Goal: Task Accomplishment & Management: Manage account settings

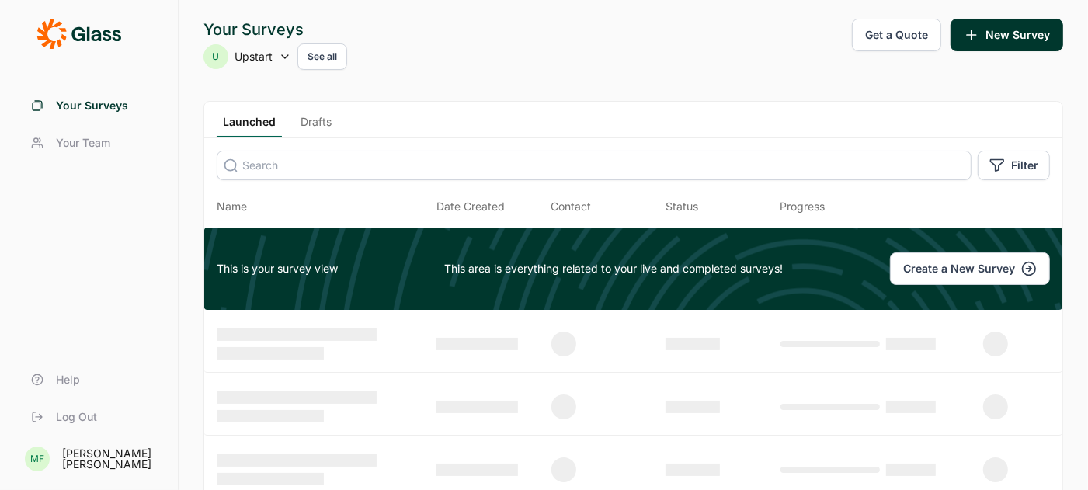
click at [285, 53] on icon at bounding box center [285, 56] width 12 height 12
type input "sanofi"
click at [223, 137] on icon at bounding box center [224, 96] width 16 height 116
click at [221, 134] on icon at bounding box center [224, 96] width 16 height 116
type input "sanofi"
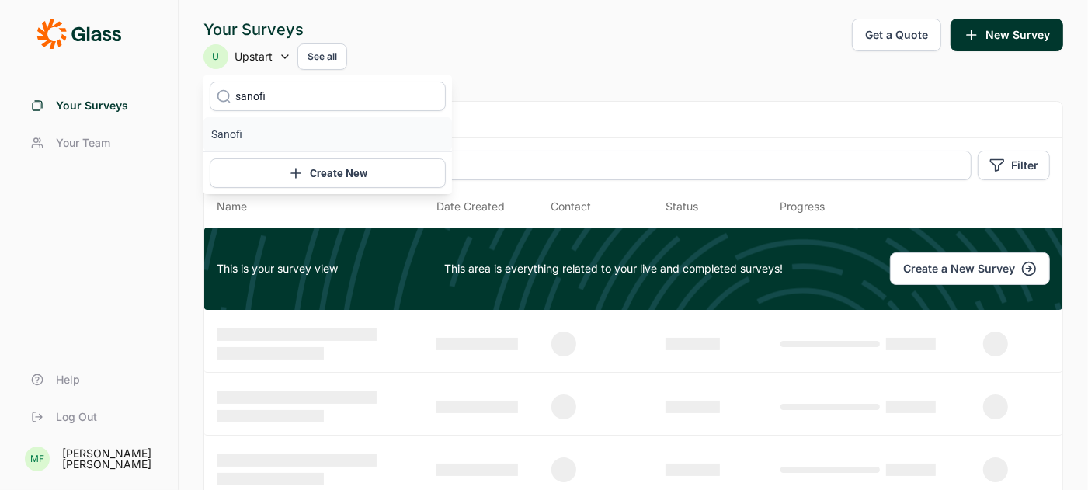
click at [241, 135] on li "Sanofi" at bounding box center [327, 134] width 248 height 34
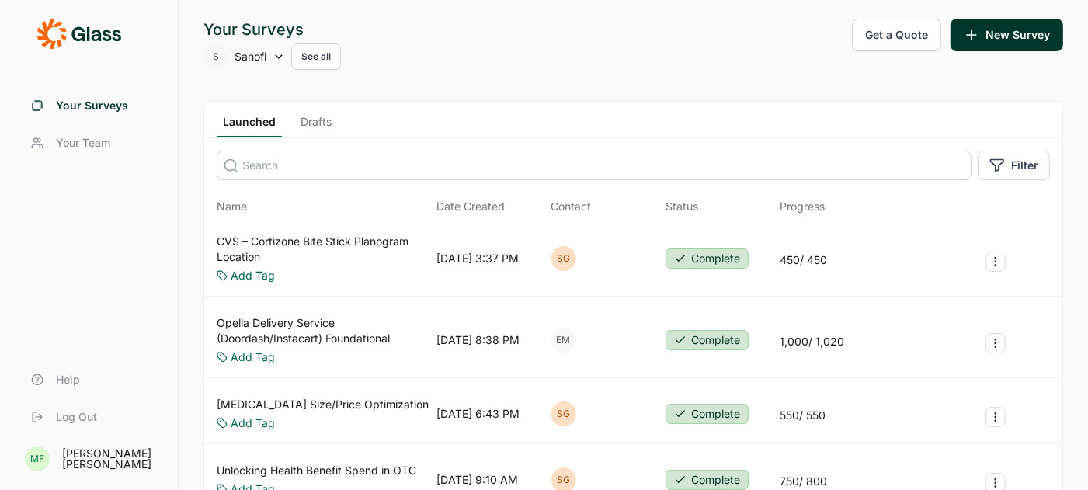
click at [287, 234] on link "CVS – Cortizone Bite Stick Planogram Location" at bounding box center [324, 249] width 214 height 31
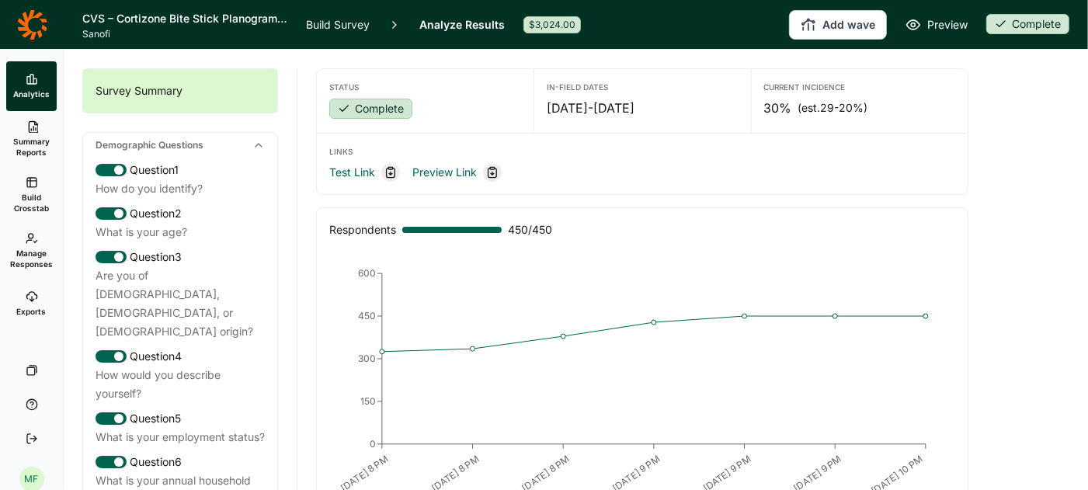
click at [34, 144] on span "Summary Reports" at bounding box center [31, 147] width 38 height 22
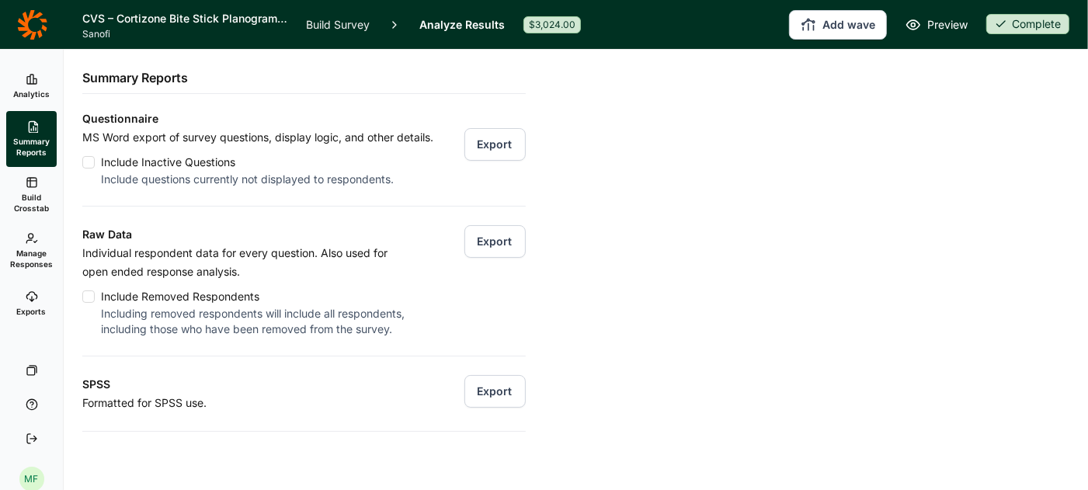
click at [509, 241] on button "Export" at bounding box center [494, 241] width 61 height 33
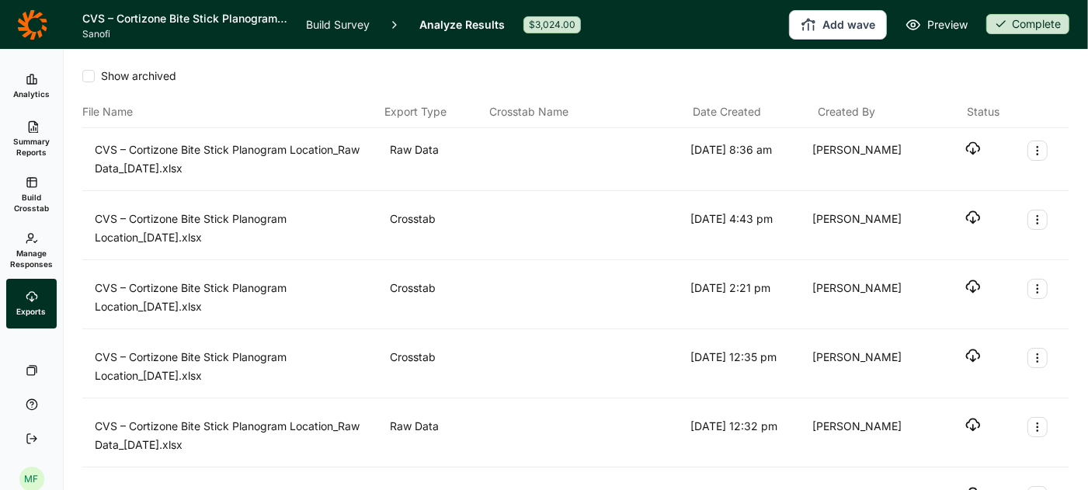
click at [971, 149] on icon "button" at bounding box center [973, 149] width 16 height 16
click at [746, 2] on header "CVS – Cortizone Bite Stick Planogram Location Sanofi Build Survey Analyze Resul…" at bounding box center [544, 24] width 1088 height 49
click at [32, 27] on icon at bounding box center [32, 24] width 30 height 31
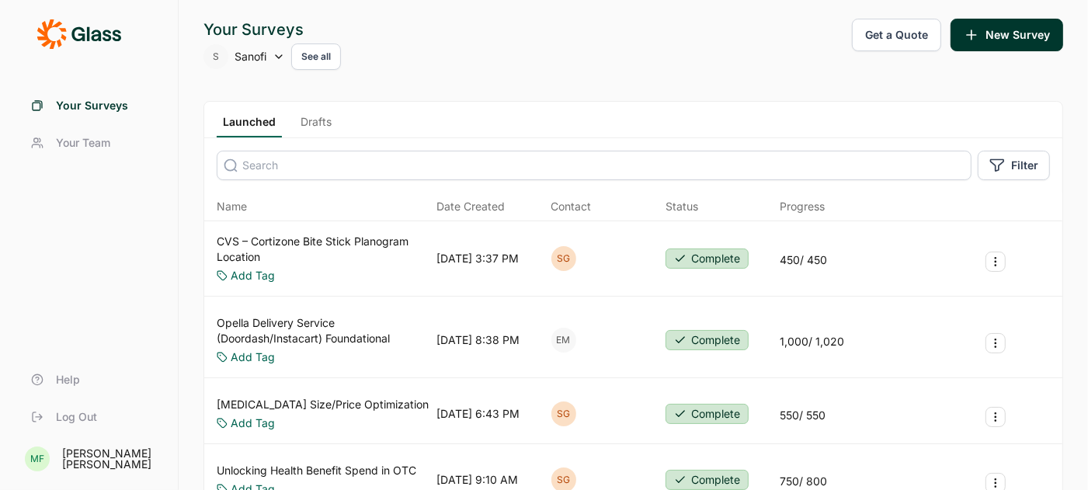
click at [277, 235] on link "CVS – Cortizone Bite Stick Planogram Location" at bounding box center [324, 249] width 214 height 31
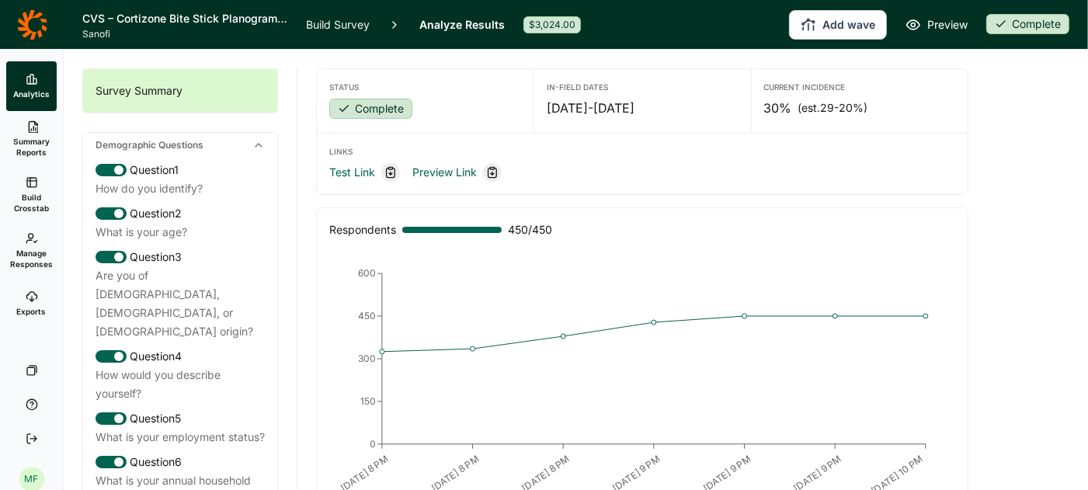
click at [26, 252] on span "Manage Responses" at bounding box center [31, 259] width 43 height 22
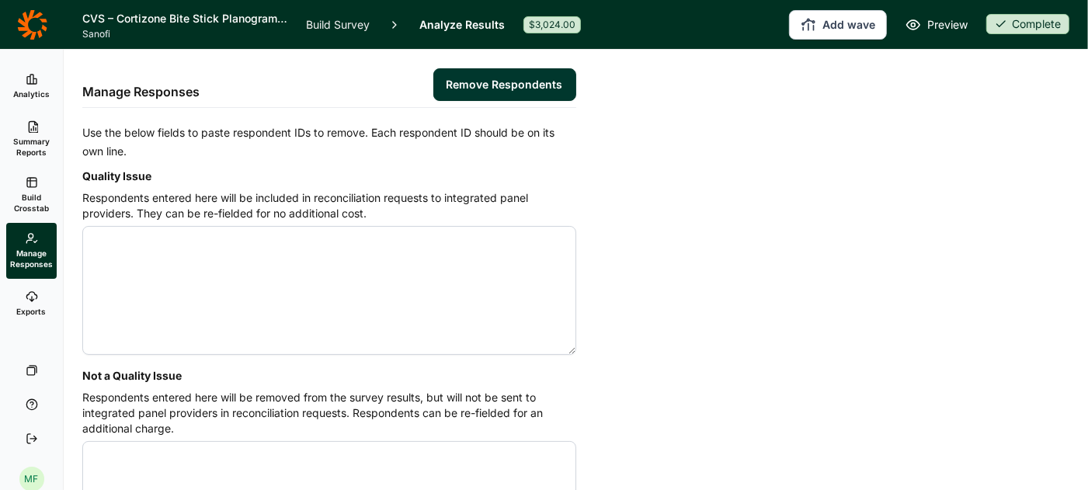
paste textarea "4543652 4544021 4544629 4544574 4544288 4543596 4544027 4543463 4544621 4544673…"
type textarea "4543652 4544021 4544629 4544574 4544288 4543596 4544027 4543463 4544621 4544673…"
click at [487, 80] on button "Remove Respondents" at bounding box center [504, 84] width 143 height 33
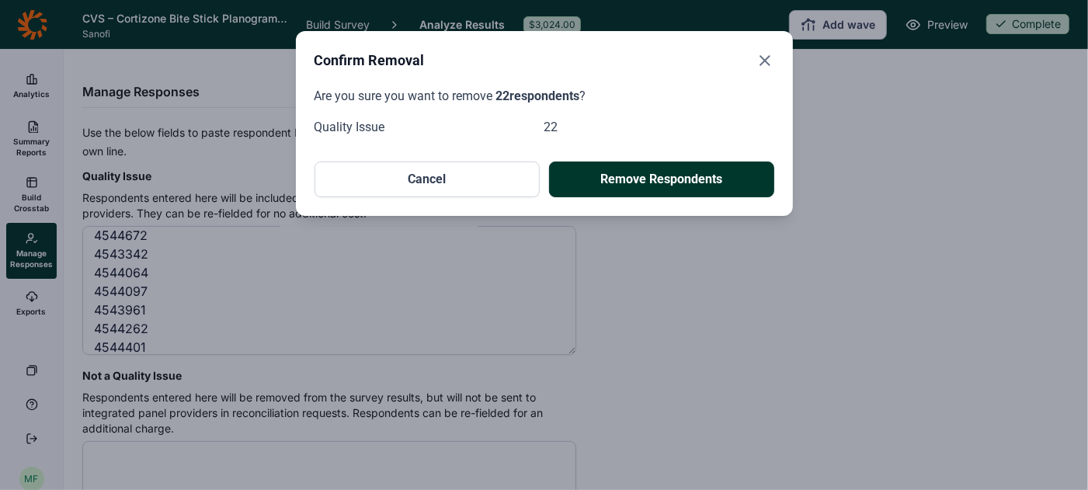
click at [627, 173] on button "Remove Respondents" at bounding box center [661, 179] width 225 height 36
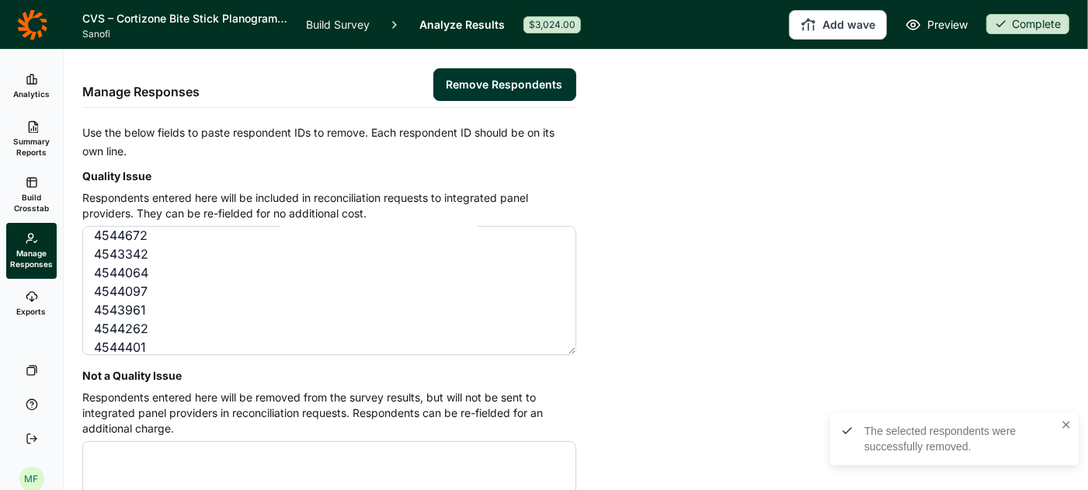
scroll to position [0, 0]
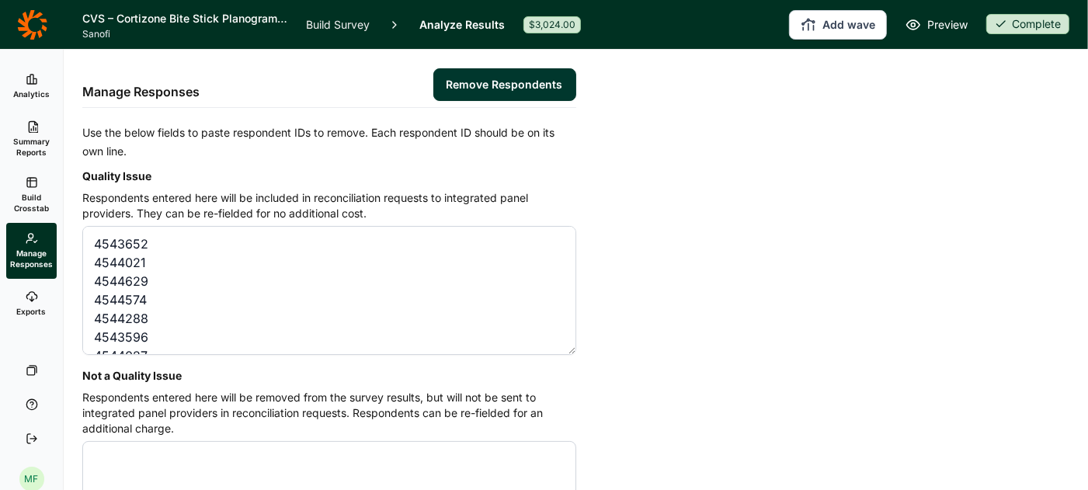
click at [449, 19] on link "Analyze Results" at bounding box center [461, 24] width 85 height 49
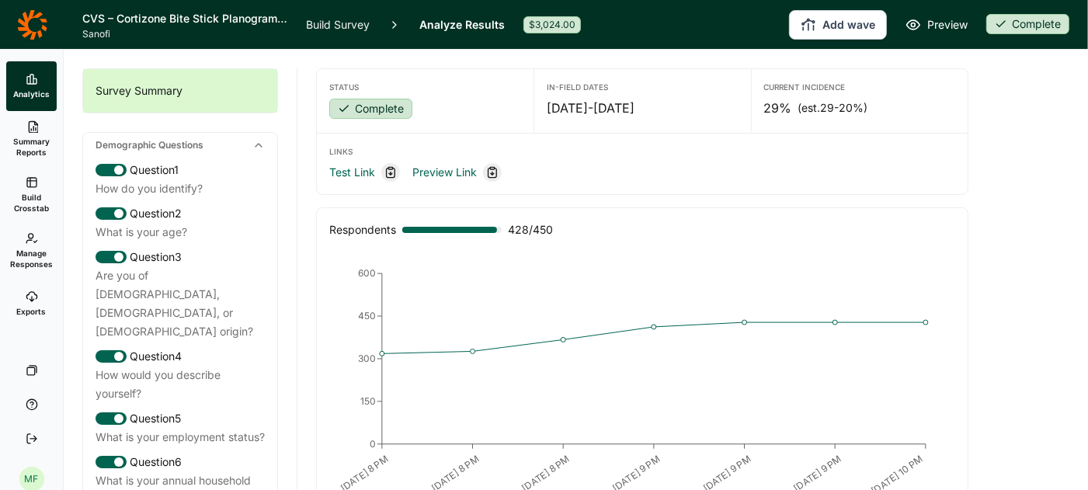
click at [326, 23] on link "Build Survey" at bounding box center [338, 24] width 64 height 49
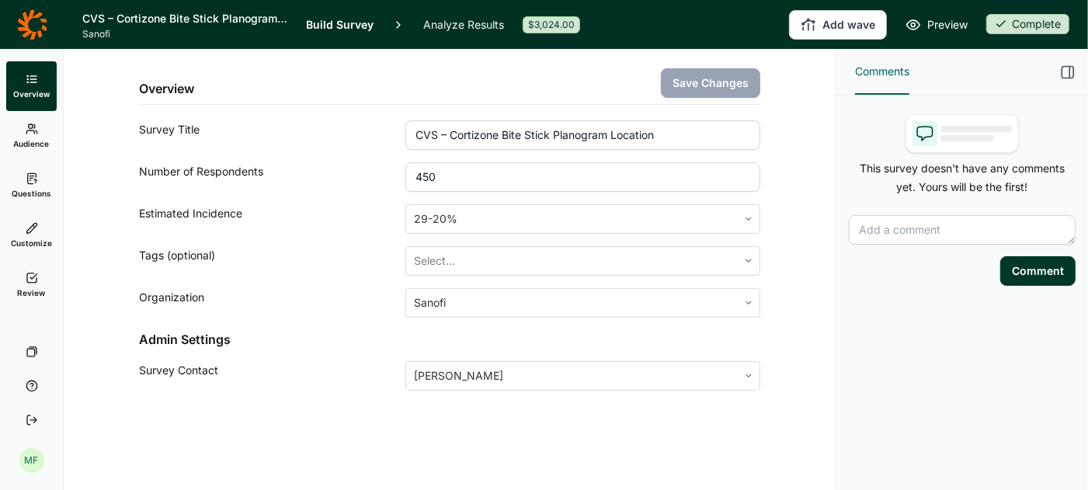
click at [32, 138] on span "Audience" at bounding box center [32, 143] width 36 height 11
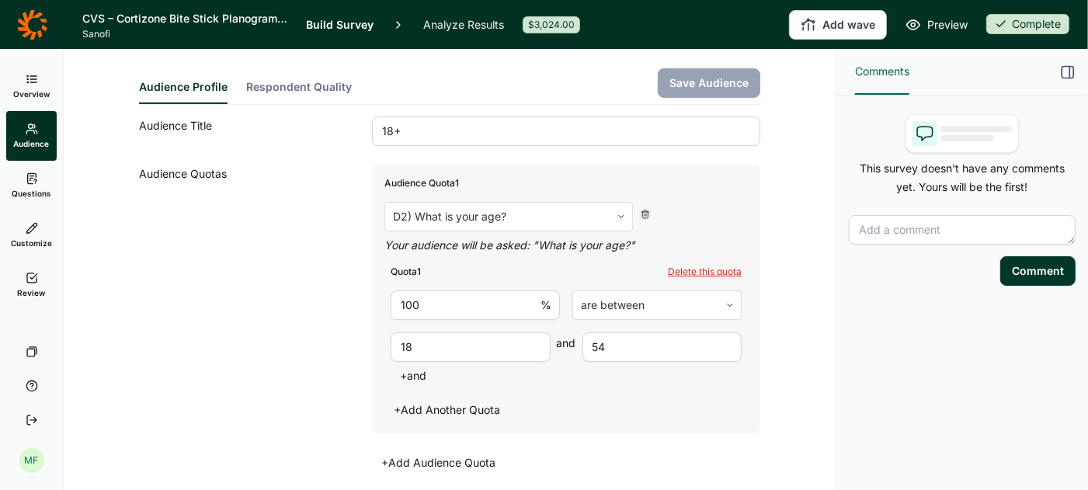
scroll to position [412, 0]
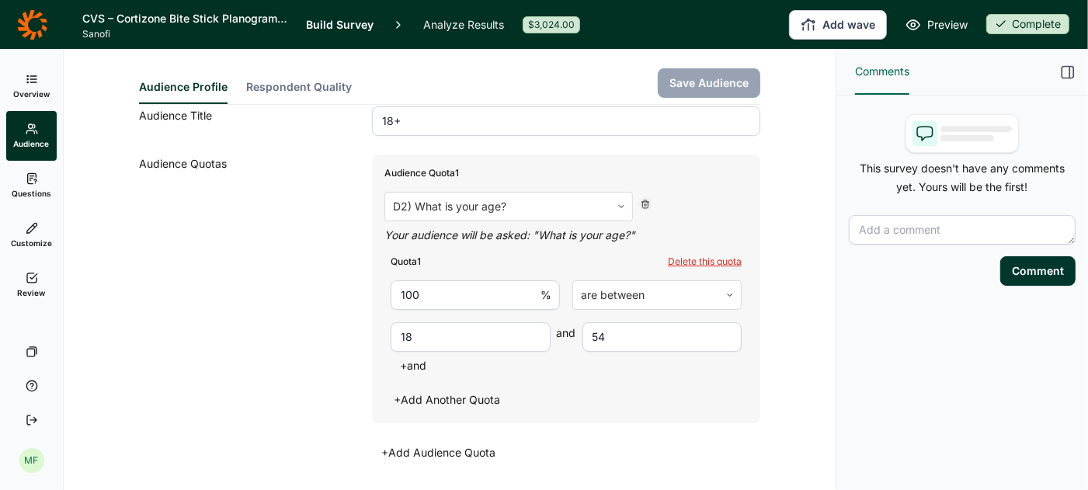
click at [582, 322] on input "54" at bounding box center [662, 337] width 160 height 30
type input "44"
click at [717, 73] on button "Save Audience" at bounding box center [709, 83] width 102 height 30
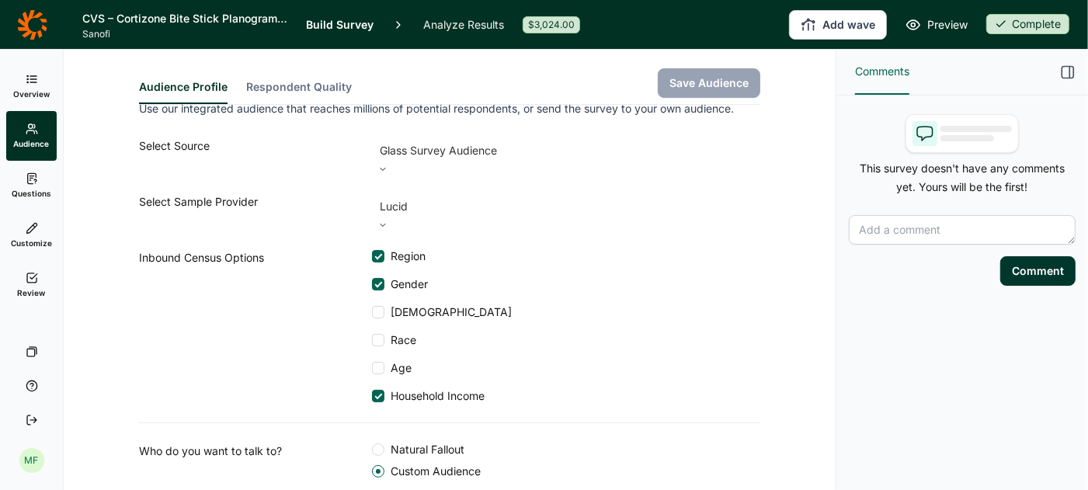
scroll to position [0, 0]
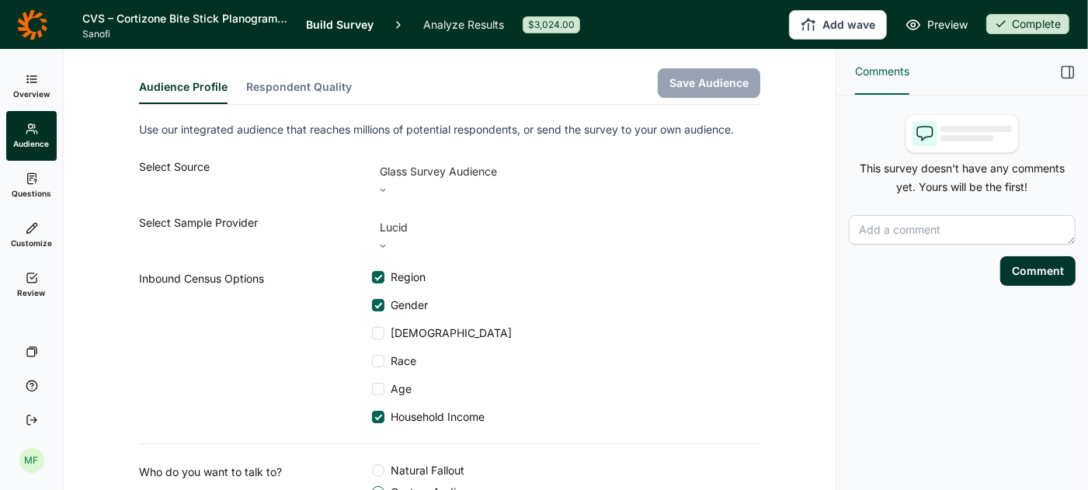
click at [33, 82] on use at bounding box center [31, 78] width 9 height 7
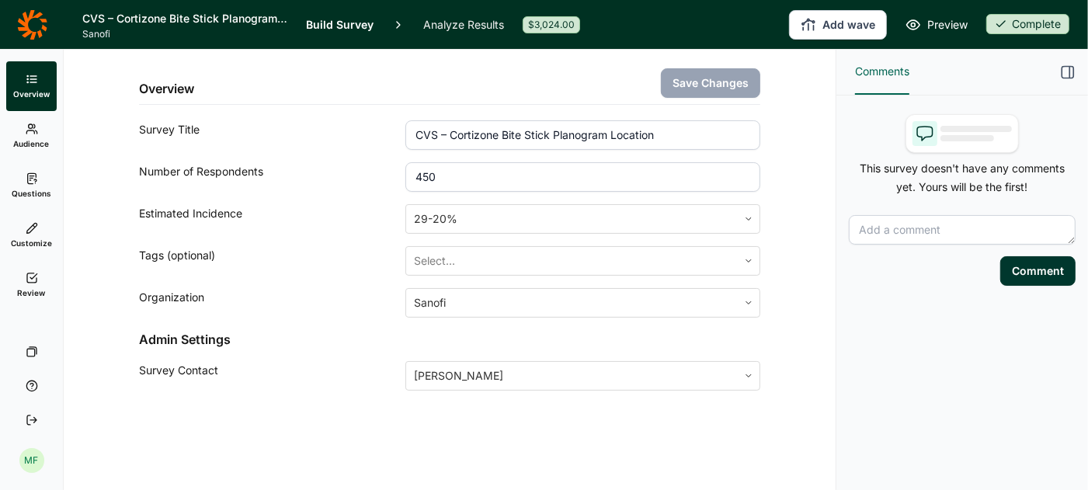
drag, startPoint x: 455, startPoint y: 182, endPoint x: 384, endPoint y: 182, distance: 71.4
click at [384, 182] on div "Number of Respondents 450" at bounding box center [449, 177] width 621 height 30
type input "4"
type input "510"
click at [683, 76] on button "Save Changes" at bounding box center [710, 83] width 99 height 30
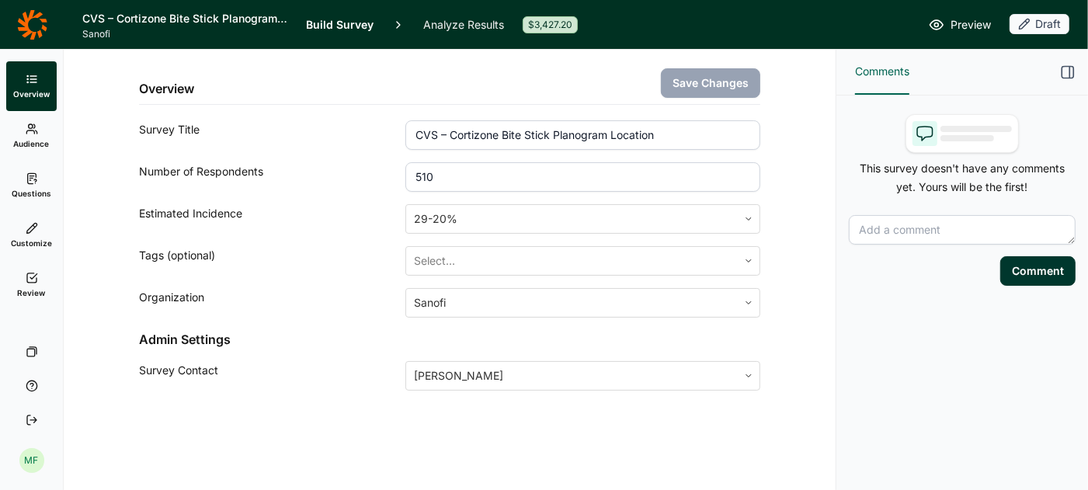
click at [32, 131] on icon at bounding box center [32, 129] width 12 height 12
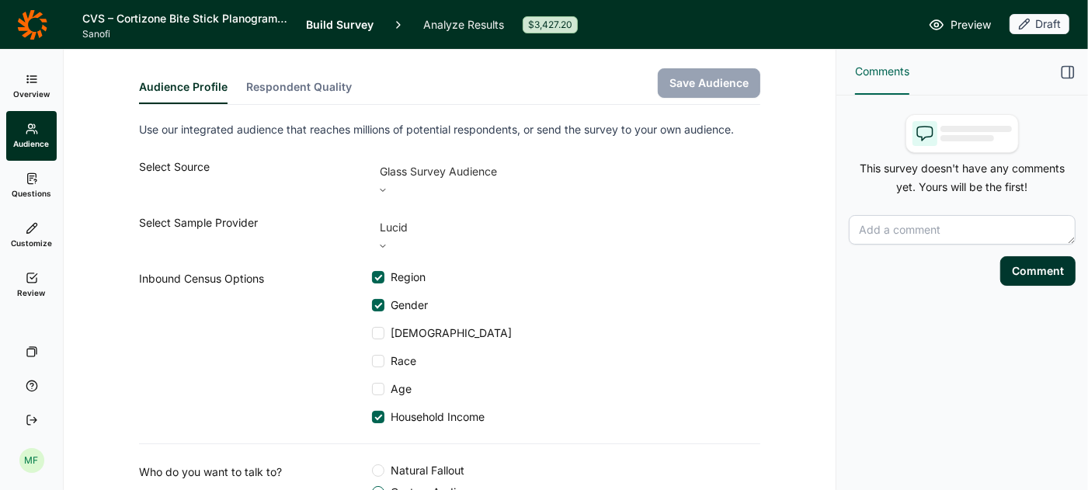
click at [33, 288] on span "Review" at bounding box center [32, 292] width 28 height 11
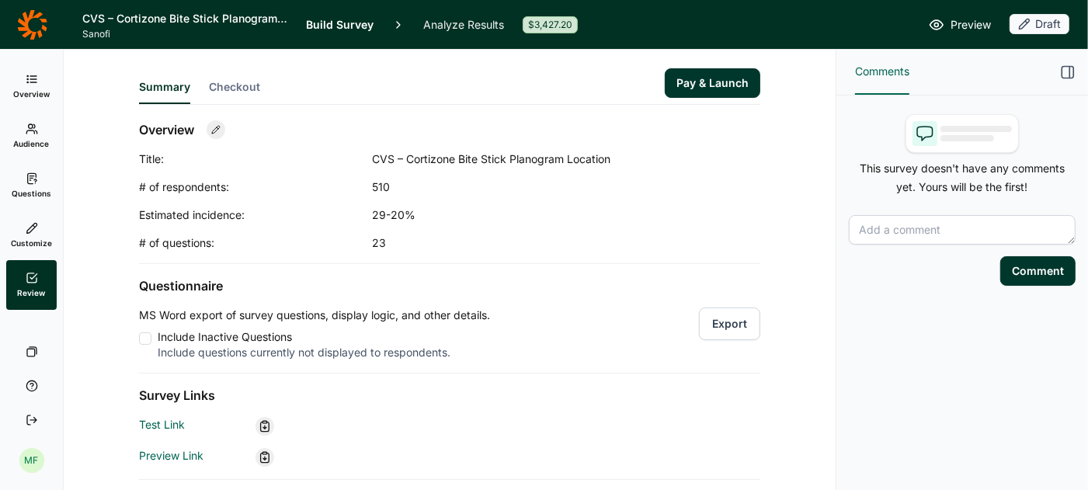
click at [732, 80] on button "Pay & Launch" at bounding box center [712, 83] width 95 height 30
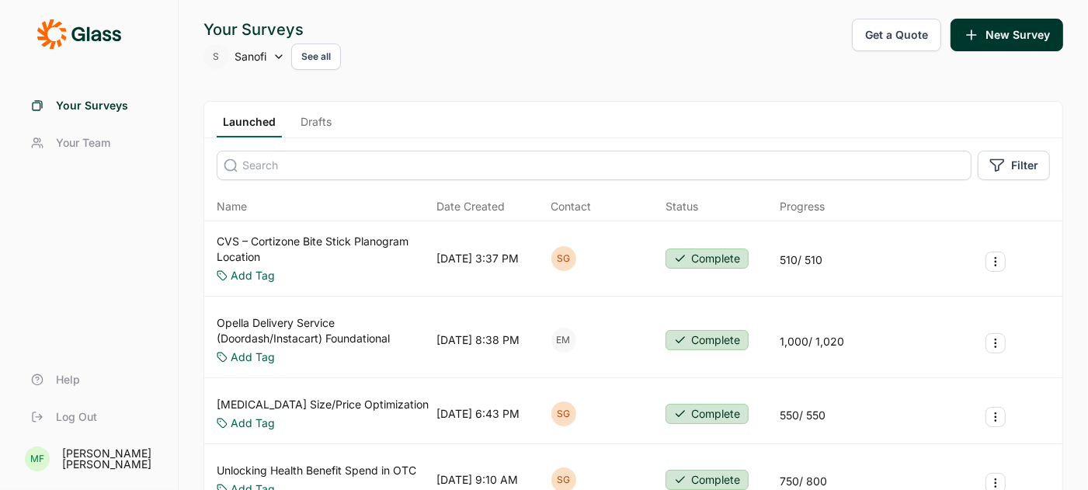
click at [278, 55] on icon at bounding box center [279, 56] width 12 height 12
type input "upstart"
click at [231, 134] on li "Upstart" at bounding box center [327, 134] width 248 height 34
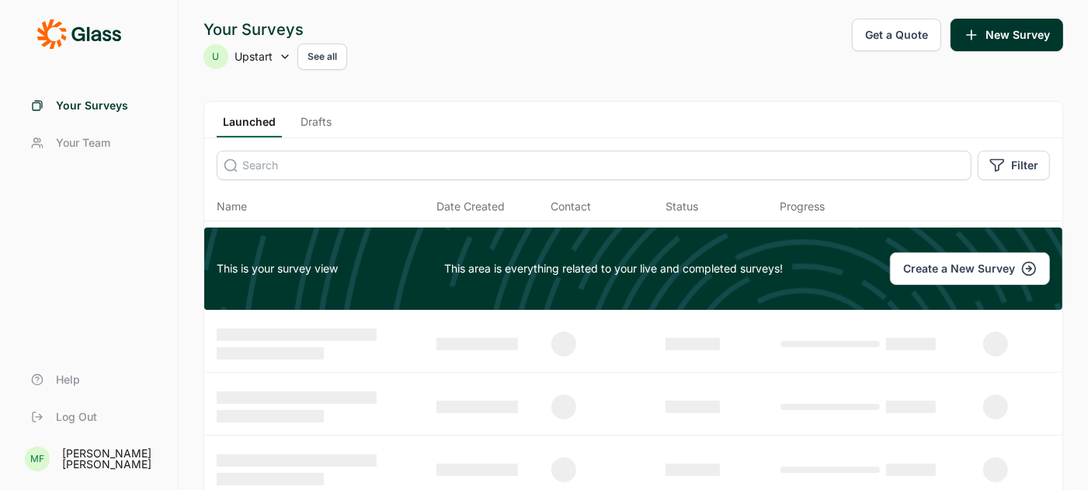
click at [325, 118] on link "Drafts" at bounding box center [315, 125] width 43 height 23
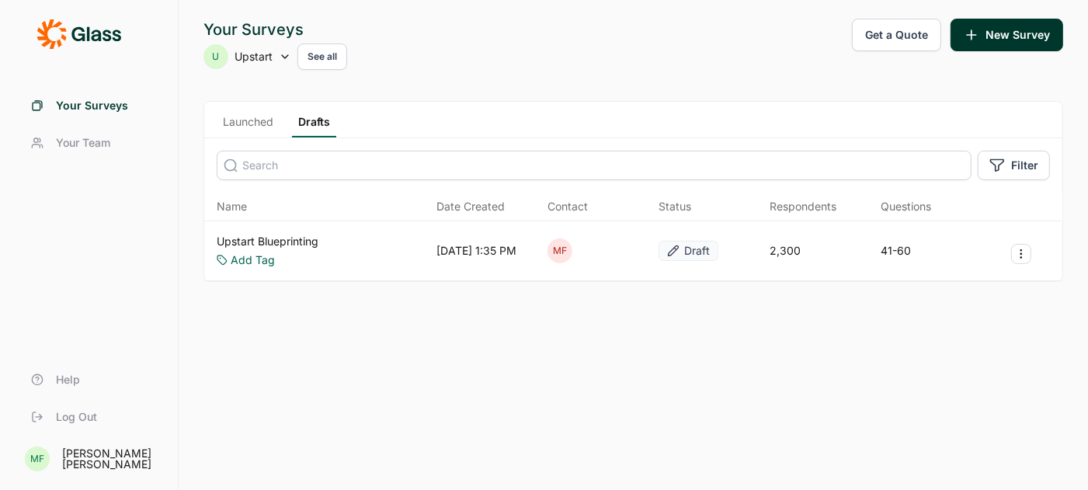
click at [277, 238] on link "Upstart Blueprinting" at bounding box center [268, 242] width 102 height 16
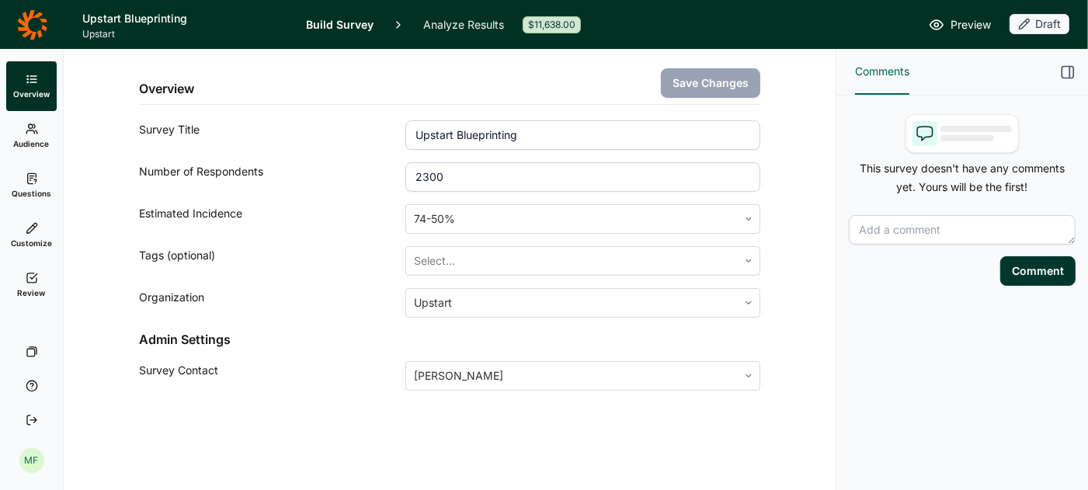
click at [30, 187] on link "Questions" at bounding box center [31, 186] width 50 height 50
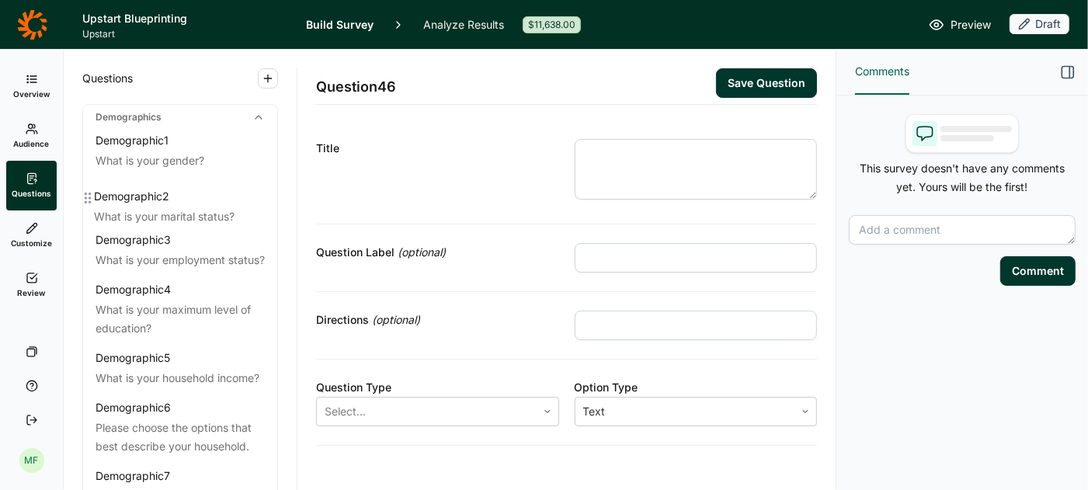
click at [85, 198] on div "Demographic 1 What is your gender? Demographic 2 What is your marital status? D…" at bounding box center [180, 456] width 194 height 652
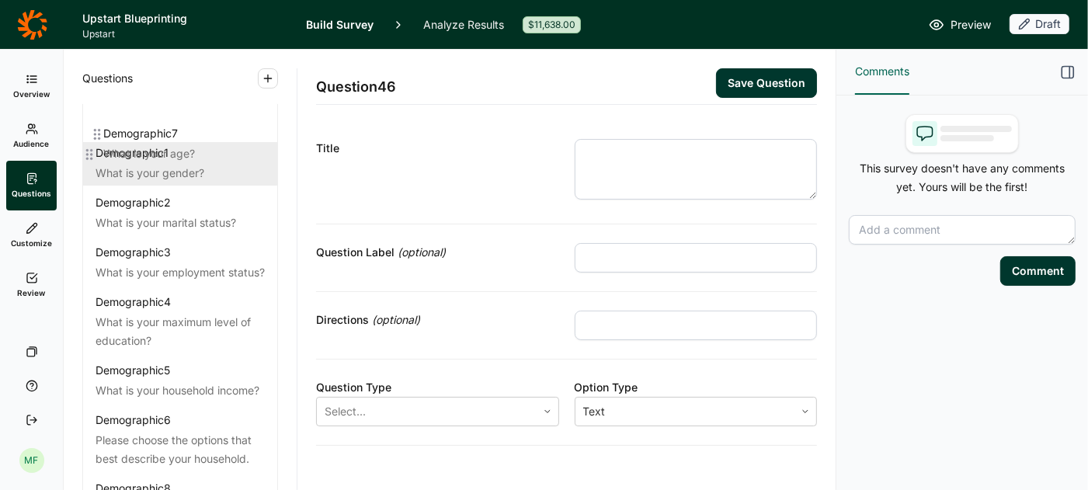
scroll to position [20, 0]
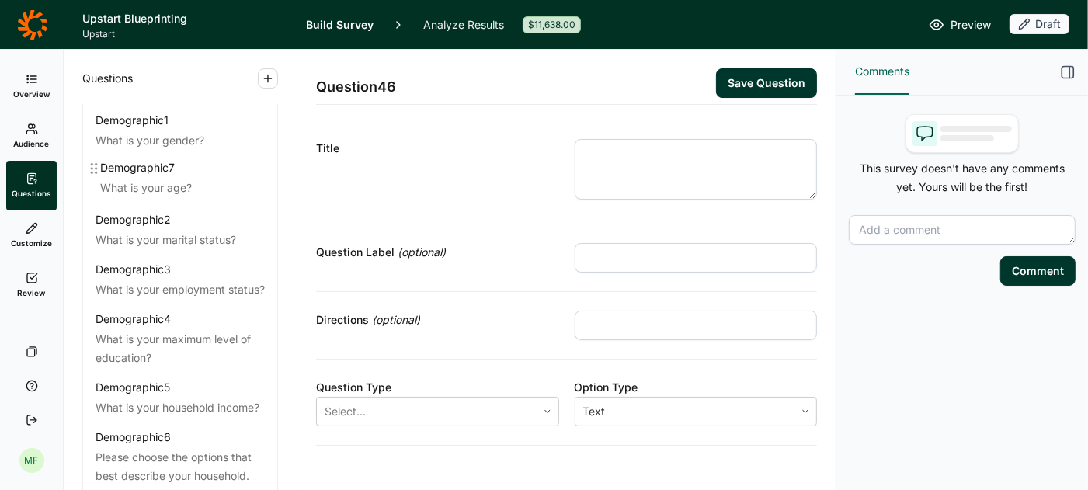
drag, startPoint x: 87, startPoint y: 405, endPoint x: 92, endPoint y: 165, distance: 240.7
click at [92, 165] on div "Demographic 1 What is your gender? Demographic 2 What is your marital status? D…" at bounding box center [180, 435] width 194 height 652
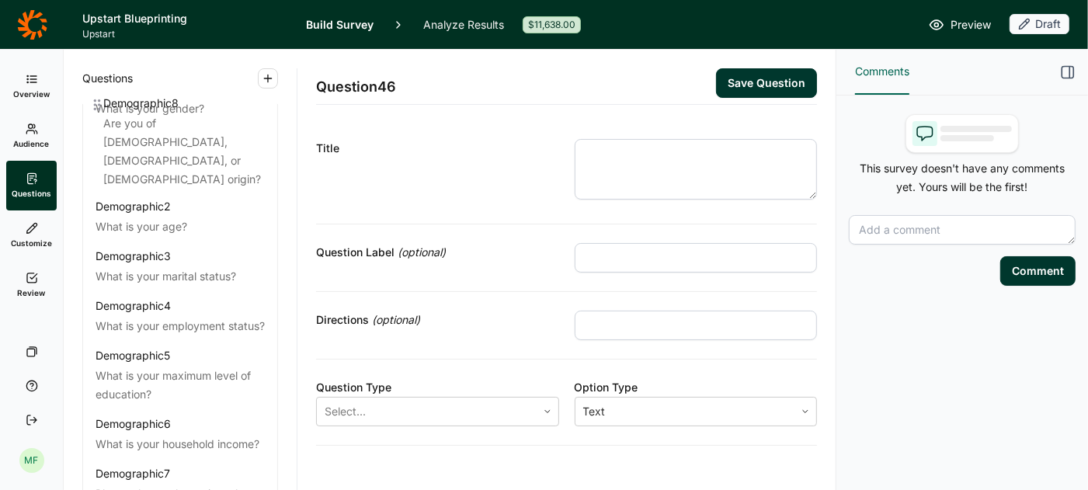
scroll to position [4, 0]
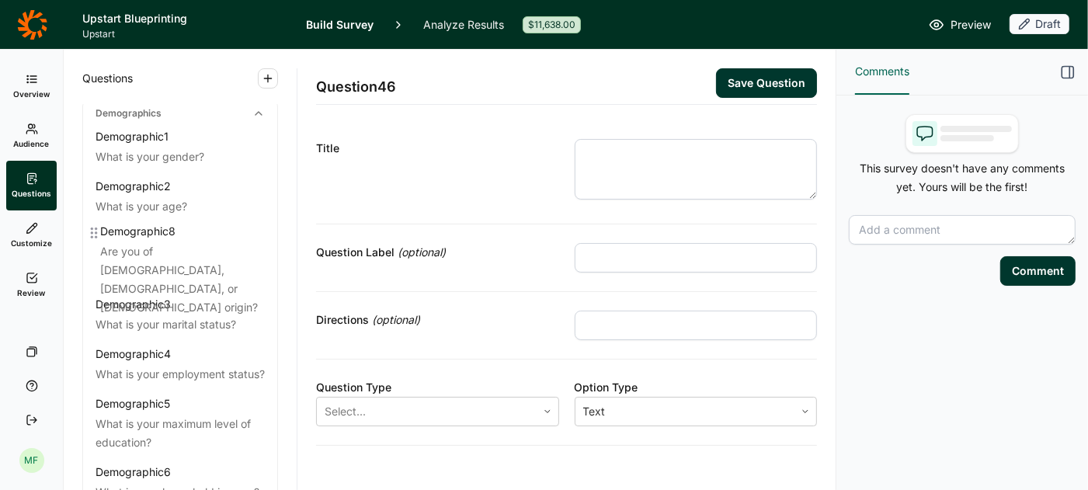
drag, startPoint x: 89, startPoint y: 369, endPoint x: 92, endPoint y: 234, distance: 135.1
click at [92, 234] on div "Demographic 1 What is your gender? Demographic 2 What is your age? Demographic …" at bounding box center [180, 433] width 194 height 615
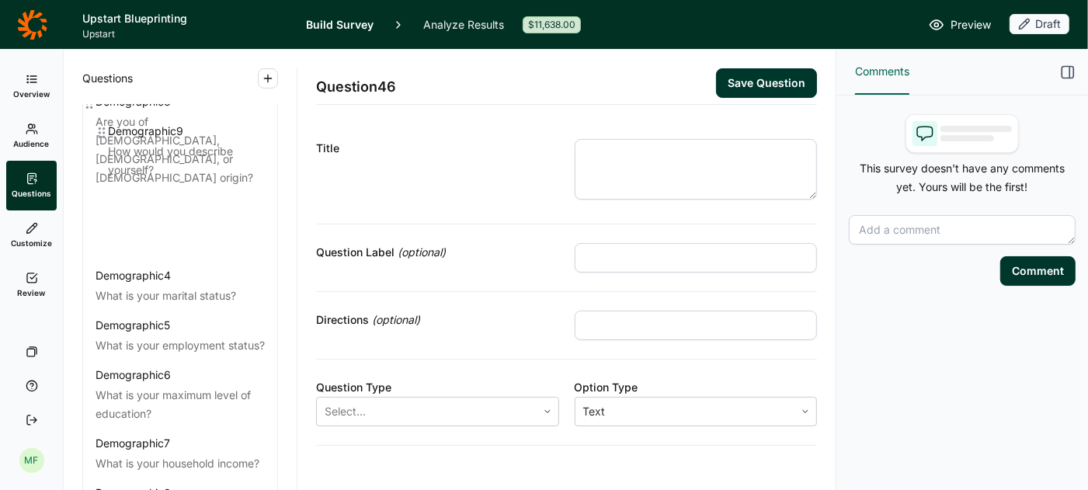
scroll to position [138, 0]
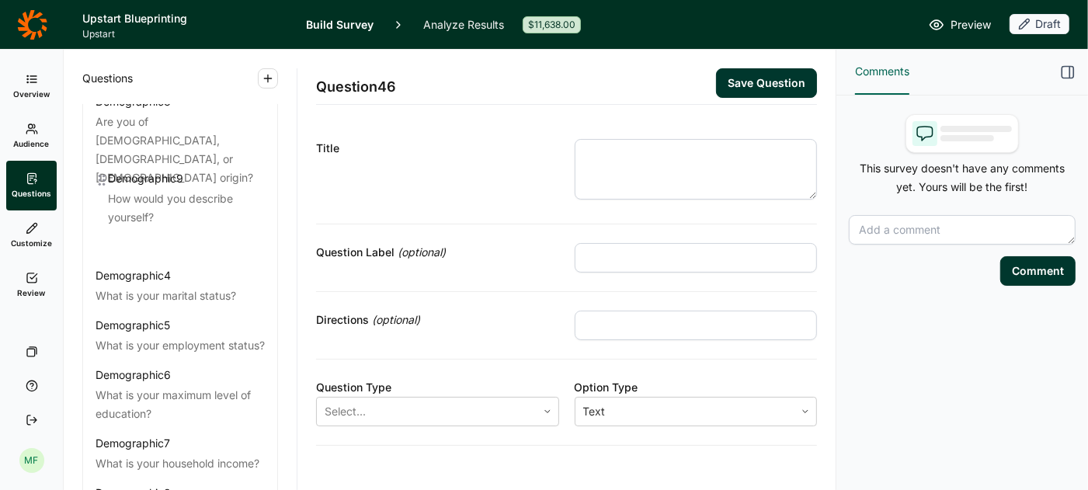
drag, startPoint x: 92, startPoint y: 324, endPoint x: 104, endPoint y: 178, distance: 146.5
click at [104, 178] on div "Demographic 1 What is your gender? Demographic 2 What is your age? Demographic …" at bounding box center [180, 317] width 194 height 652
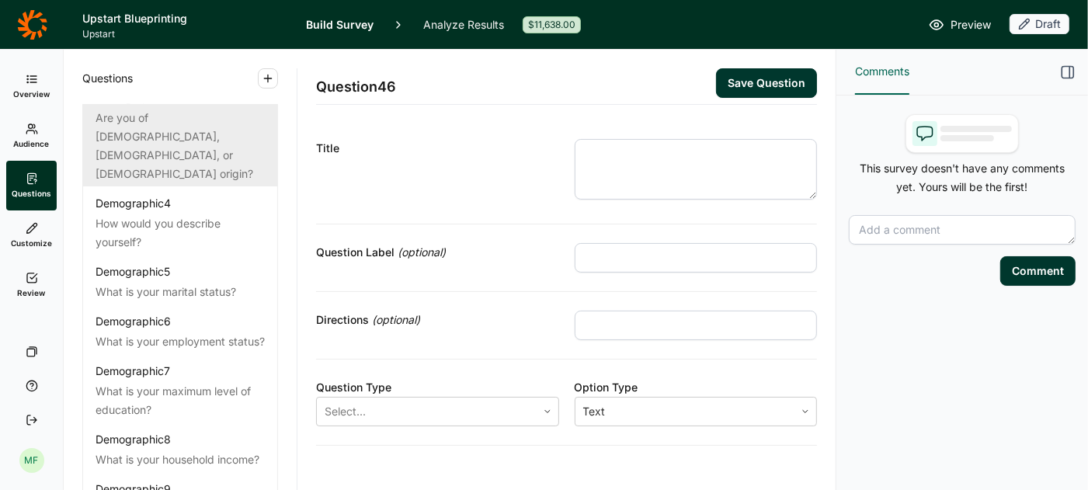
scroll to position [144, 0]
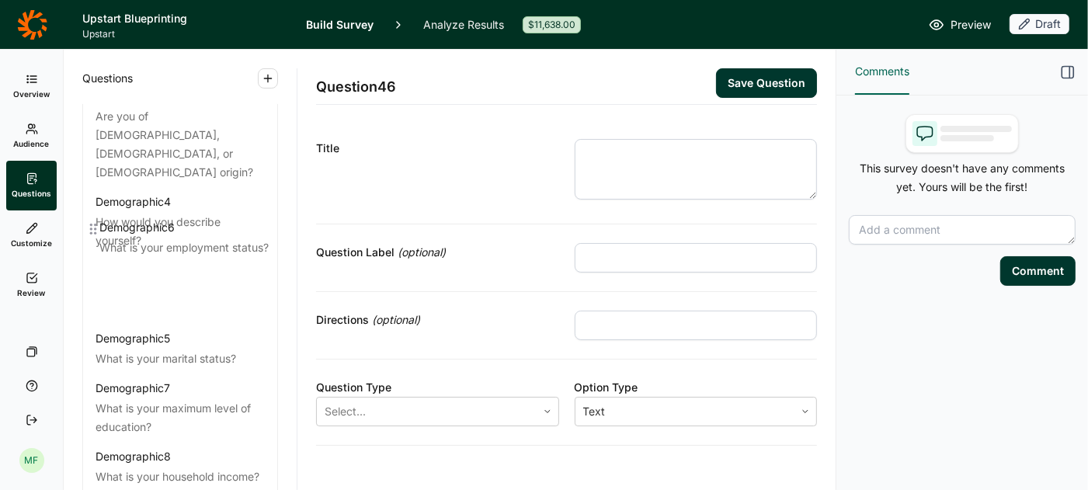
drag, startPoint x: 89, startPoint y: 278, endPoint x: 93, endPoint y: 227, distance: 50.6
click at [93, 227] on div "Demographic 1 What is your gender? Demographic 2 What is your age? Demographic …" at bounding box center [180, 321] width 194 height 671
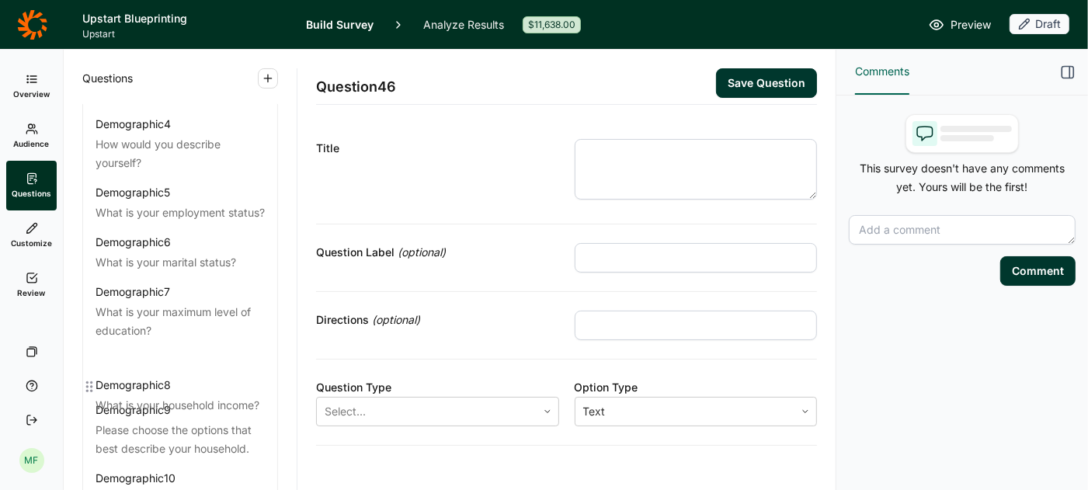
drag, startPoint x: 90, startPoint y: 415, endPoint x: 90, endPoint y: 377, distance: 38.0
click at [90, 377] on div "Demographic 1 What is your gender? Demographic 2 What is your age? Demographic …" at bounding box center [180, 234] width 194 height 652
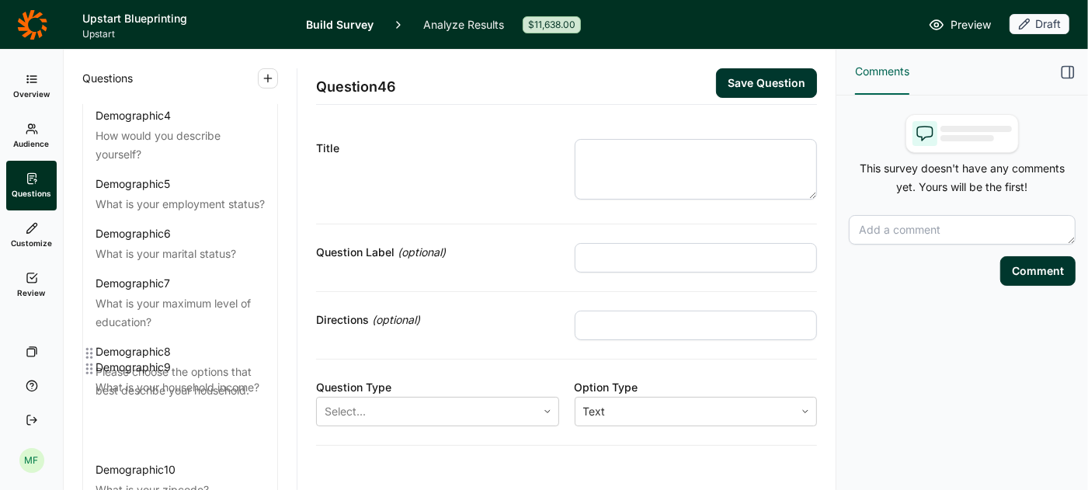
scroll to position [234, 0]
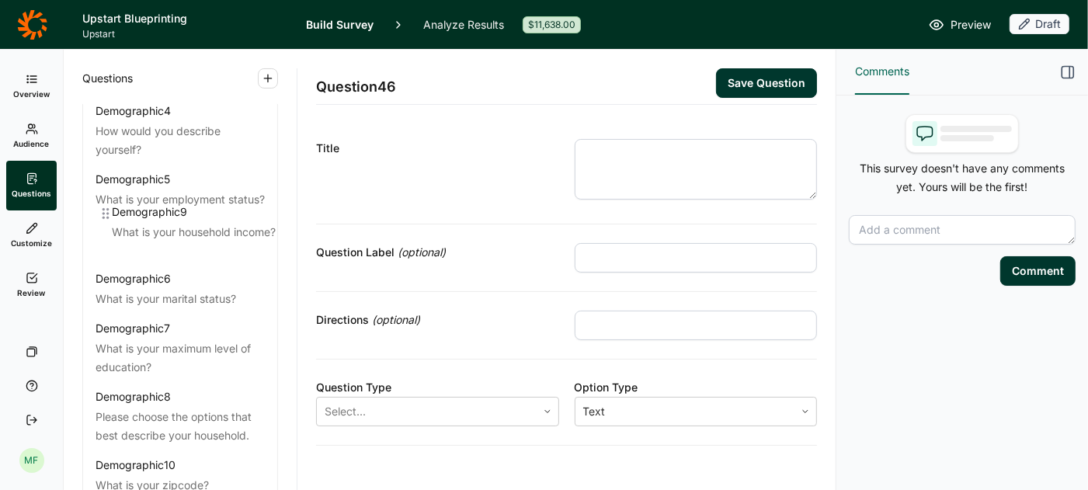
drag, startPoint x: 88, startPoint y: 403, endPoint x: 103, endPoint y: 204, distance: 199.4
click at [103, 204] on div "Demographic 1 What is your gender? Demographic 2 What is your age? Demographic …" at bounding box center [180, 221] width 194 height 652
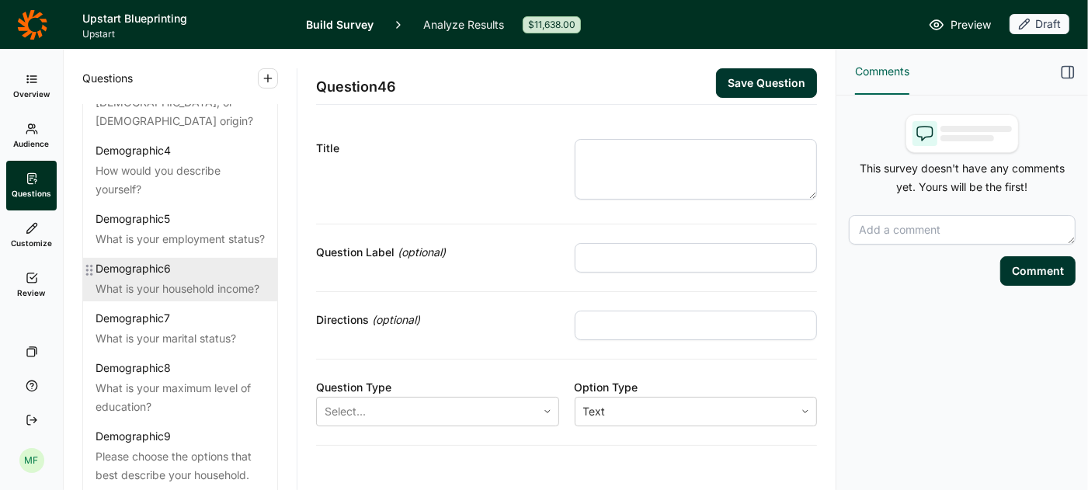
scroll to position [199, 0]
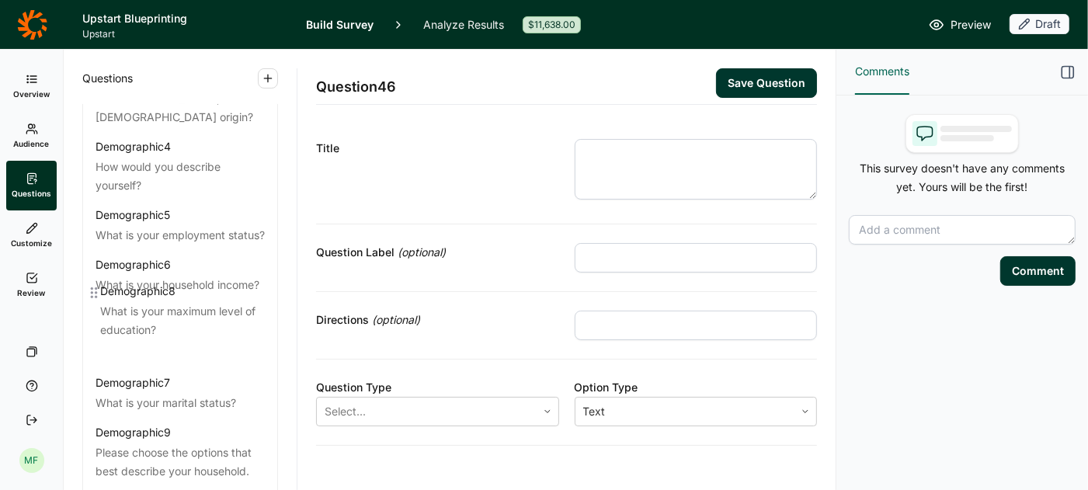
drag, startPoint x: 87, startPoint y: 341, endPoint x: 92, endPoint y: 283, distance: 57.6
click at [92, 283] on div "Demographic 1 What is your gender? Demographic 2 What is your age? Demographic …" at bounding box center [180, 257] width 194 height 652
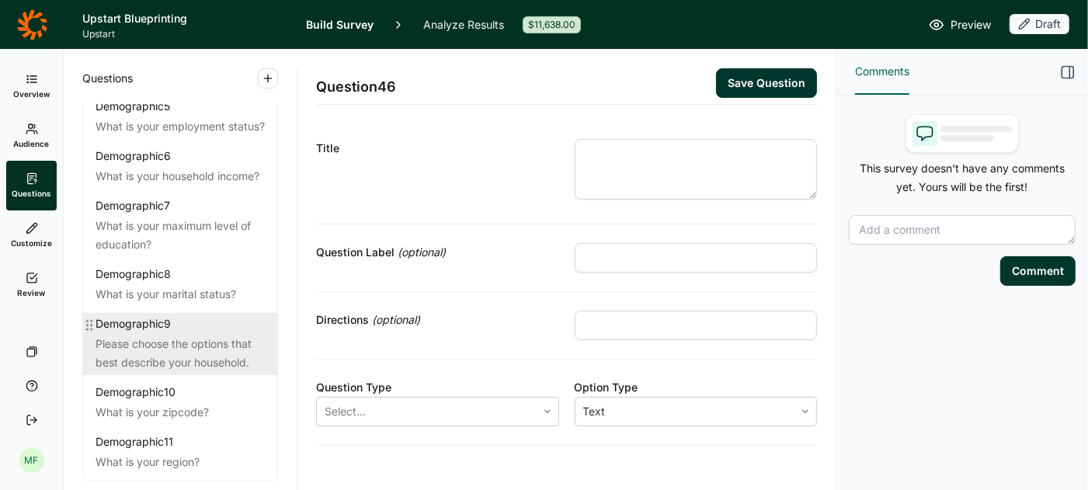
scroll to position [0, 0]
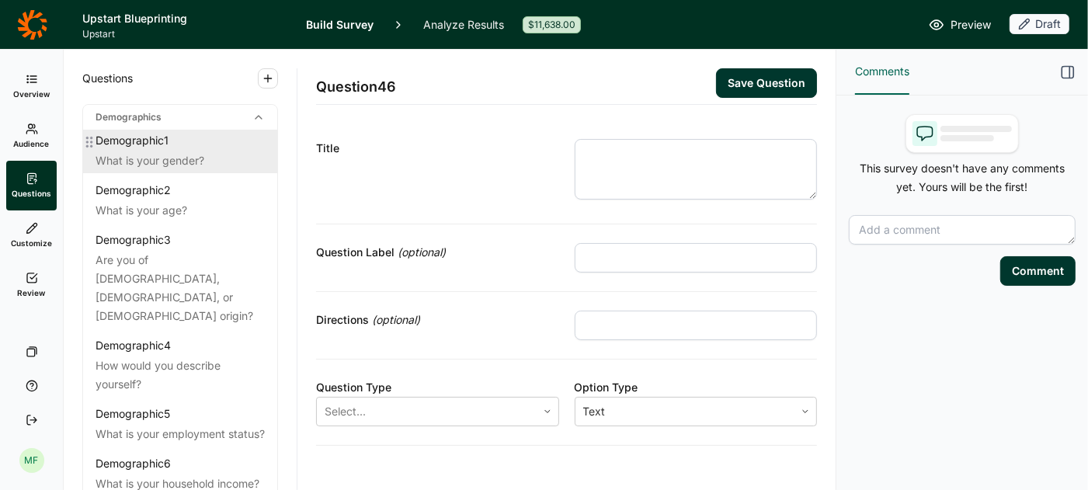
click at [152, 154] on div "What is your gender?" at bounding box center [179, 160] width 169 height 19
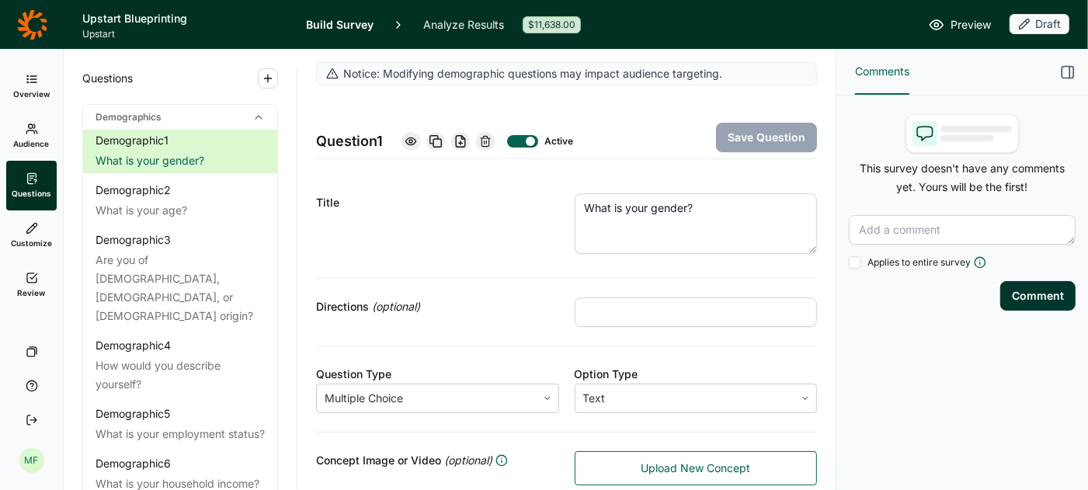
drag, startPoint x: 714, startPoint y: 202, endPoint x: 547, endPoint y: 201, distance: 166.9
click at [547, 201] on div "Title What is your gender?" at bounding box center [566, 227] width 501 height 104
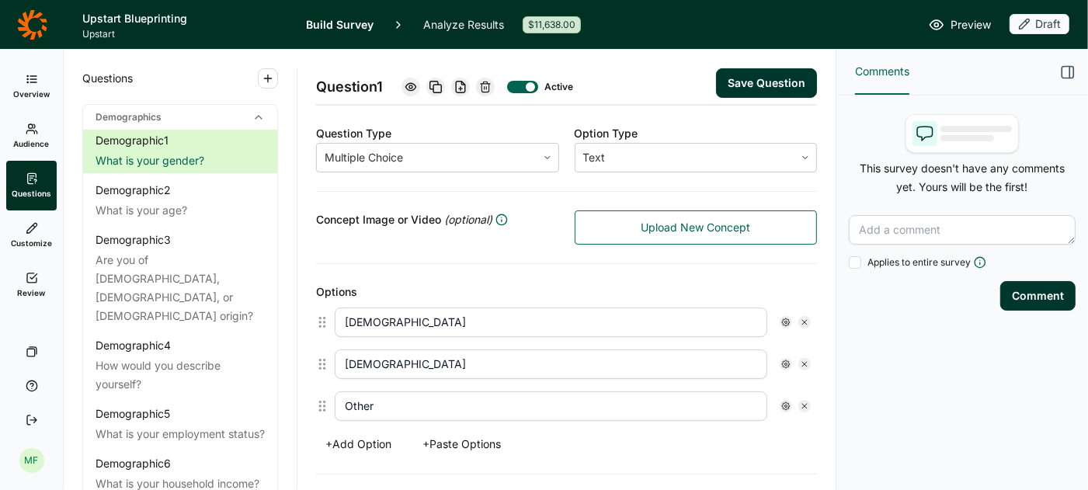
scroll to position [248, 0]
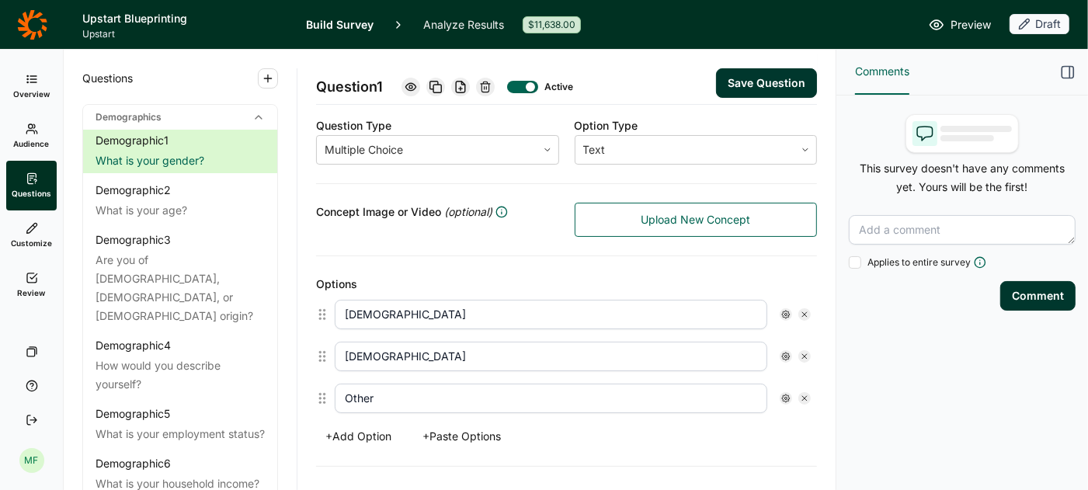
type textarea "How do you identify?"
drag, startPoint x: 400, startPoint y: 395, endPoint x: 319, endPoint y: 383, distance: 81.7
click at [319, 383] on div "Other" at bounding box center [566, 398] width 501 height 42
type input "Non-Binary"
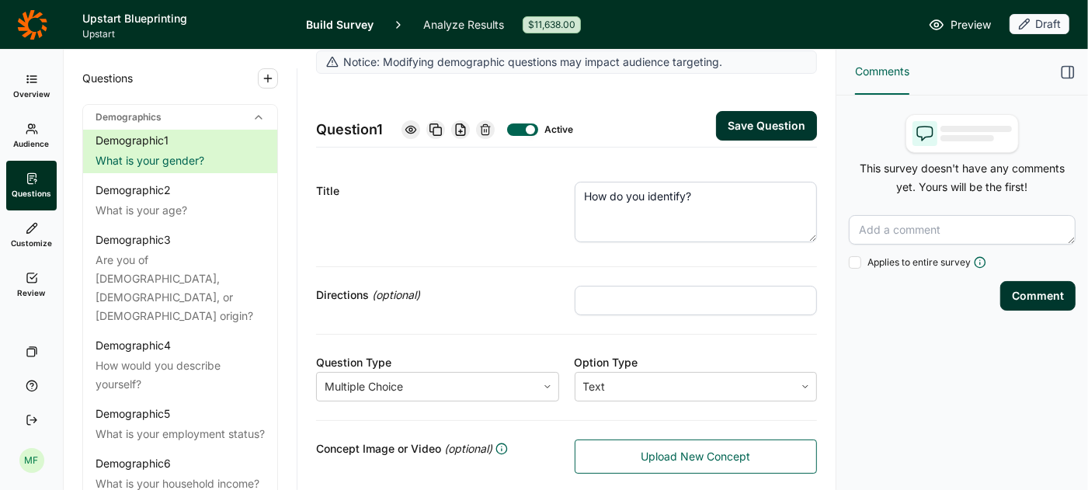
scroll to position [0, 0]
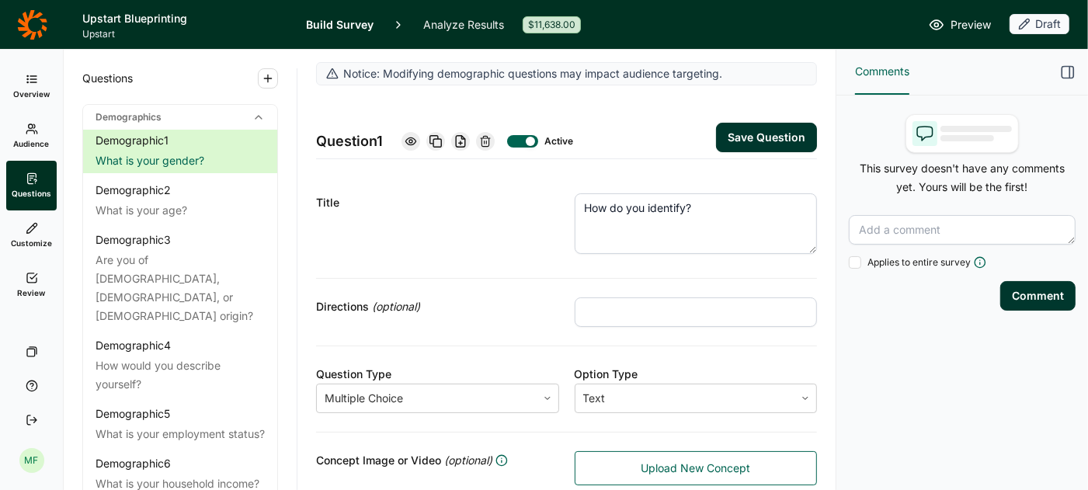
click at [641, 314] on input "text" at bounding box center [696, 312] width 243 height 30
click at [516, 231] on div "Title" at bounding box center [437, 226] width 243 height 66
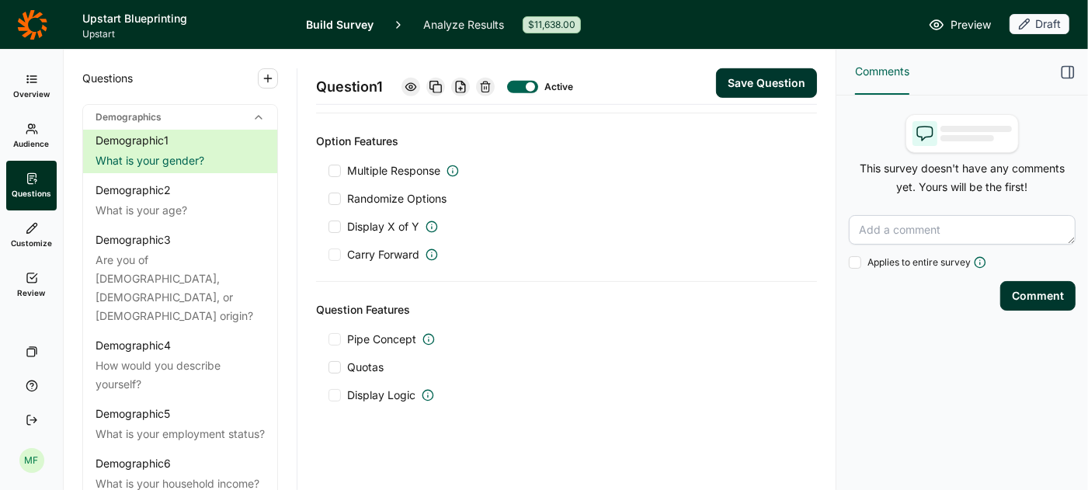
scroll to position [600, 0]
click at [743, 79] on button "Save Question" at bounding box center [766, 83] width 101 height 30
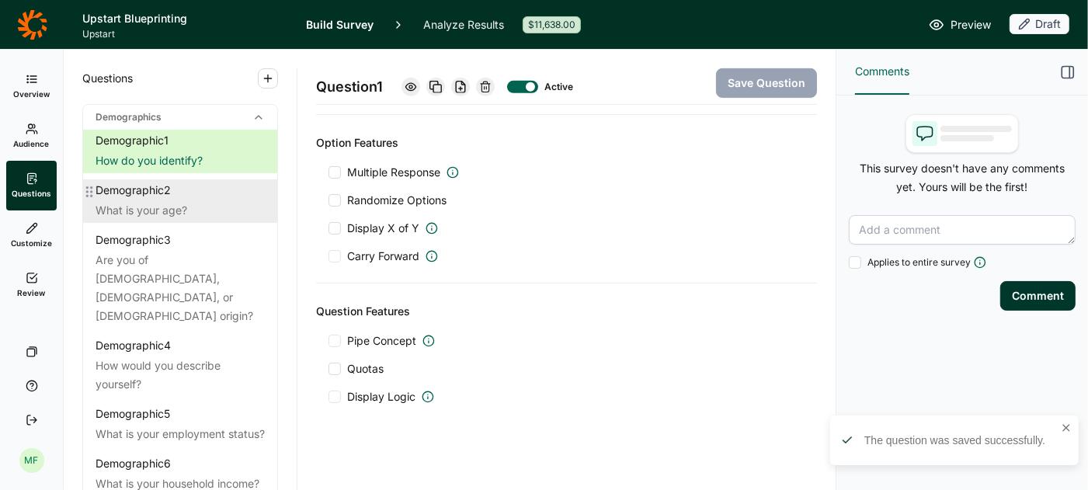
click at [138, 212] on div "What is your age?" at bounding box center [179, 210] width 169 height 19
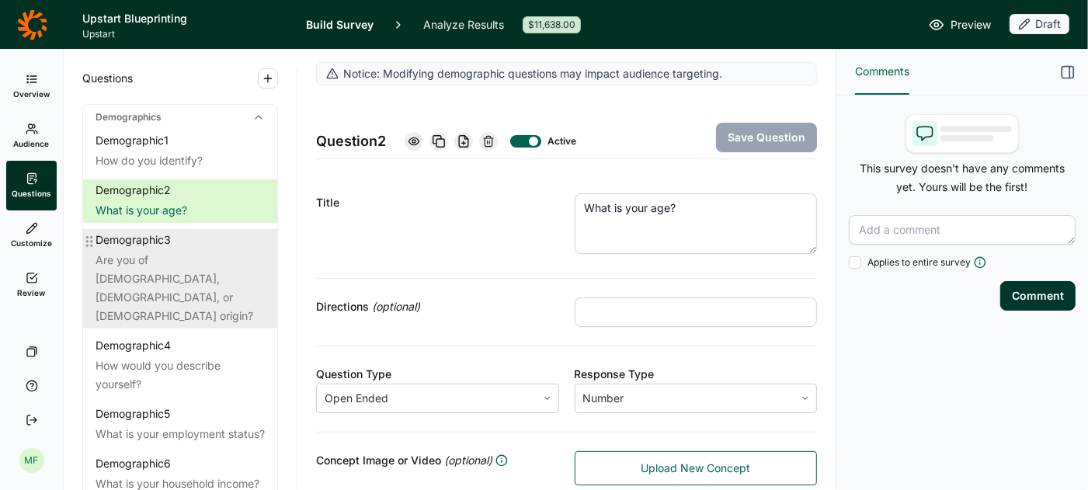
click at [191, 252] on div "Are you of [DEMOGRAPHIC_DATA], [DEMOGRAPHIC_DATA], or [DEMOGRAPHIC_DATA] origin?" at bounding box center [179, 288] width 169 height 75
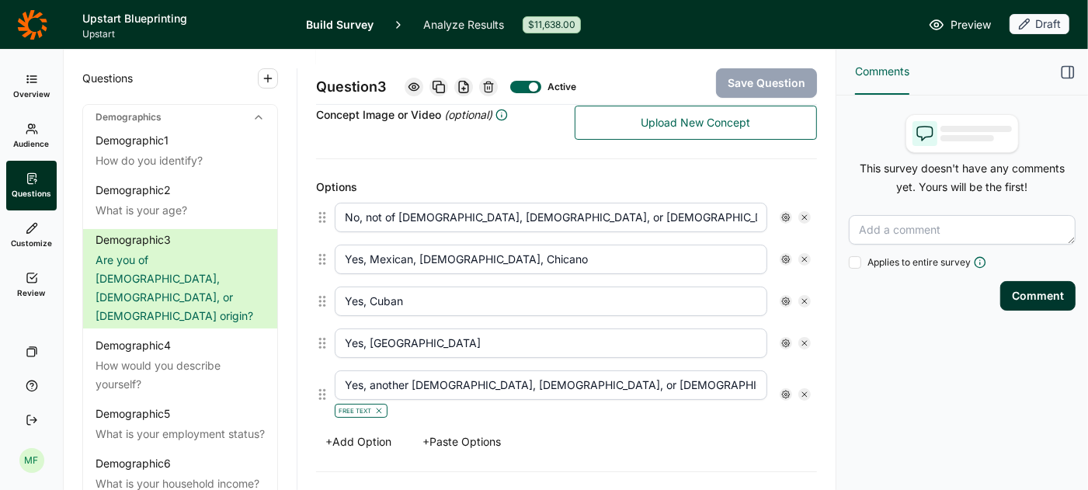
scroll to position [348, 0]
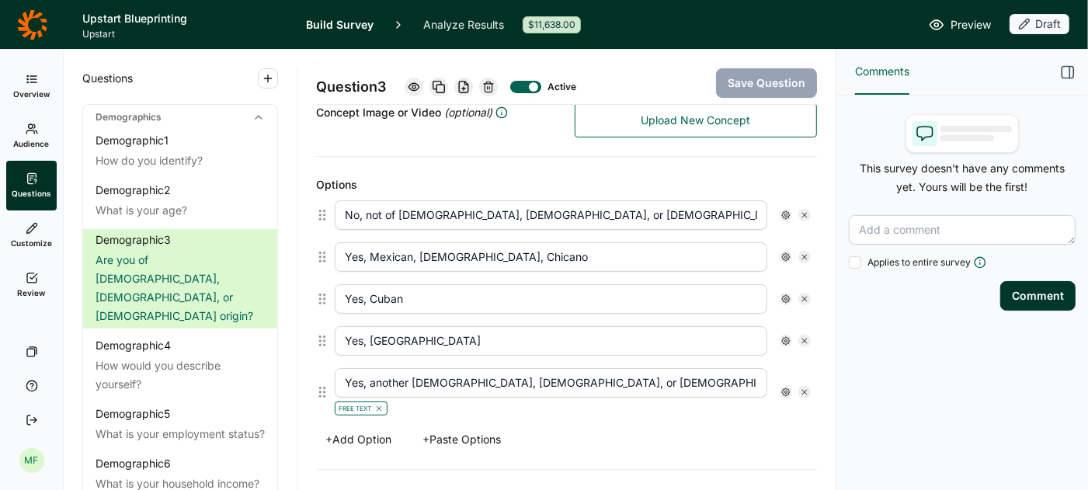
drag, startPoint x: 581, startPoint y: 211, endPoint x: 305, endPoint y: 188, distance: 276.6
click at [305, 188] on div "Notice: Modifying demographic questions may impact audience targeting. Question…" at bounding box center [566, 270] width 538 height 440
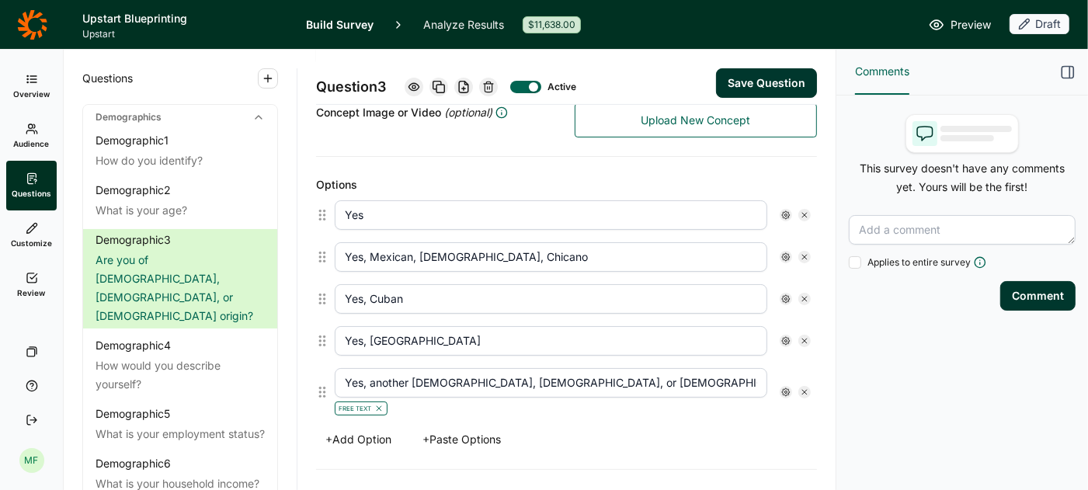
type input "Yes"
type input "No"
click at [804, 294] on icon at bounding box center [804, 298] width 9 height 9
type input "Yes, Puerto Rican"
type input "Yes, another Hispanic, Latino, or Spanish origin"
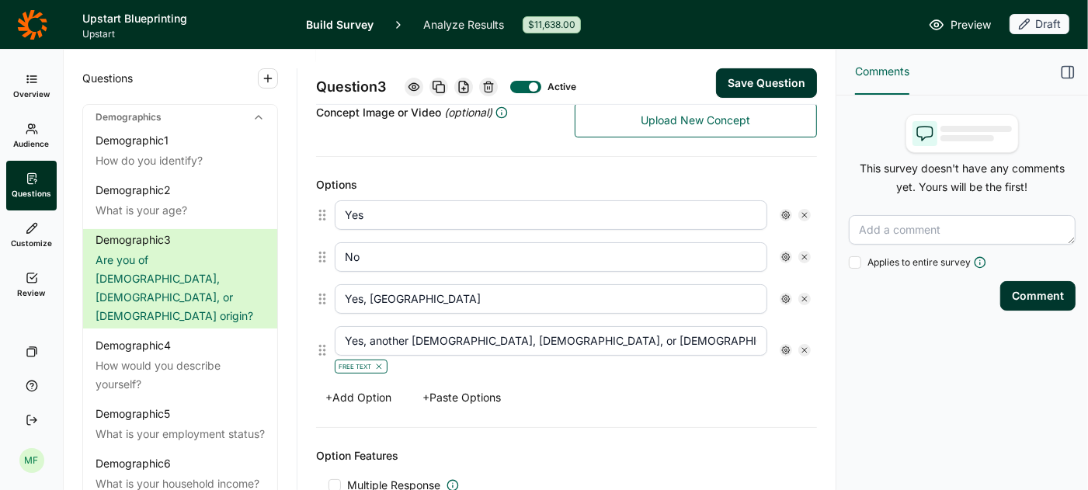
click at [804, 294] on icon at bounding box center [804, 298] width 9 height 9
type input "Yes, another Hispanic, Latino, or Spanish origin"
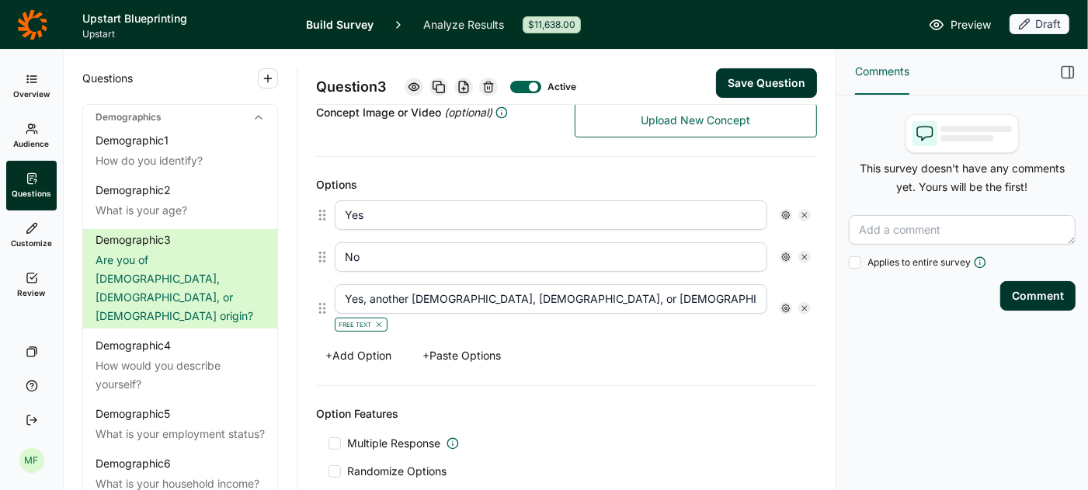
click at [804, 304] on icon at bounding box center [804, 308] width 9 height 9
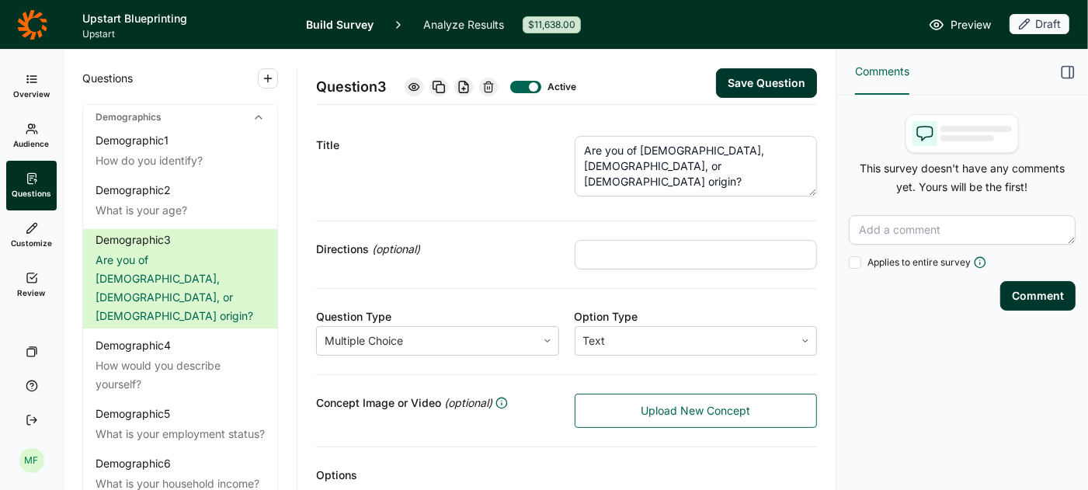
scroll to position [0, 0]
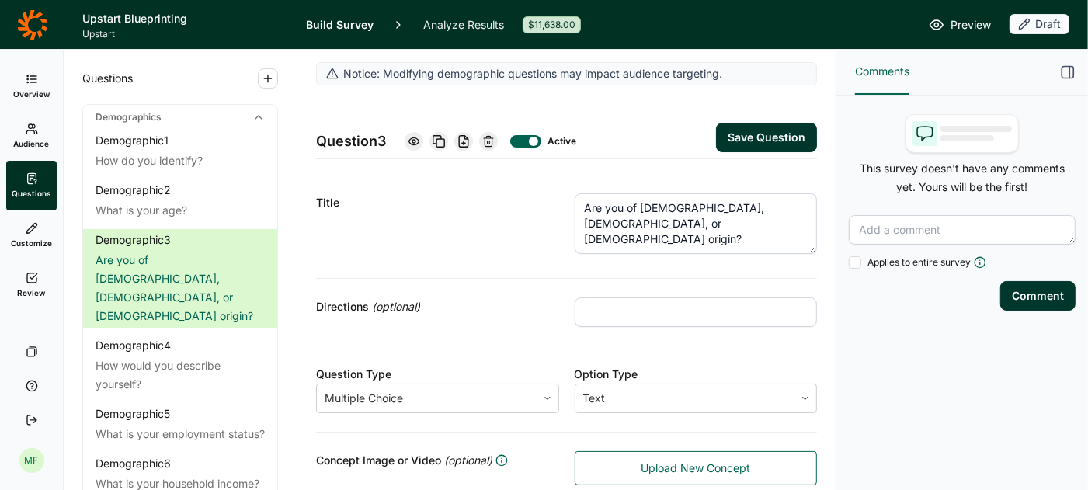
click at [757, 131] on button "Save Question" at bounding box center [766, 138] width 101 height 30
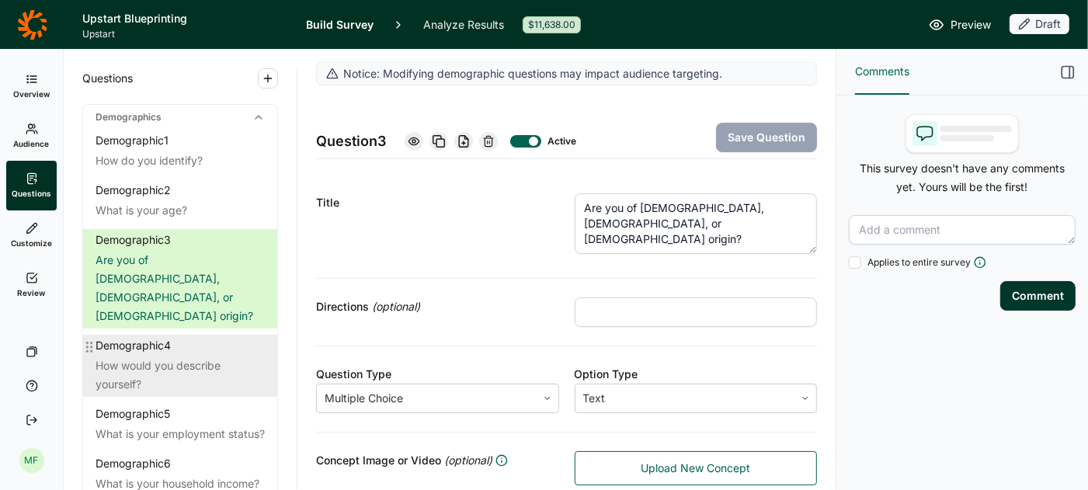
click at [201, 338] on div "Demographic 4" at bounding box center [179, 346] width 169 height 16
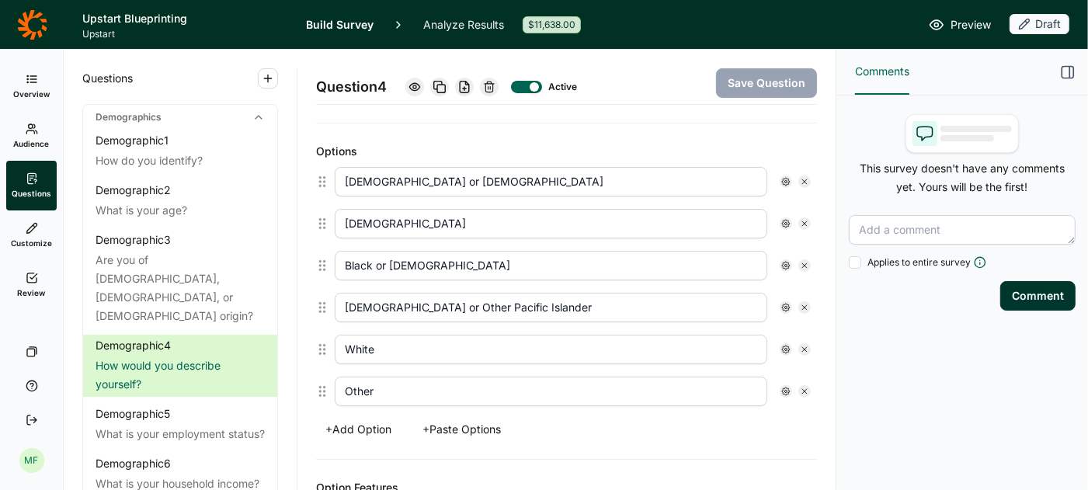
scroll to position [382, 0]
click at [495, 420] on button "+ Paste Options" at bounding box center [461, 429] width 97 height 22
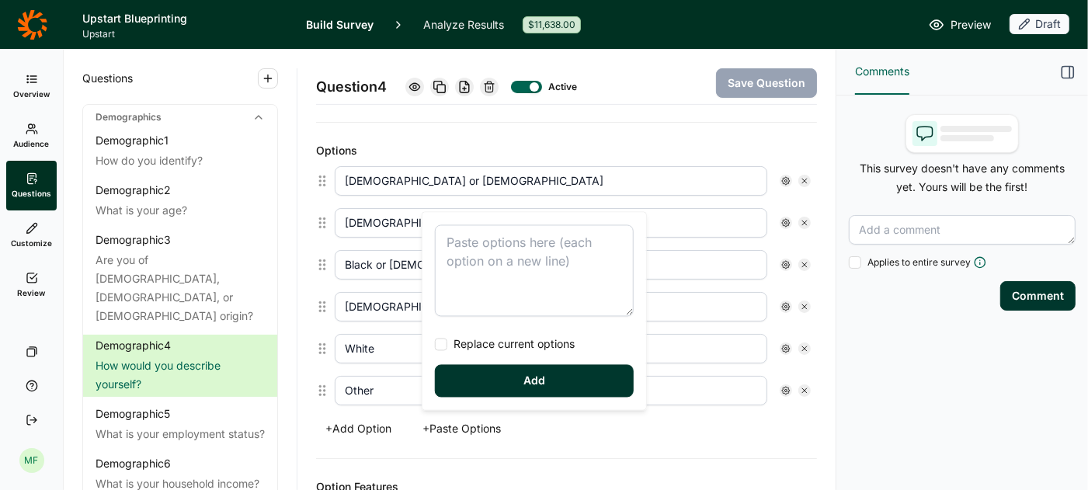
click at [472, 245] on textarea at bounding box center [534, 271] width 199 height 92
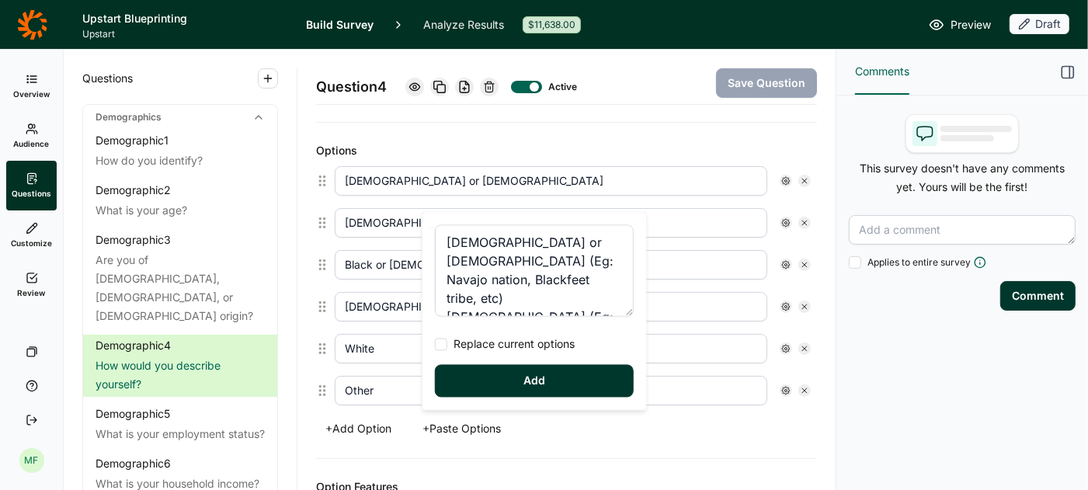
click at [448, 343] on span "Replace current options" at bounding box center [510, 345] width 127 height 16
click at [435, 345] on input "Replace current options" at bounding box center [435, 345] width 0 height 0
type textarea "Native American or Alaskan Native (Eg: Navajo nation, Blackfeet tribe, etc) Asi…"
click at [484, 392] on button "Add" at bounding box center [534, 381] width 199 height 33
type input "Native American or Alaskan Native (Eg: Navajo nation, Blackfeet tribe, etc)"
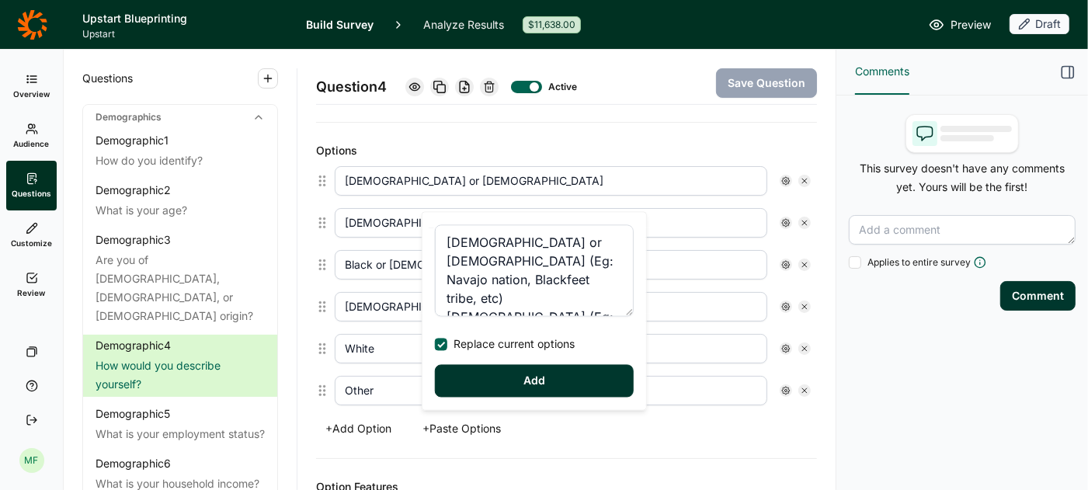
type input "Asian (Eg: Chinese, Filipino, Asian Indian, Vietnamese, Korean, Japanese, etc)"
type input "Black or African American (Eg: Jamaican, Haitian, Nigerian, Ethiopian, etc)"
type input "Native Hawaiian or other Pacific Islander (Eg: Samoan, Chamorro, Tongan, Fijian…"
type input "Middle Eastern or North African (Eg: Lebanese, Iranian, Egyptian, Syrian, Moroc…"
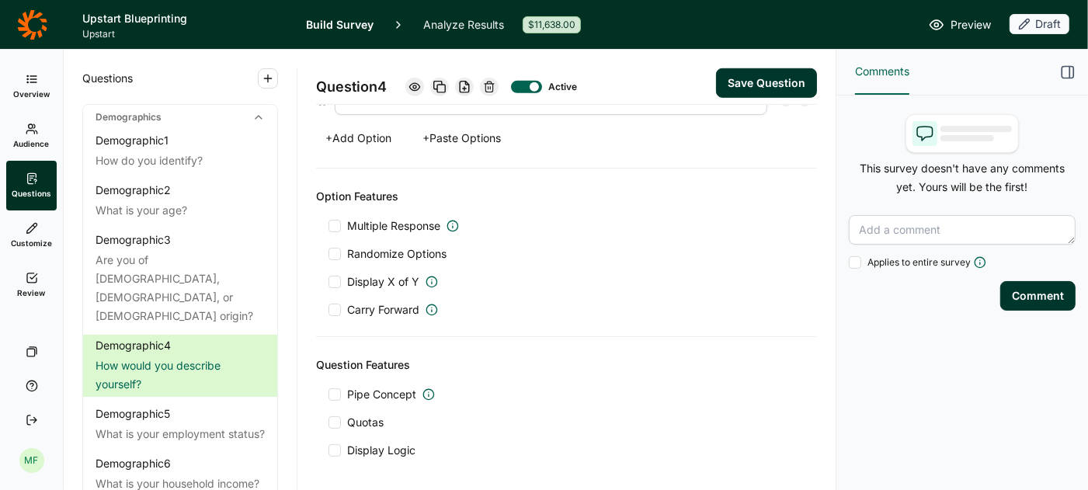
scroll to position [849, 0]
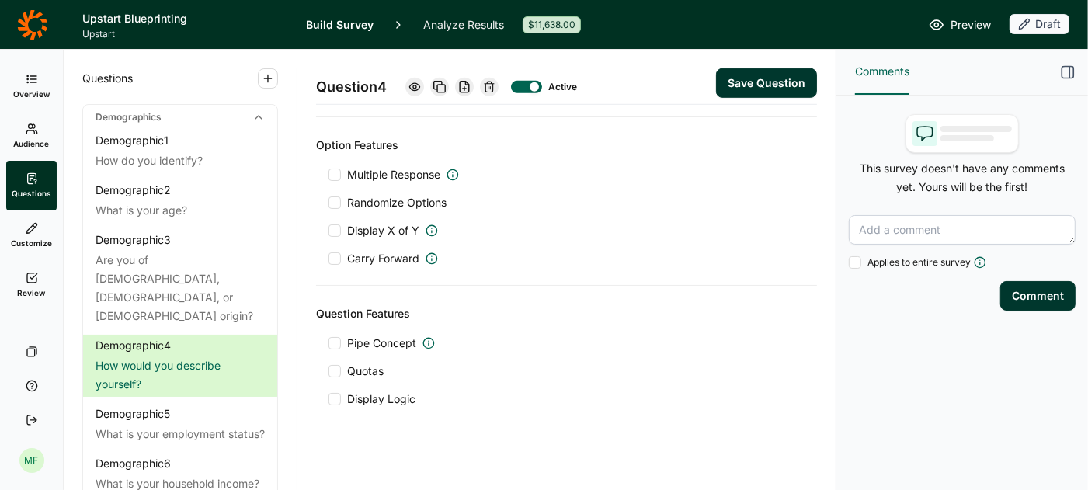
click at [752, 85] on button "Save Question" at bounding box center [766, 83] width 101 height 30
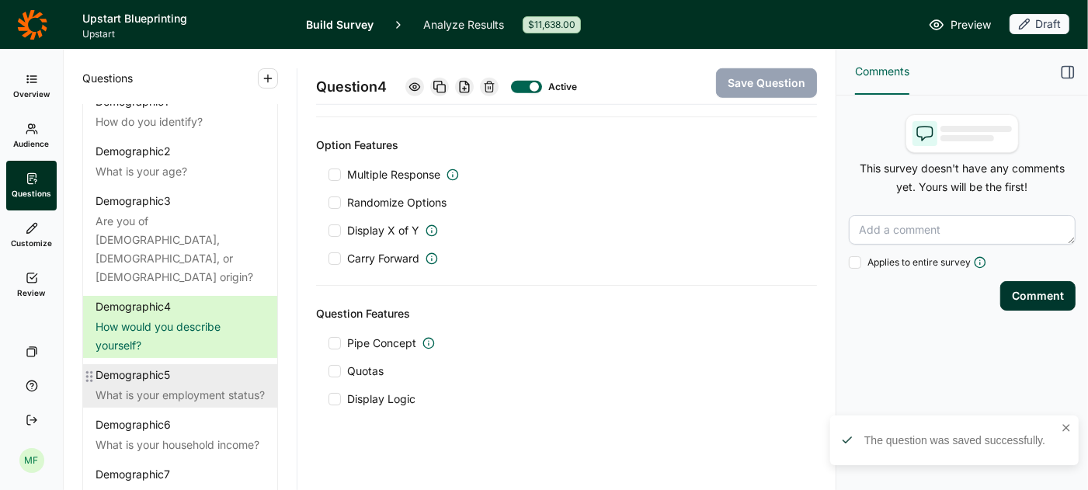
scroll to position [63, 0]
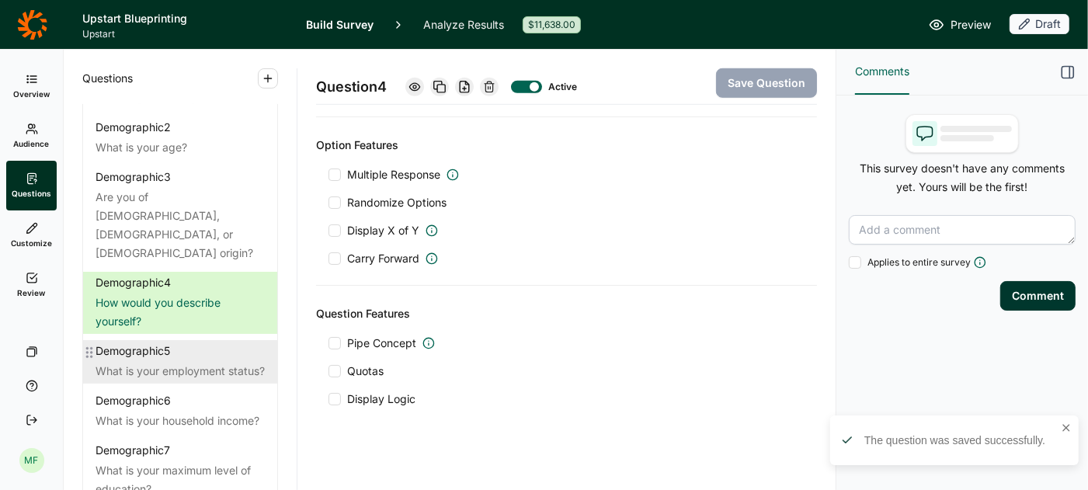
click at [194, 362] on div "What is your employment status?" at bounding box center [179, 371] width 169 height 19
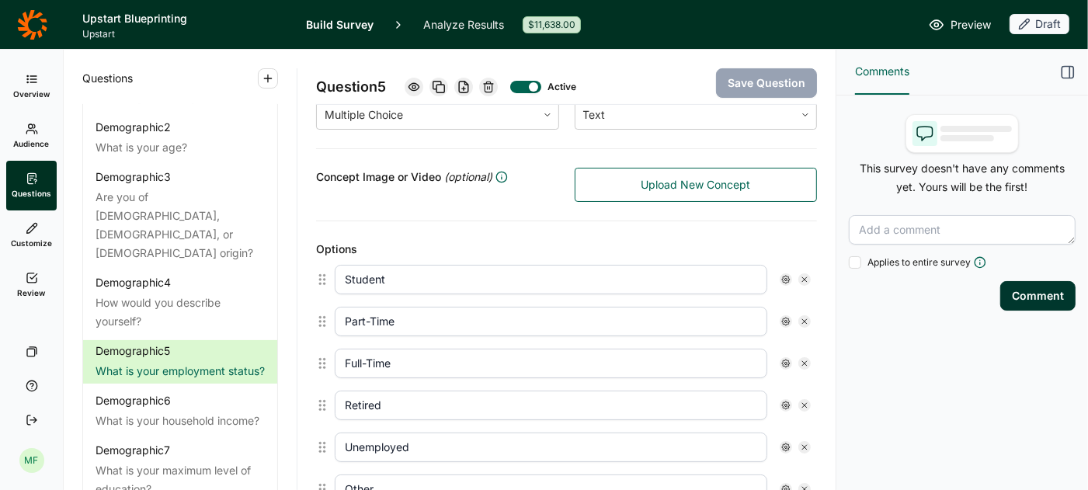
scroll to position [384, 0]
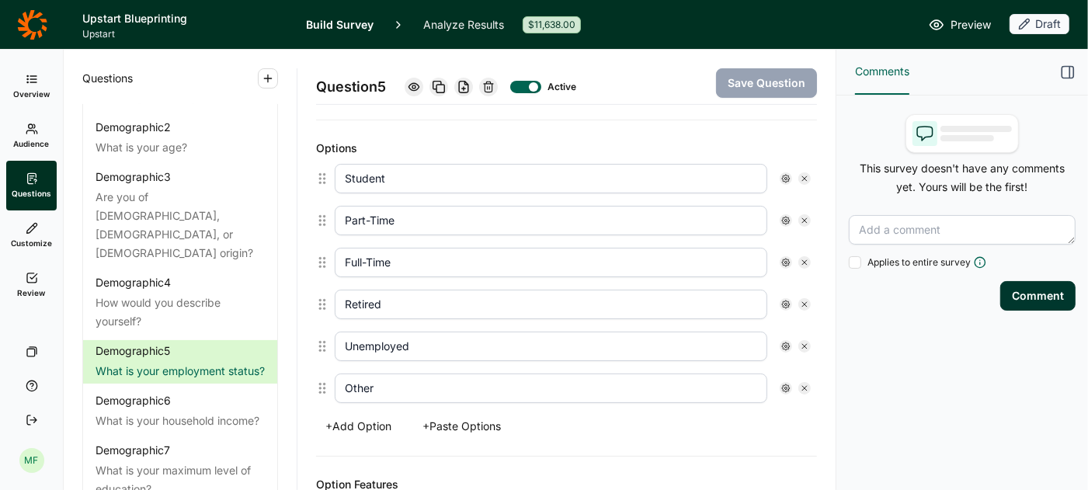
click at [489, 418] on button "+ Paste Options" at bounding box center [461, 426] width 97 height 22
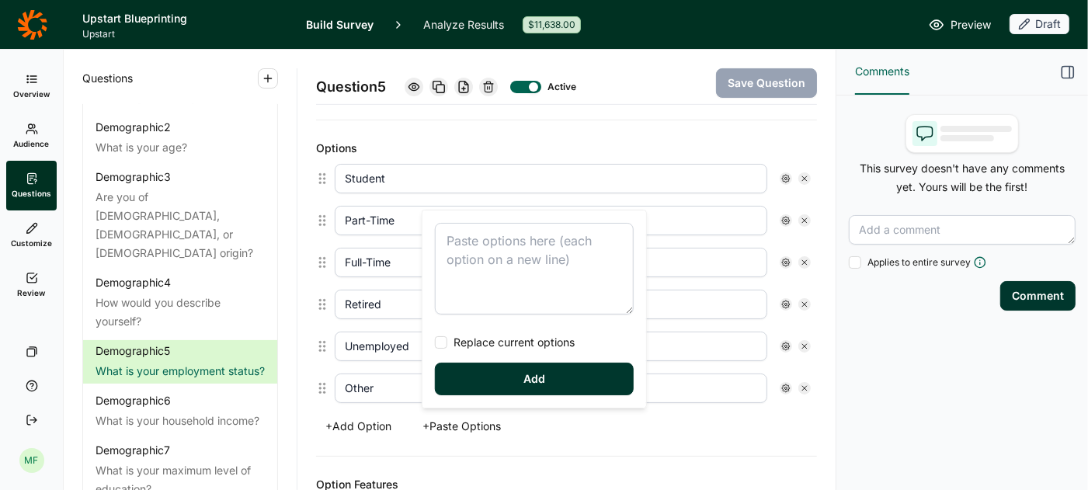
click at [476, 260] on textarea at bounding box center [534, 269] width 199 height 92
click at [445, 342] on div at bounding box center [441, 342] width 12 height 12
click at [435, 342] on input "Replace current options" at bounding box center [435, 342] width 0 height 0
type textarea "Student Part-Time Full-Time Retired Unemployed Homemaker Military Other"
click at [504, 371] on button "Add" at bounding box center [534, 379] width 199 height 33
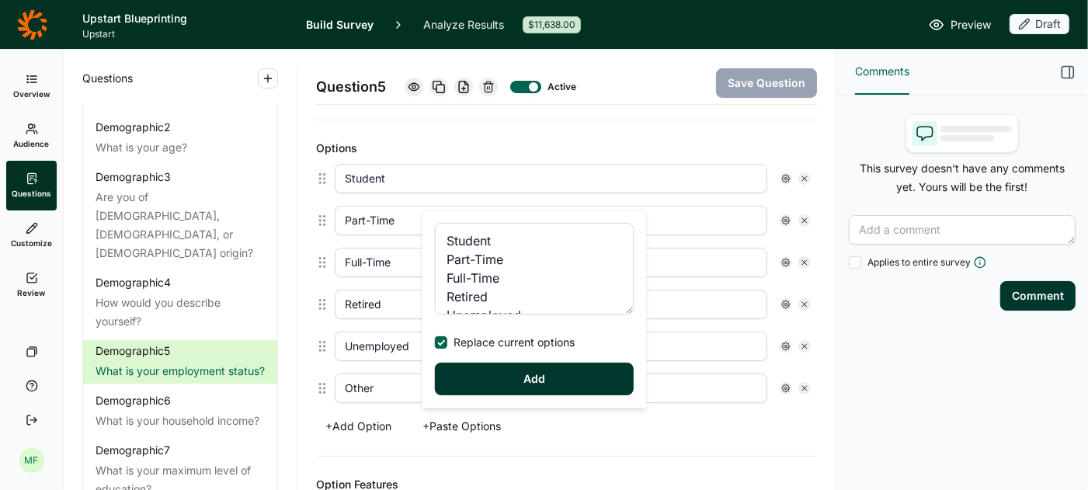
type input "Homemaker"
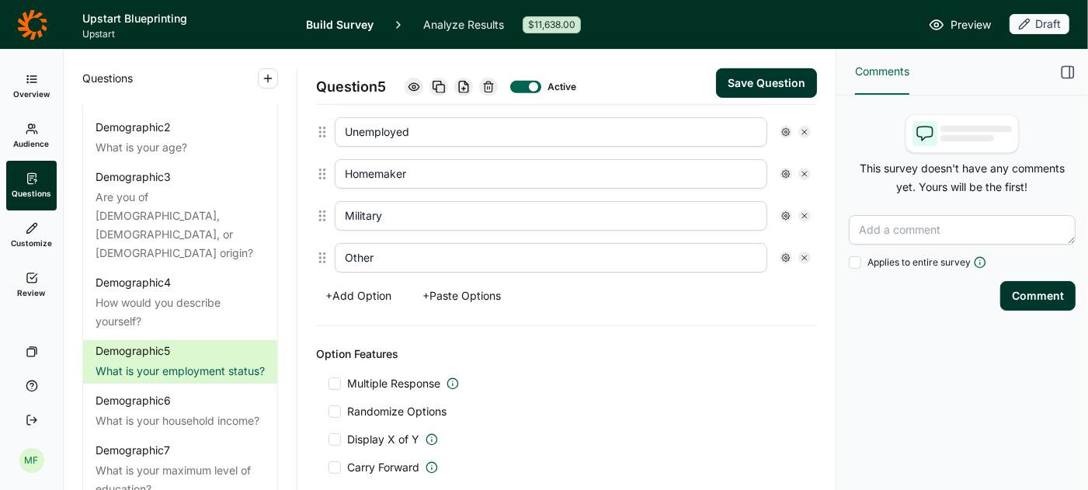
scroll to position [449, 0]
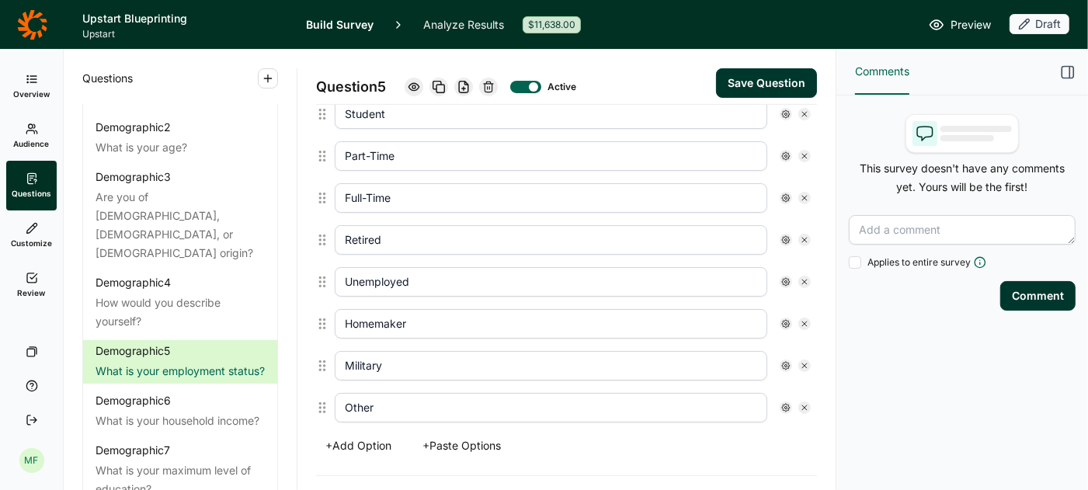
click at [749, 80] on button "Save Question" at bounding box center [766, 83] width 101 height 30
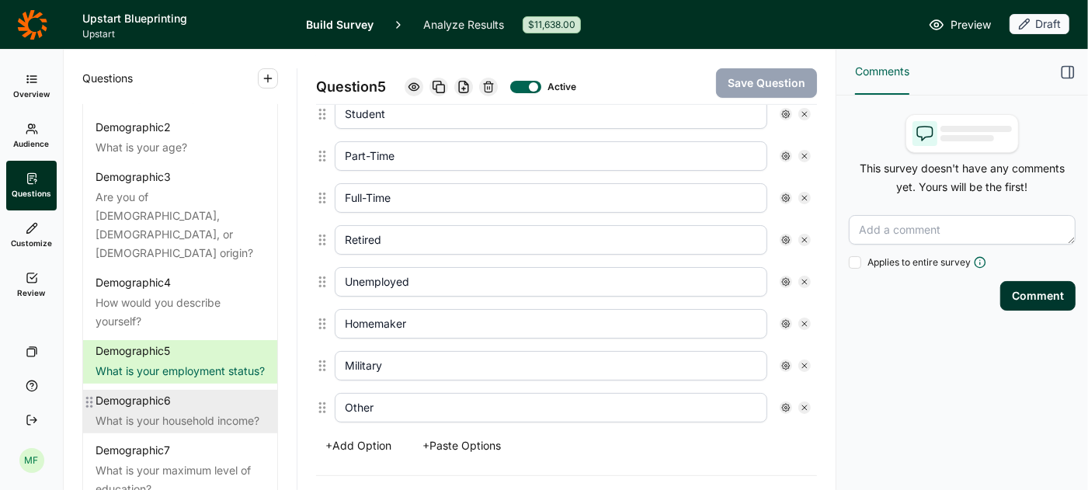
click at [155, 411] on div "What is your household income?" at bounding box center [179, 420] width 169 height 19
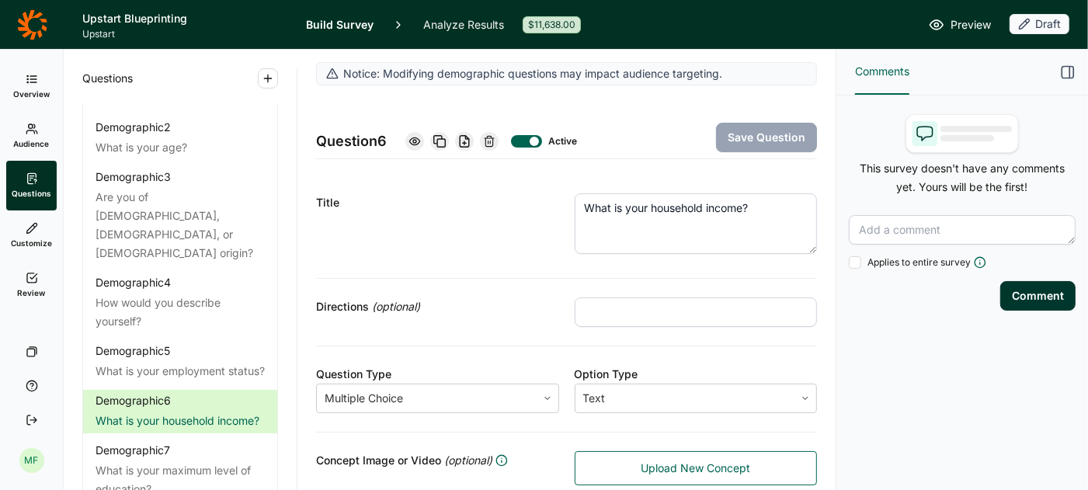
click at [655, 206] on textarea "What is your household income?" at bounding box center [696, 223] width 243 height 61
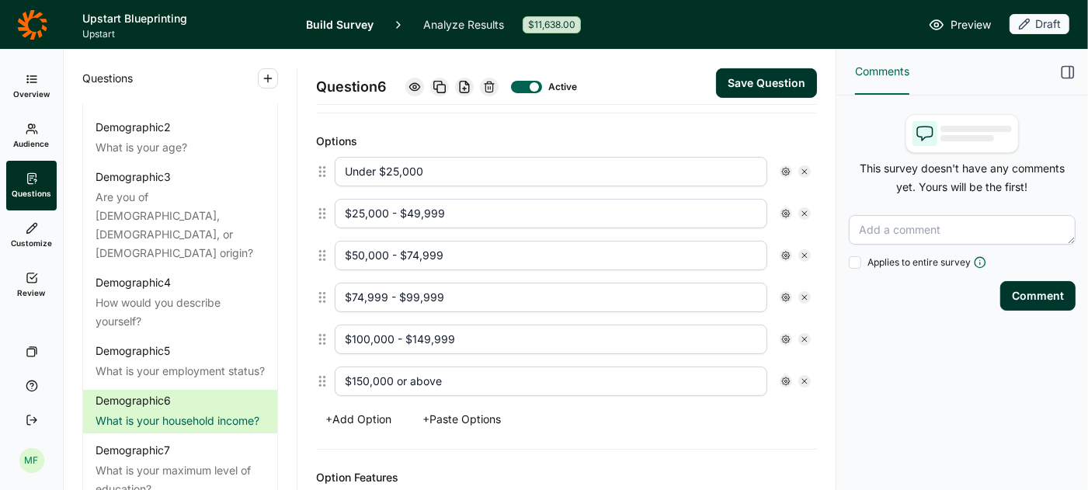
scroll to position [396, 0]
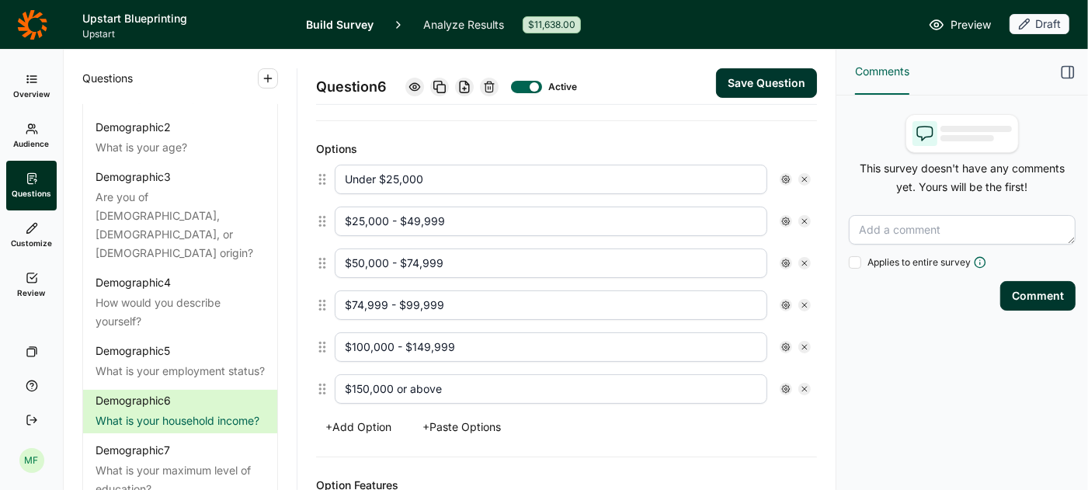
type textarea "What is your annual household income?"
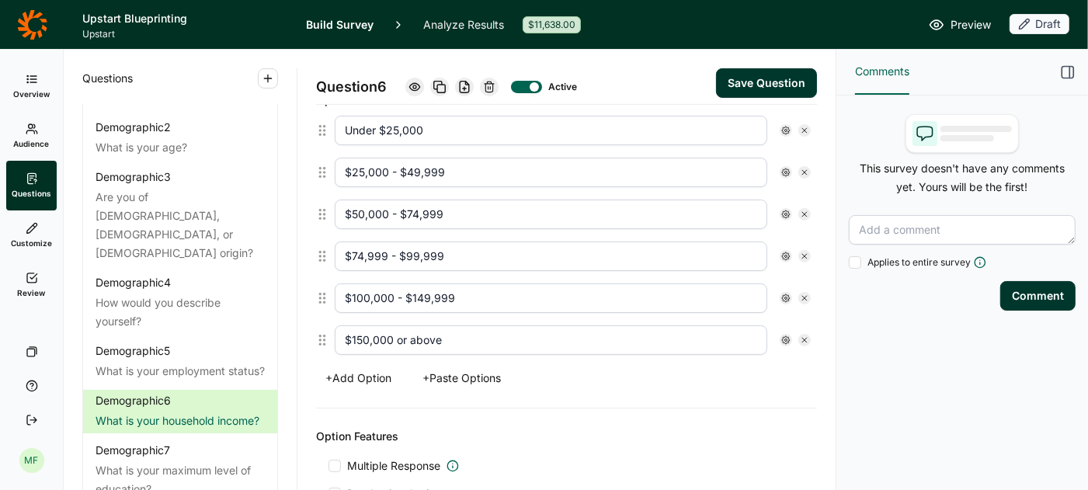
scroll to position [439, 0]
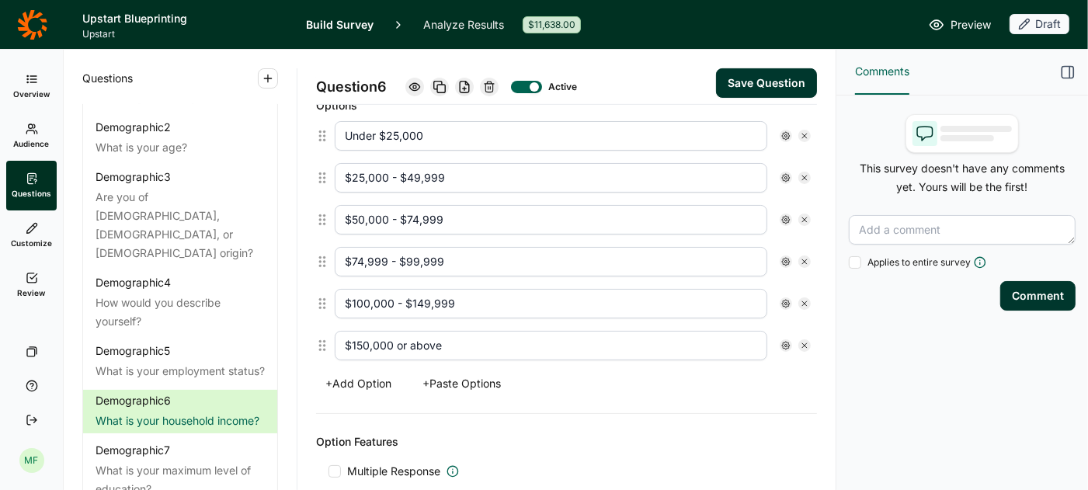
click at [765, 79] on button "Save Question" at bounding box center [766, 83] width 101 height 30
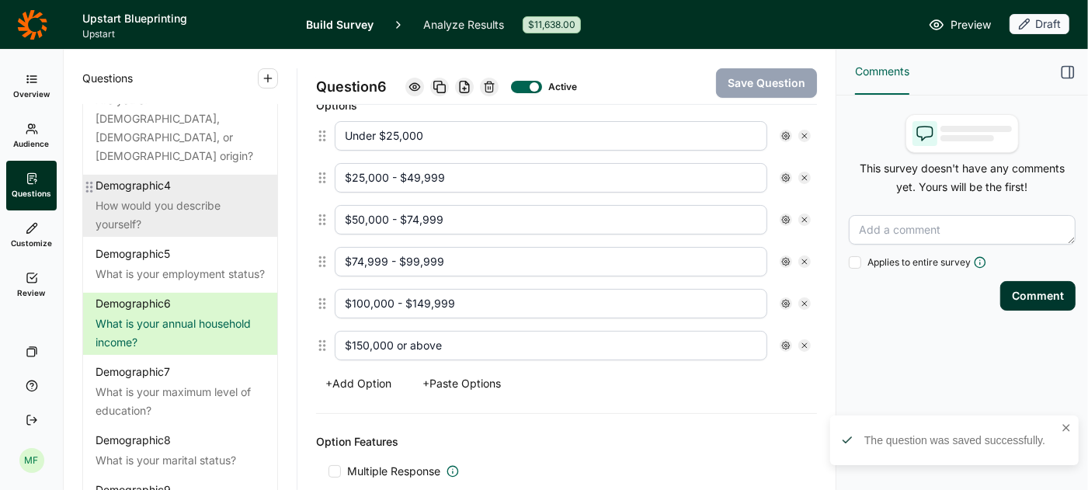
scroll to position [165, 0]
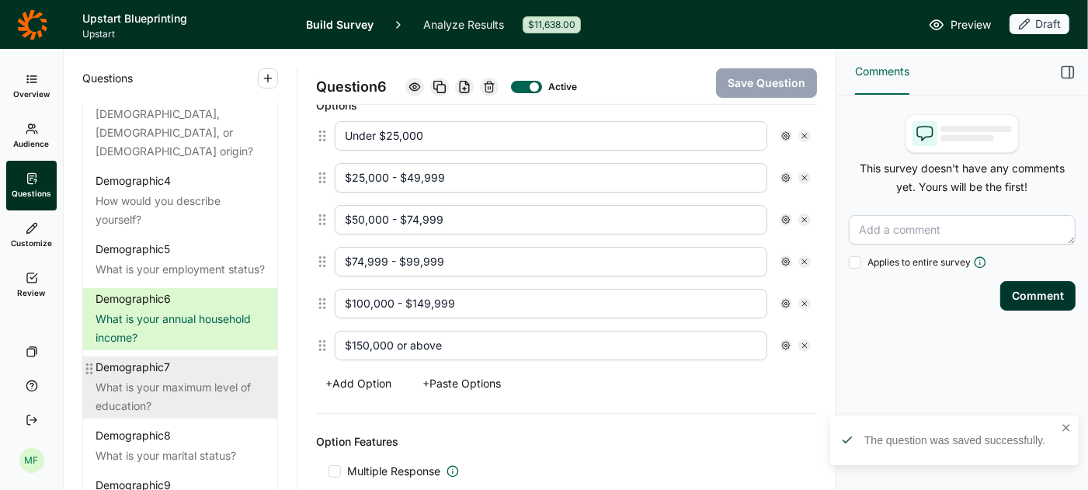
click at [158, 378] on div "What is your maximum level of education?" at bounding box center [179, 396] width 169 height 37
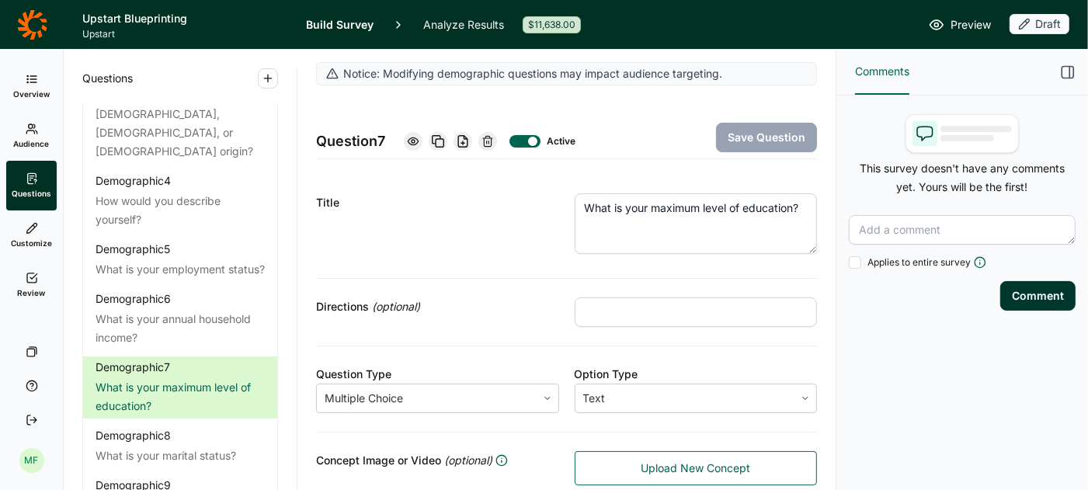
click at [655, 205] on textarea "What is your maximum level of education?" at bounding box center [696, 223] width 243 height 61
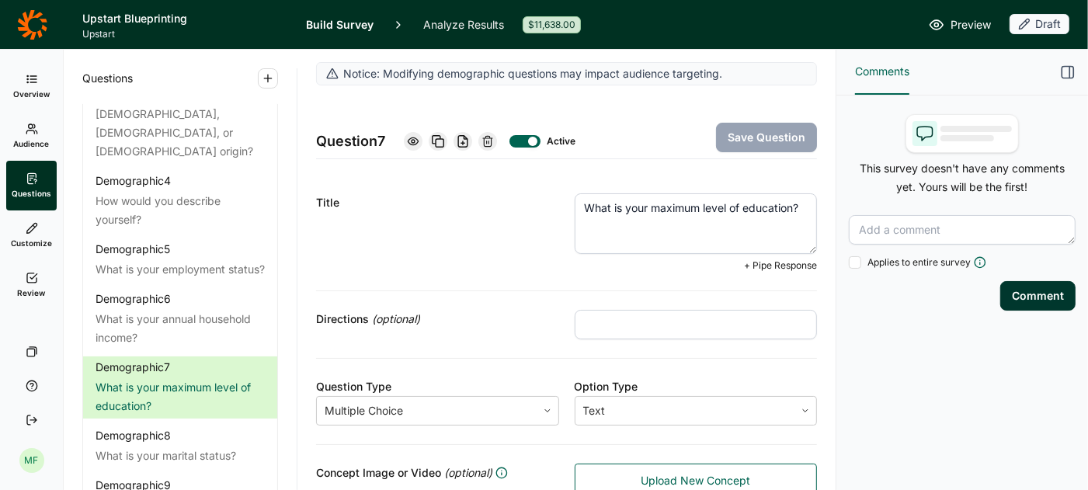
click at [655, 205] on textarea "What is your maximum level of education?" at bounding box center [696, 223] width 243 height 61
paste textarea "the highest level of education you have completed"
type textarea "What is the highest level of education you have completed?"
click at [749, 135] on button "Save Question" at bounding box center [766, 138] width 101 height 30
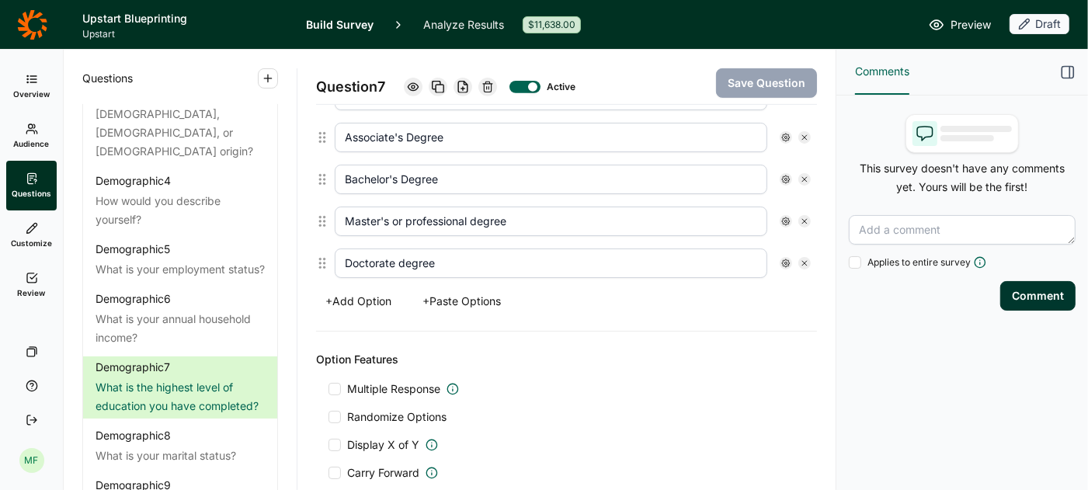
scroll to position [511, 0]
click at [500, 136] on input "Associate's Degree" at bounding box center [551, 136] width 432 height 30
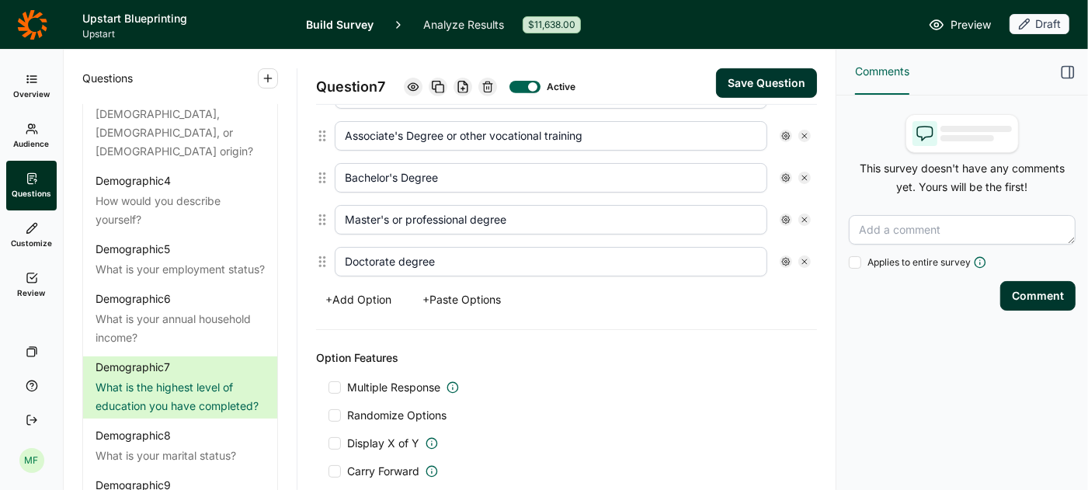
type input "Associate's Degree or other vocational training"
click at [766, 78] on button "Save Question" at bounding box center [766, 83] width 101 height 30
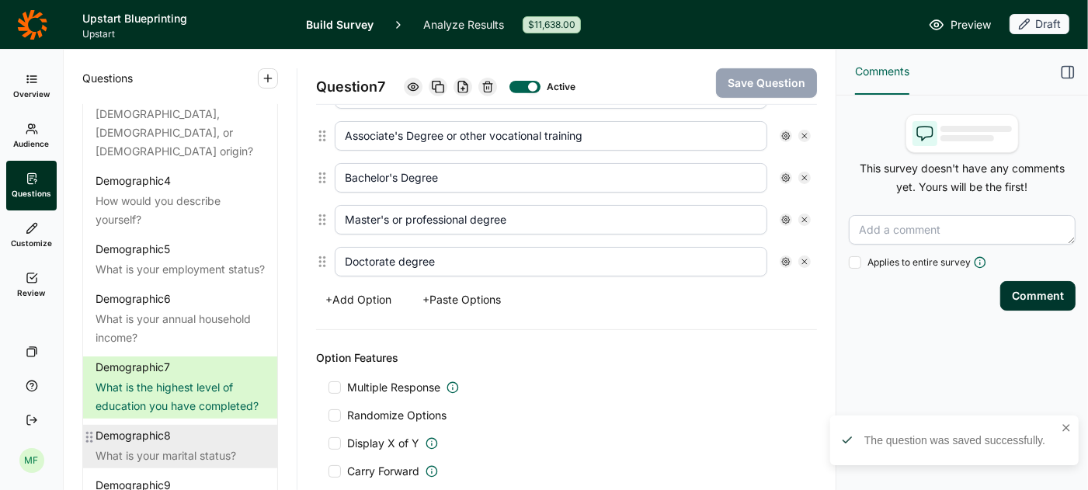
click at [185, 428] on div "Demographic 8" at bounding box center [179, 436] width 169 height 16
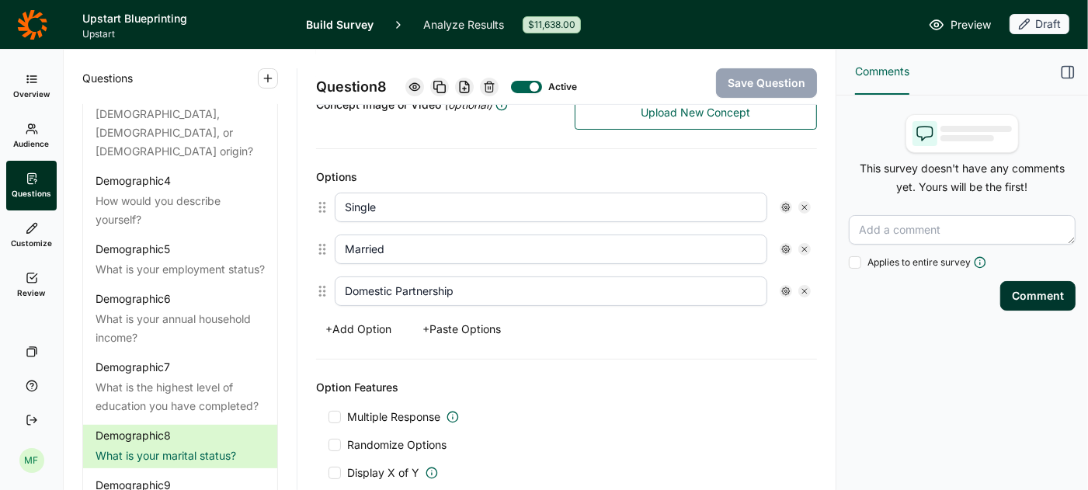
scroll to position [365, 0]
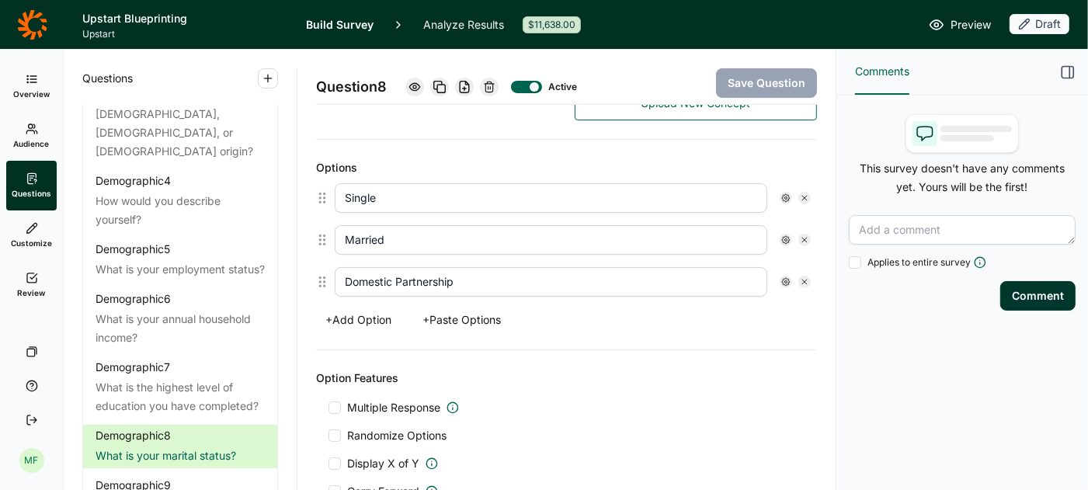
click at [484, 316] on button "+ Paste Options" at bounding box center [461, 320] width 97 height 22
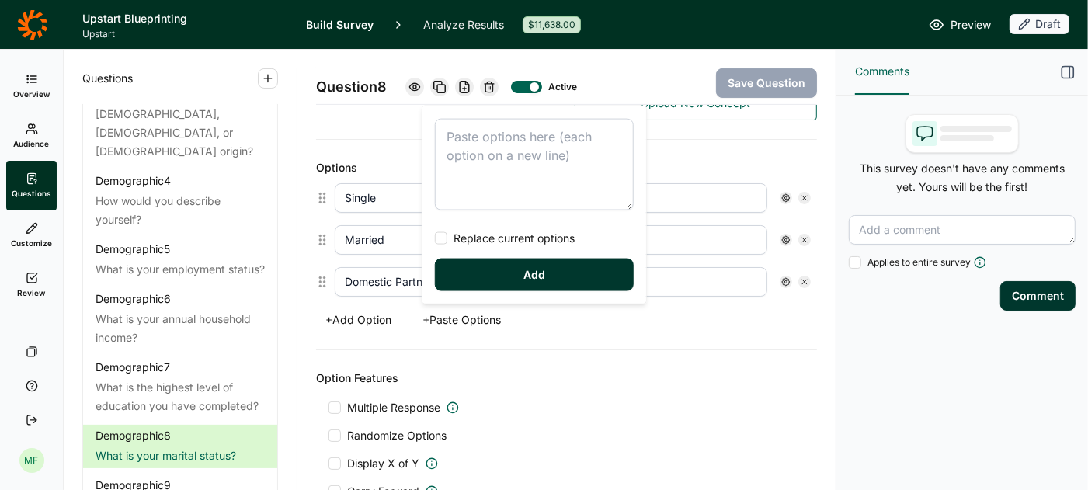
click at [457, 161] on textarea at bounding box center [534, 165] width 199 height 92
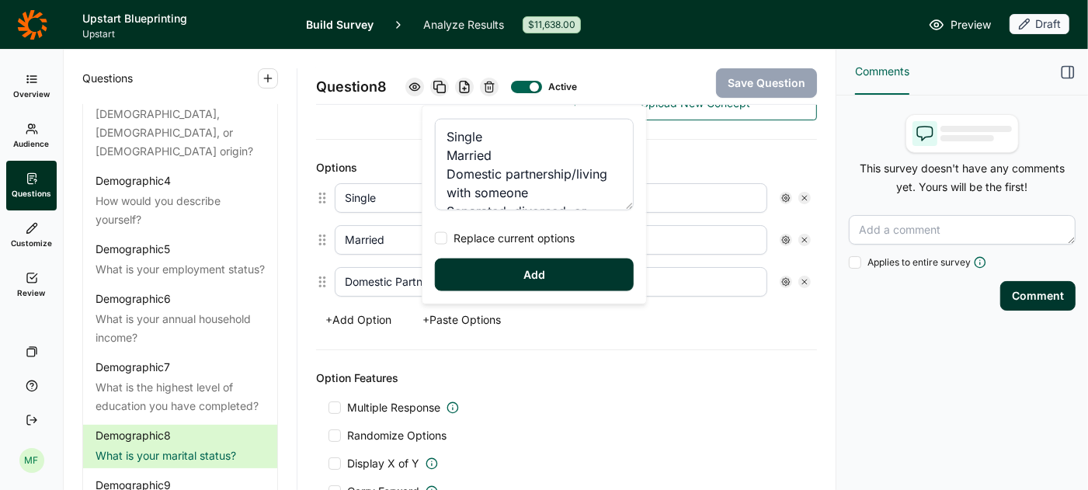
click at [445, 237] on div at bounding box center [441, 238] width 12 height 12
click at [435, 238] on input "Replace current options" at bounding box center [435, 238] width 0 height 0
type textarea "Single Married Domestic partnership/living with someone Separated, divorced, or…"
click at [506, 276] on button "Add" at bounding box center [534, 275] width 199 height 33
type input "Domestic partnership/living with someone"
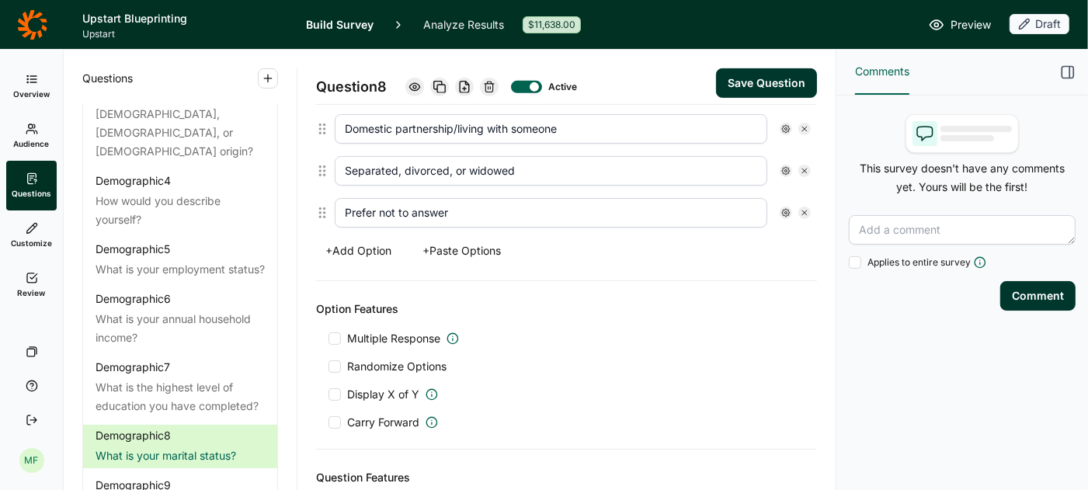
scroll to position [532, 0]
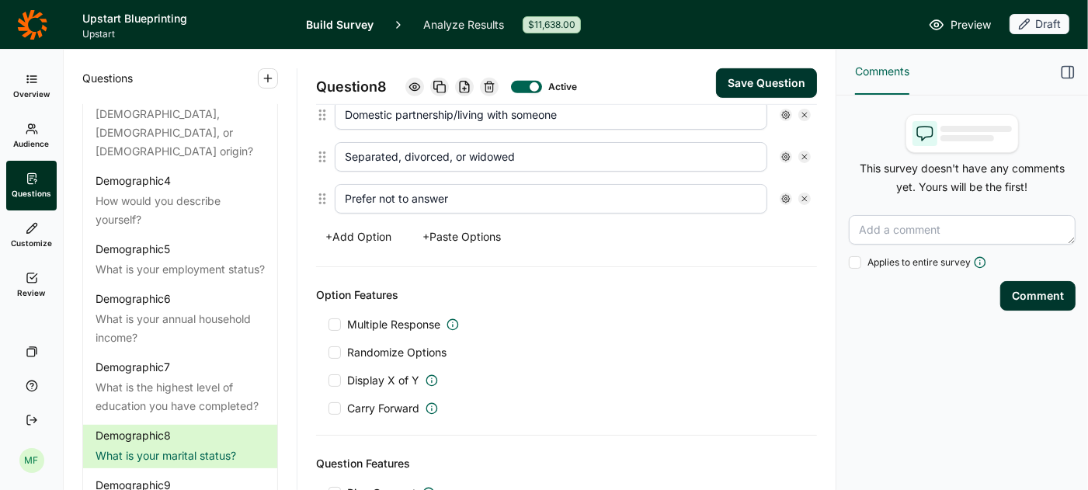
click at [751, 79] on button "Save Question" at bounding box center [766, 83] width 101 height 30
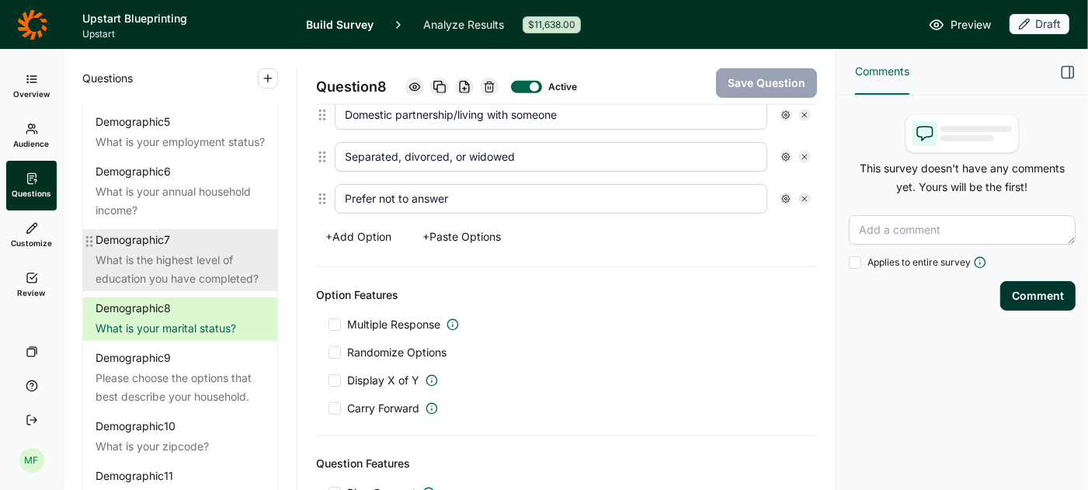
scroll to position [295, 0]
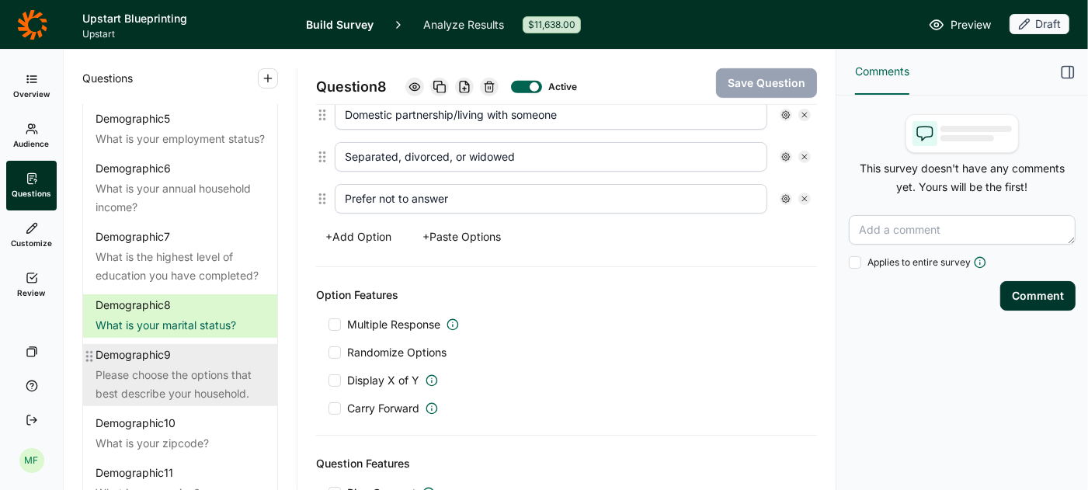
click at [211, 347] on div "Demographic 9" at bounding box center [179, 355] width 169 height 16
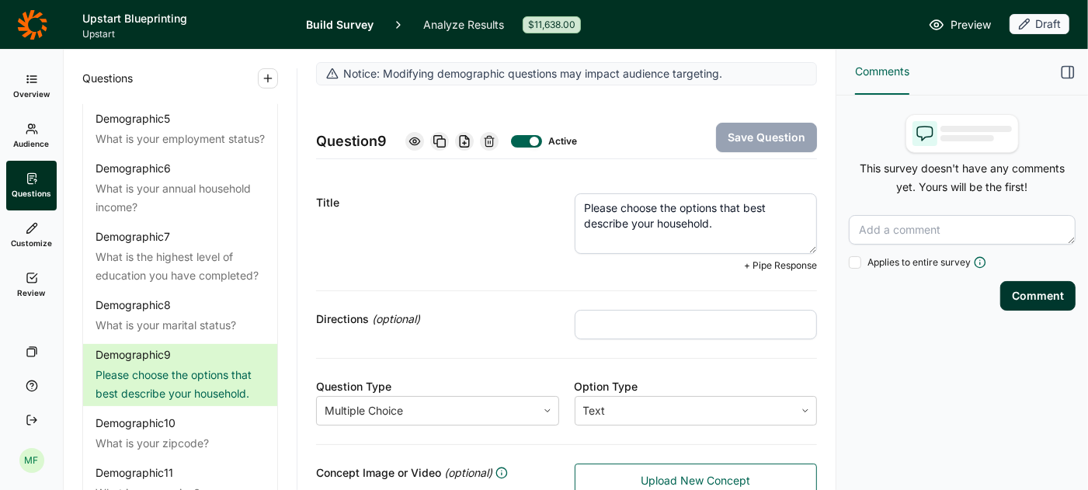
drag, startPoint x: 722, startPoint y: 227, endPoint x: 562, endPoint y: 196, distance: 162.8
click at [562, 196] on div "Title Please choose the options that best describe your household. + Pipe Respo…" at bounding box center [566, 233] width 501 height 116
paste textarea "Do you have children under the age of [DEMOGRAPHIC_DATA] living in your househo…"
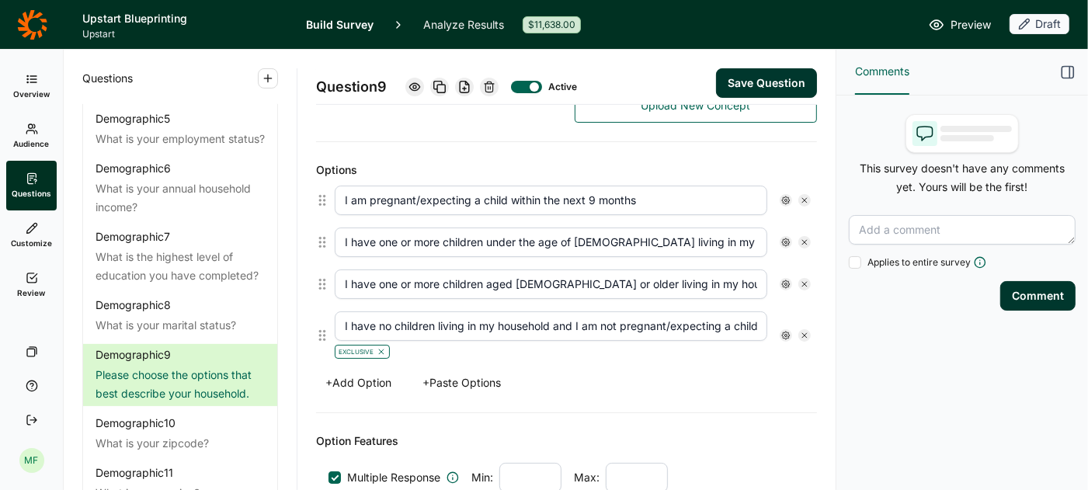
scroll to position [378, 0]
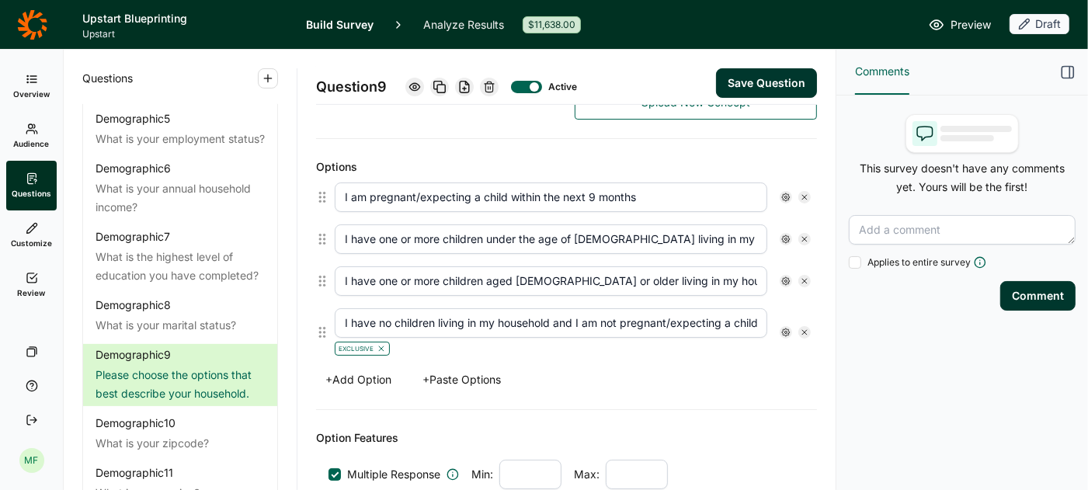
type textarea "Do you have children under the age of [DEMOGRAPHIC_DATA] living in your househo…"
drag, startPoint x: 652, startPoint y: 197, endPoint x: 294, endPoint y: 189, distance: 358.0
click at [294, 189] on div "Questions Demographics Demographic 1 How do you identify? Demographic 2 What is…" at bounding box center [450, 270] width 772 height 440
type input "Yes"
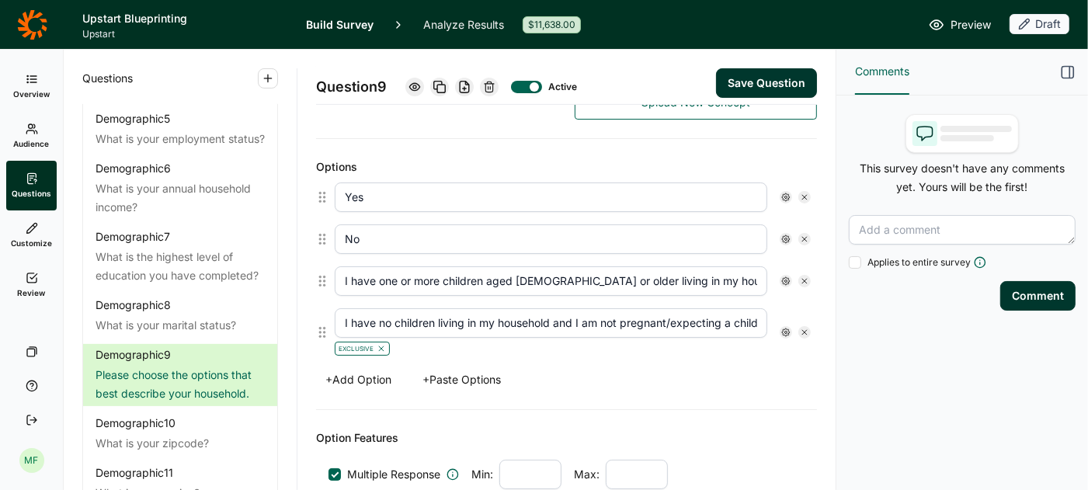
type input "No"
click at [806, 276] on icon at bounding box center [804, 280] width 9 height 9
type input "I have no children living in my household and I am not pregnant/expecting a chi…"
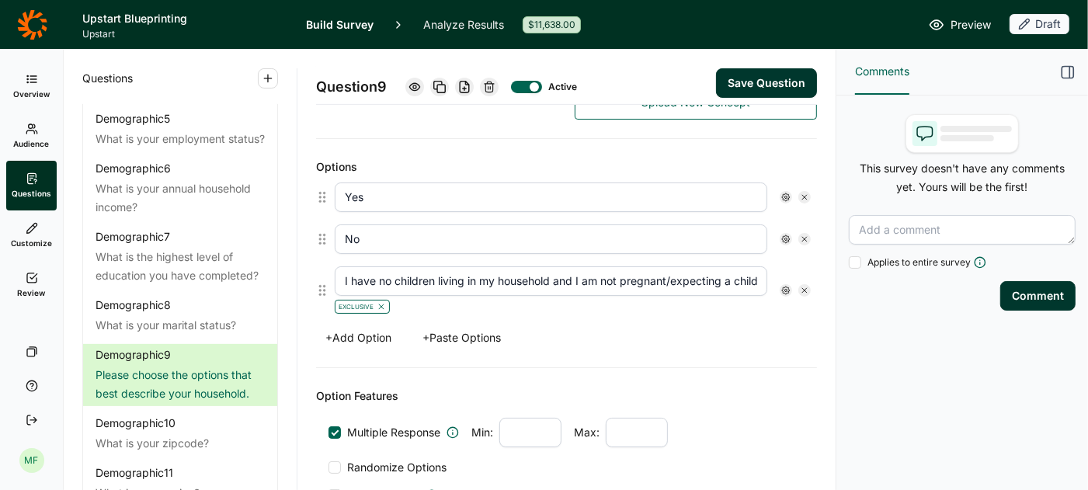
click at [806, 288] on use at bounding box center [804, 290] width 5 height 5
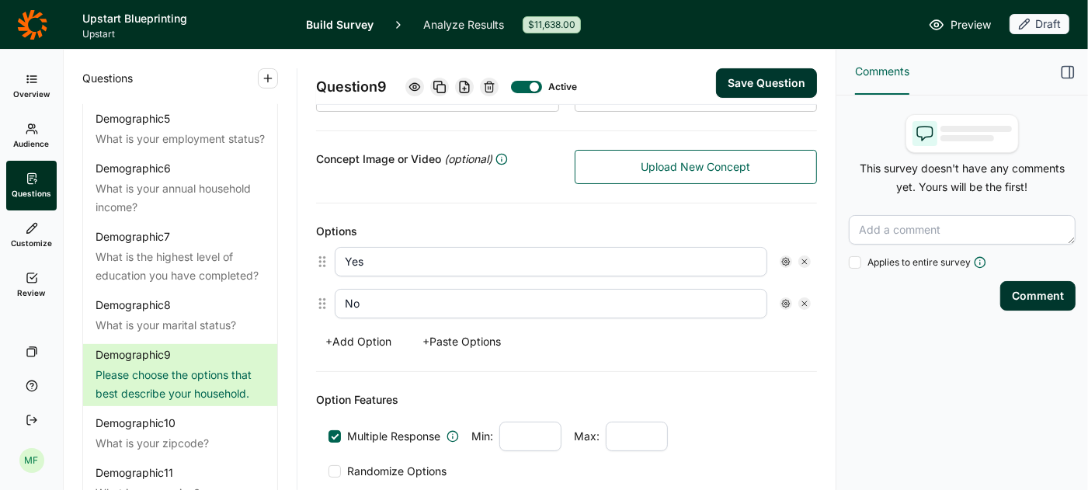
scroll to position [304, 0]
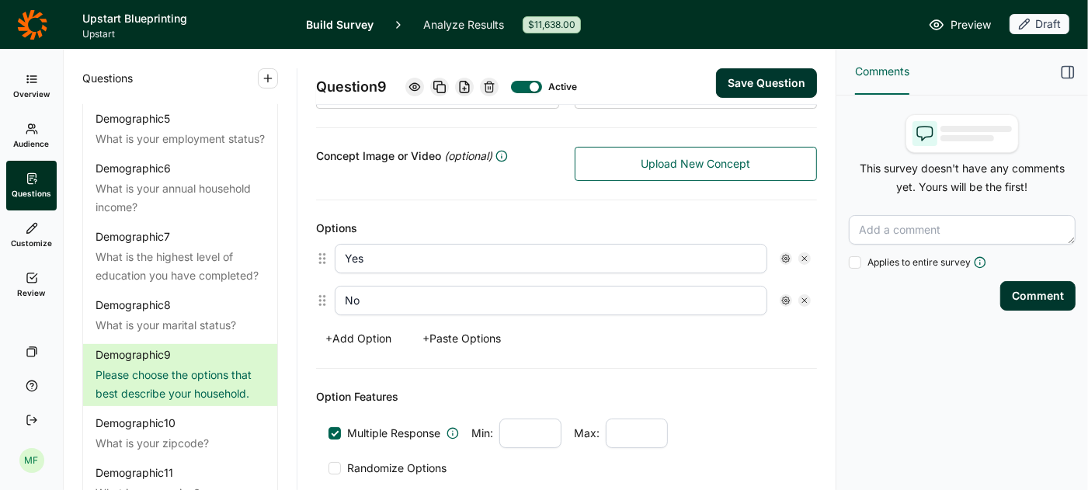
click at [335, 431] on div at bounding box center [334, 433] width 12 height 12
click at [328, 433] on input "Multiple Response" at bounding box center [328, 433] width 0 height 0
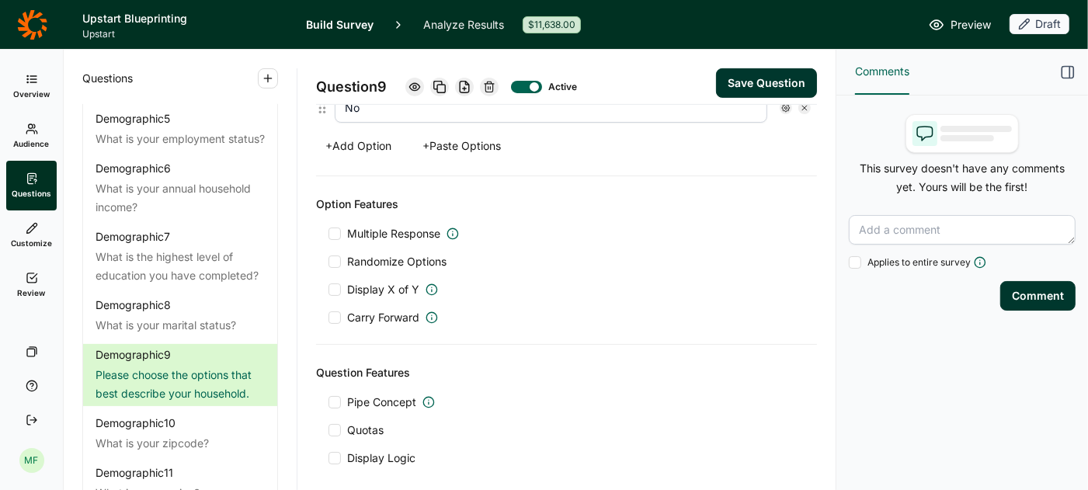
scroll to position [491, 0]
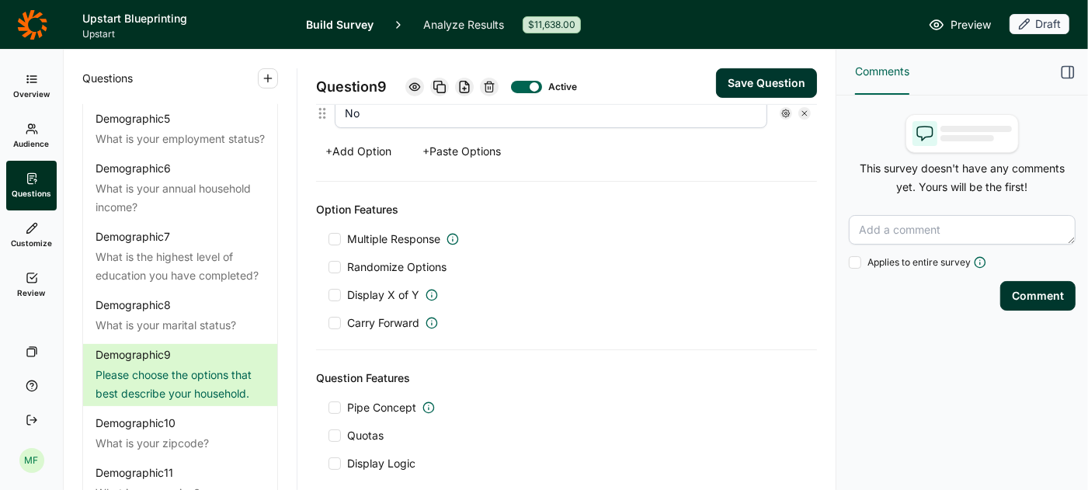
click at [762, 80] on button "Save Question" at bounding box center [766, 83] width 101 height 30
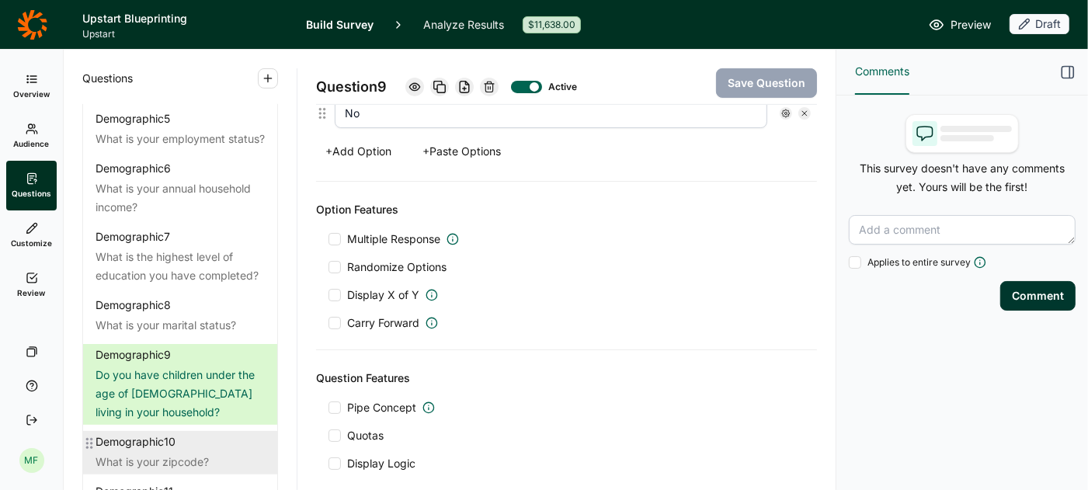
click at [186, 434] on div "Demographic 10" at bounding box center [179, 442] width 169 height 16
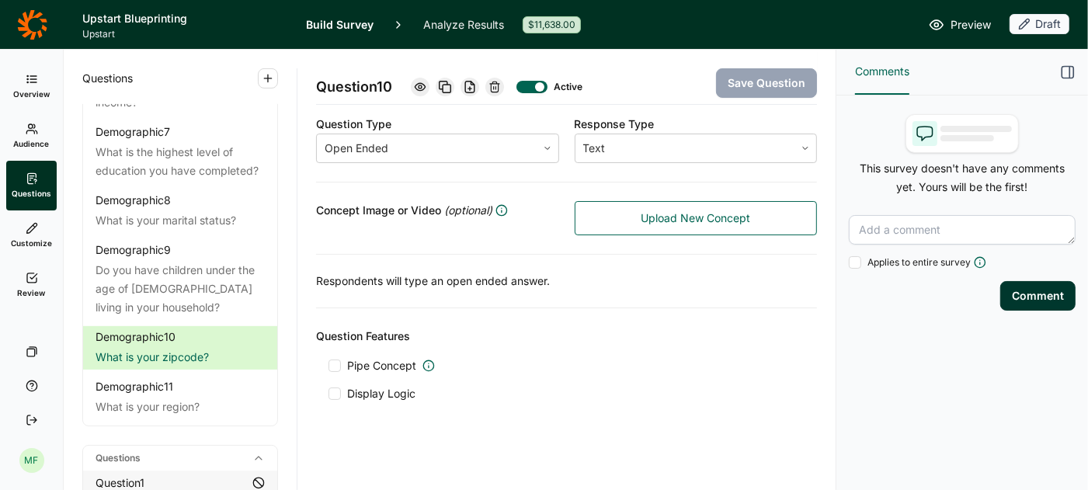
scroll to position [248, 0]
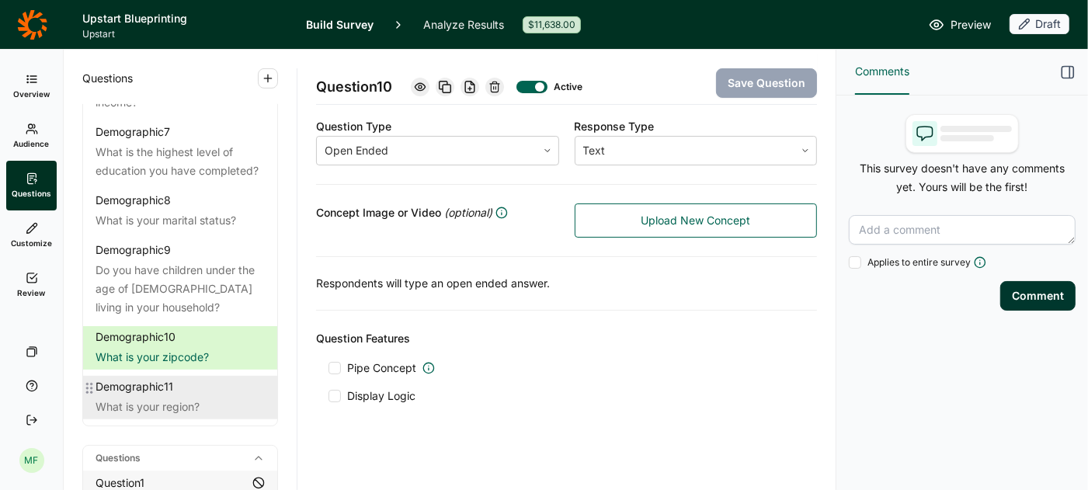
click at [195, 377] on div "Demographic 11 What is your region?" at bounding box center [180, 397] width 194 height 43
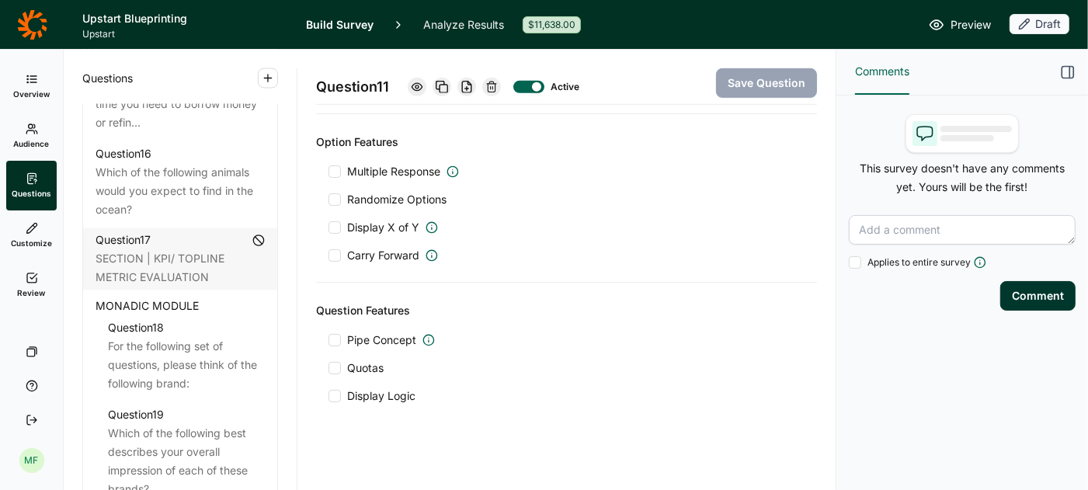
scroll to position [2117, 0]
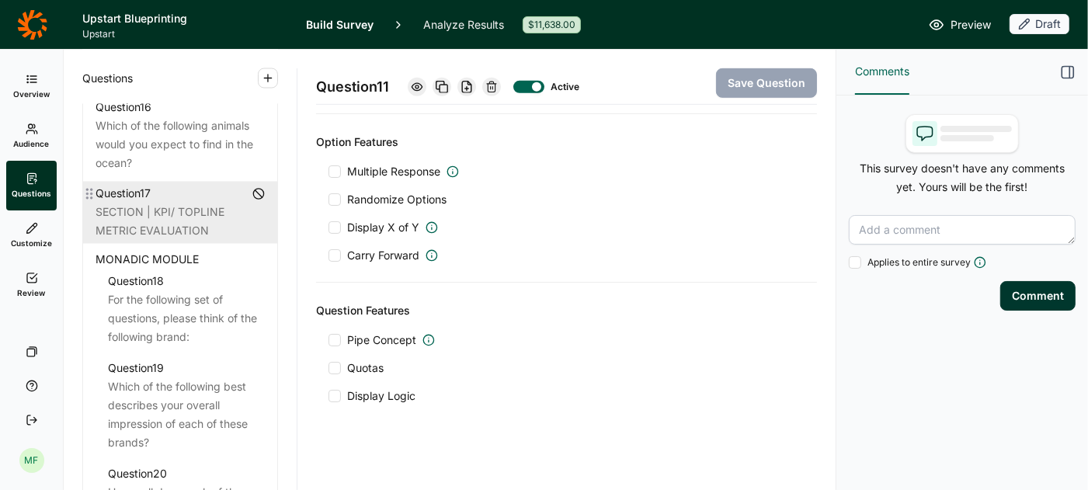
click at [208, 203] on div "SECTION | KPI/ TOPLINE METRIC EVALUATION" at bounding box center [179, 221] width 169 height 37
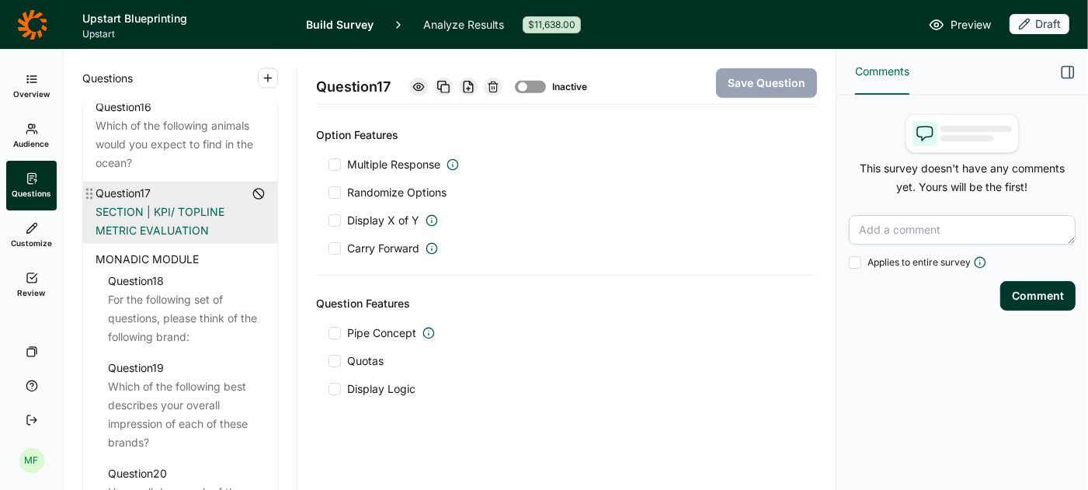
scroll to position [532, 0]
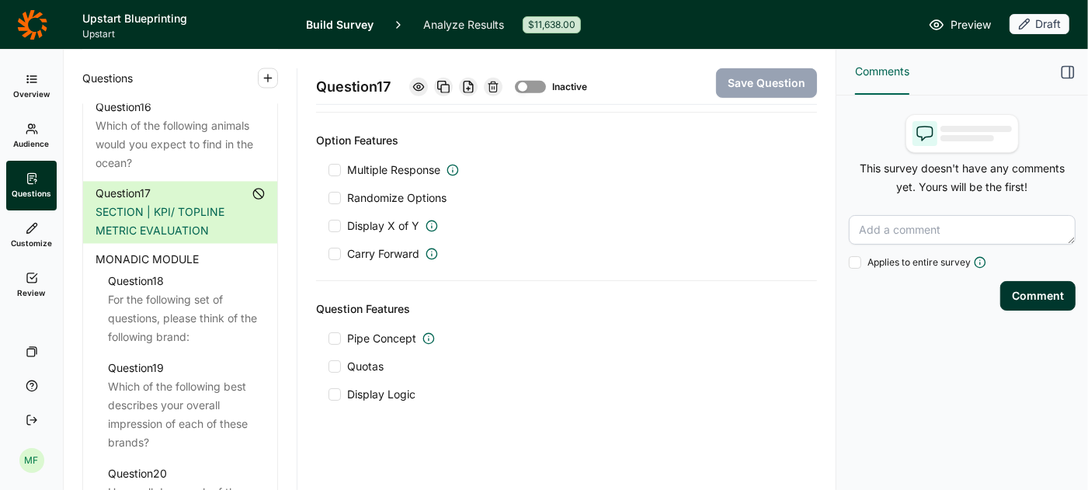
click at [193, 250] on span "MONADIC MODULE" at bounding box center [146, 259] width 103 height 19
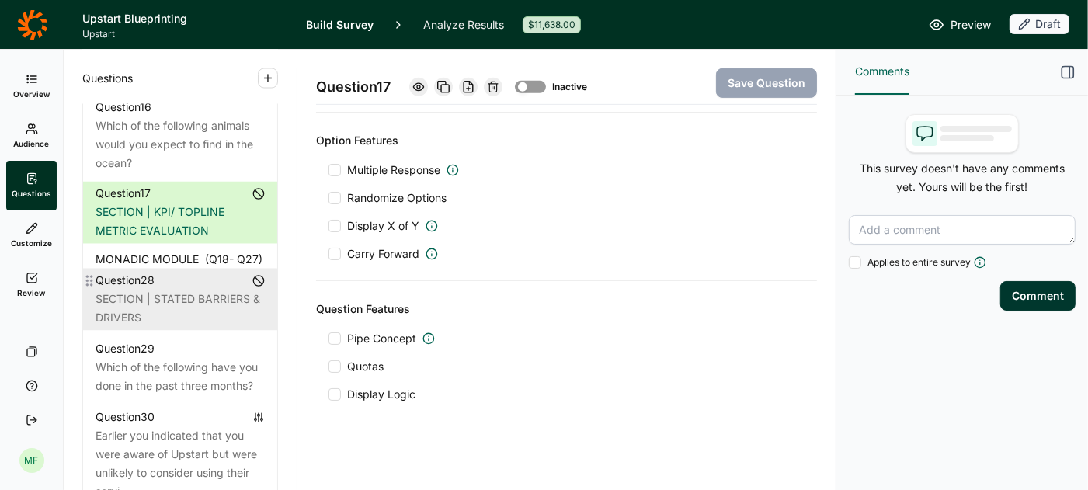
click at [193, 290] on div "SECTION | STATED BARRIERS & DRIVERS" at bounding box center [179, 308] width 169 height 37
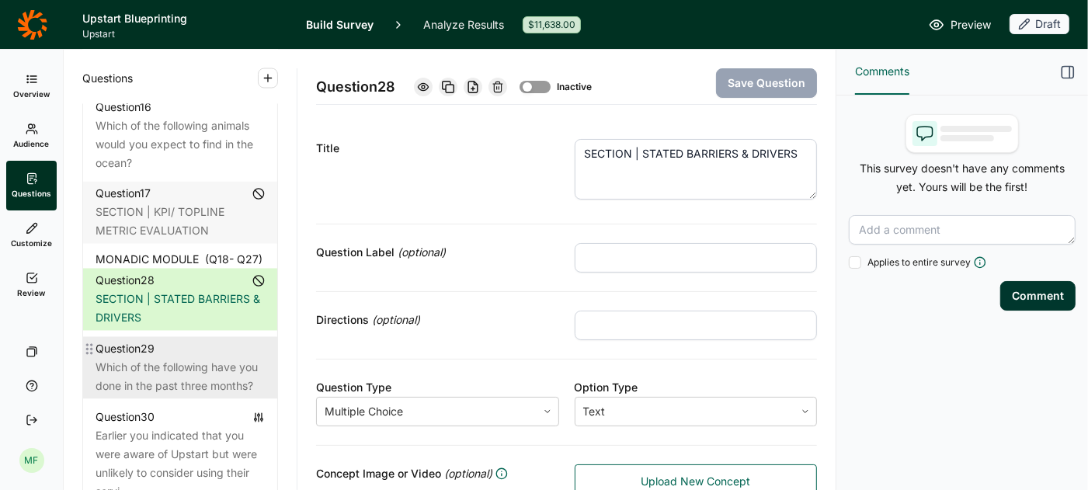
click at [138, 340] on div "Question 29" at bounding box center [124, 349] width 59 height 19
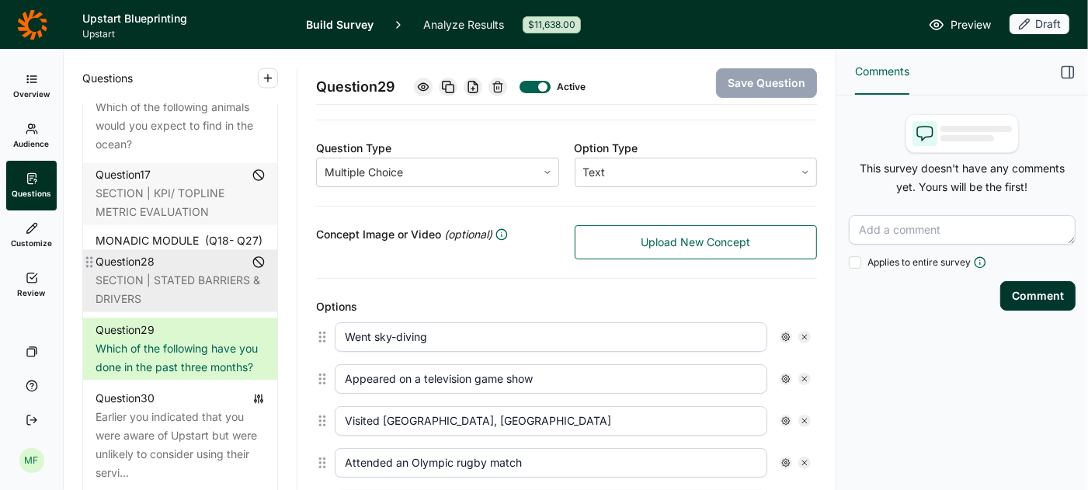
scroll to position [2143, 0]
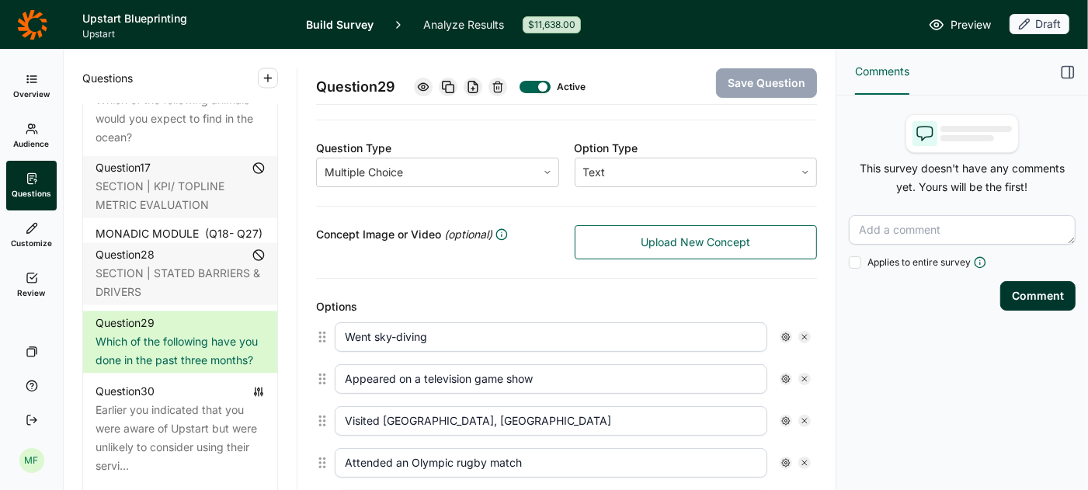
click at [203, 224] on div "MONADIC MODULE (Q 18 - Q 27 )" at bounding box center [179, 233] width 169 height 19
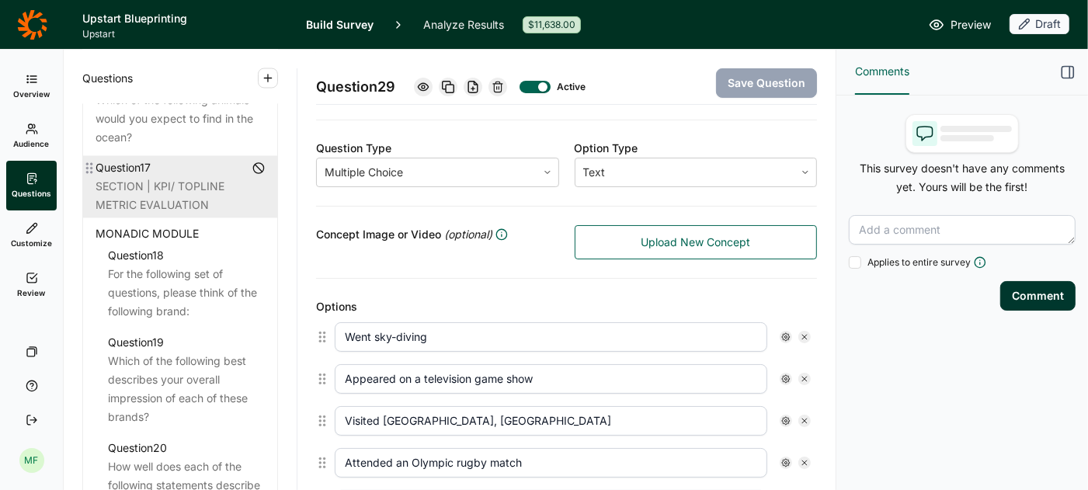
click at [200, 178] on div "SECTION | KPI/ TOPLINE METRIC EVALUATION" at bounding box center [179, 196] width 169 height 37
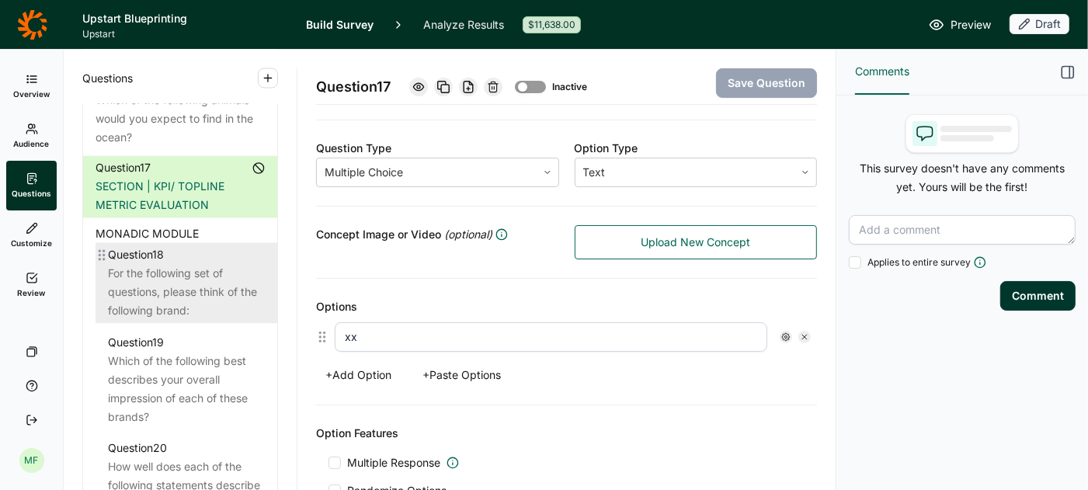
click at [182, 265] on div "For the following set of questions, please think of the following brand:" at bounding box center [186, 293] width 157 height 56
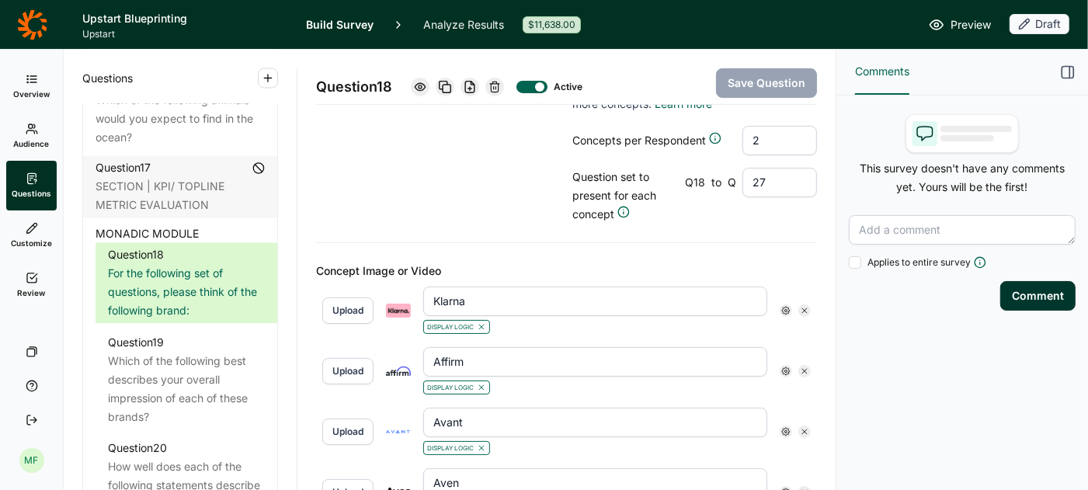
scroll to position [446, 0]
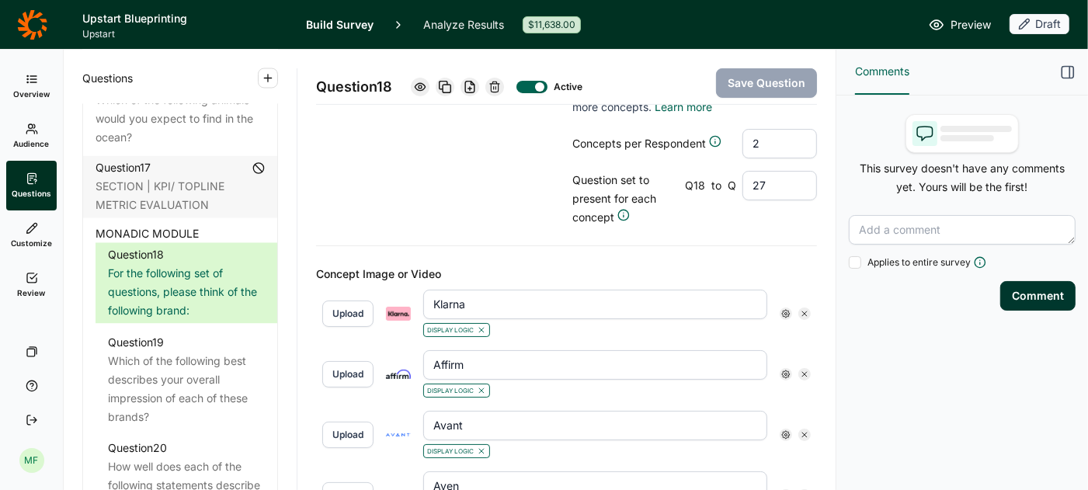
click at [785, 310] on use at bounding box center [786, 314] width 8 height 8
click at [891, 321] on icon at bounding box center [895, 316] width 9 height 9
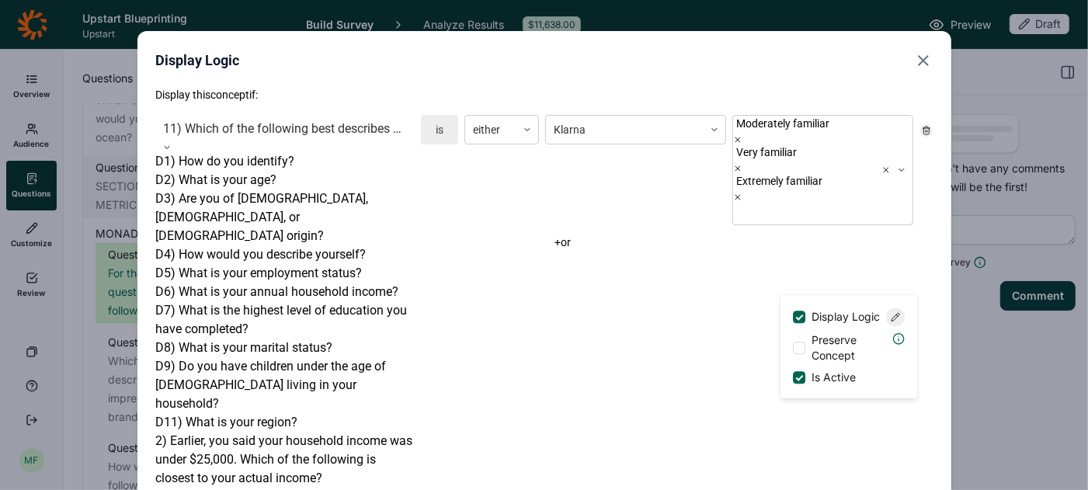
click at [178, 143] on div at bounding box center [167, 147] width 22 height 9
click at [397, 143] on div at bounding box center [285, 147] width 259 height 9
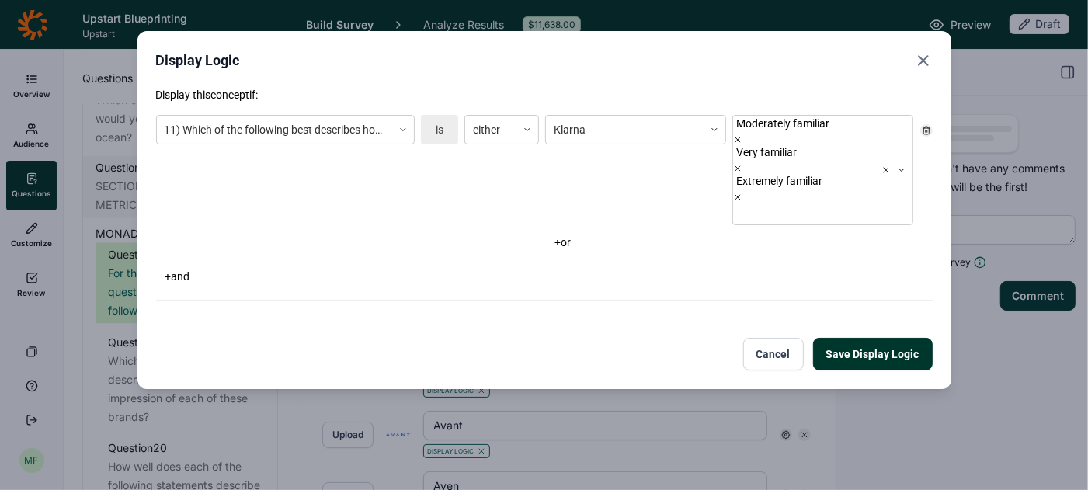
click at [168, 266] on button "+ and" at bounding box center [177, 277] width 43 height 22
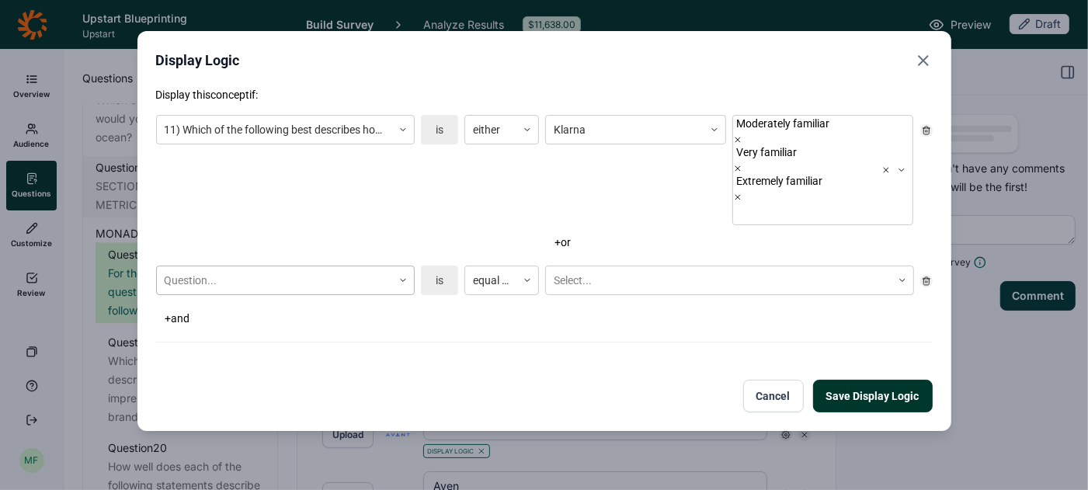
click at [404, 276] on icon at bounding box center [402, 280] width 9 height 9
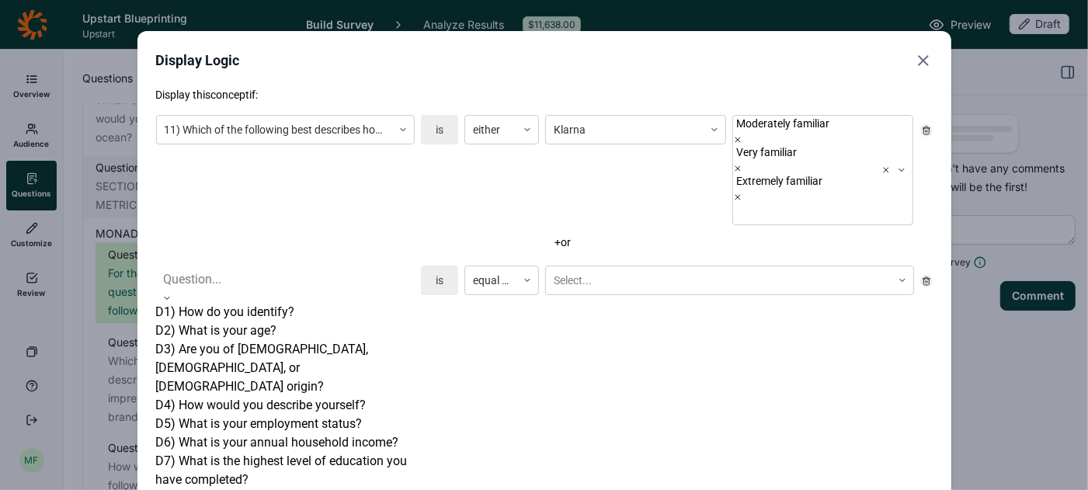
scroll to position [1183, 0]
click at [172, 293] on icon at bounding box center [166, 297] width 9 height 9
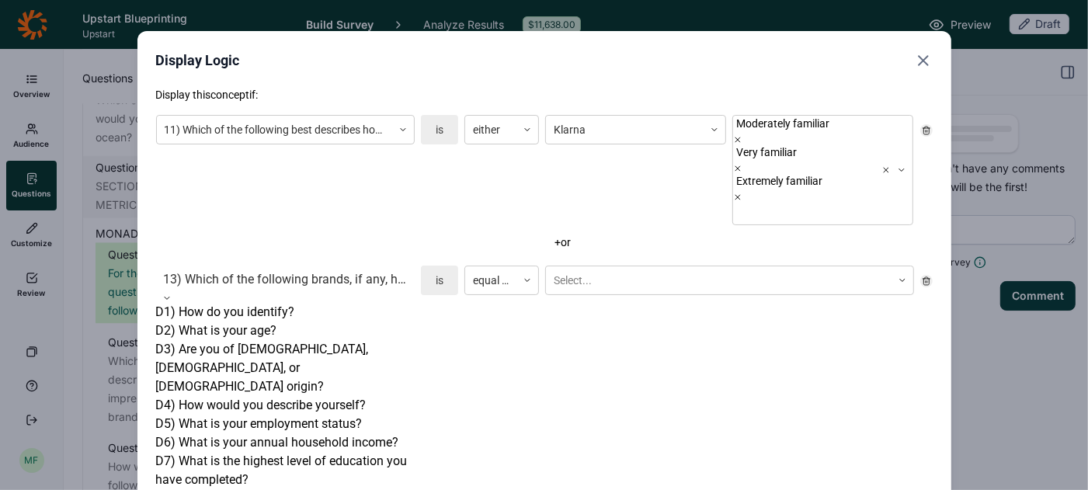
click at [162, 266] on div "13) Which of the following brands, if any, have you ever used to borrow money?" at bounding box center [285, 280] width 259 height 28
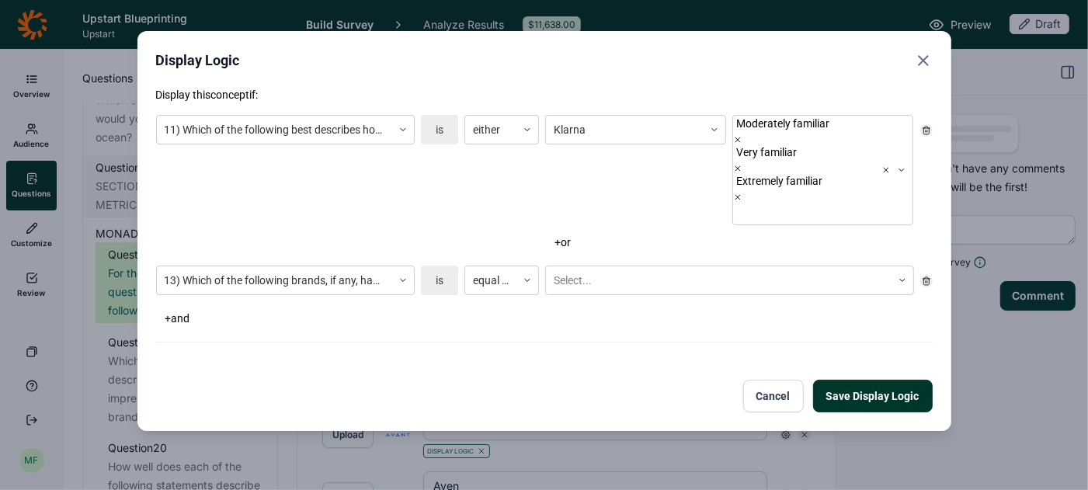
click at [926, 276] on icon at bounding box center [926, 280] width 9 height 9
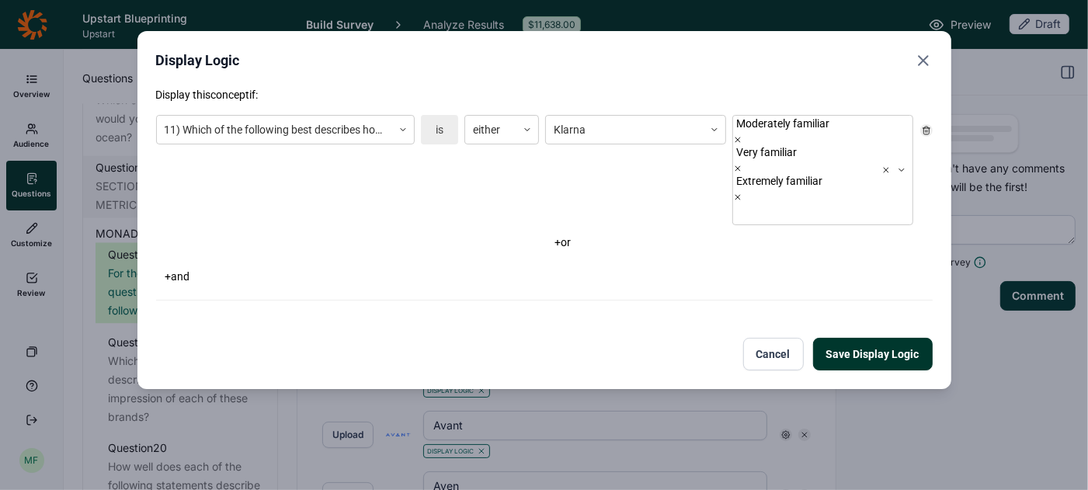
click at [918, 59] on icon "Close" at bounding box center [923, 60] width 19 height 19
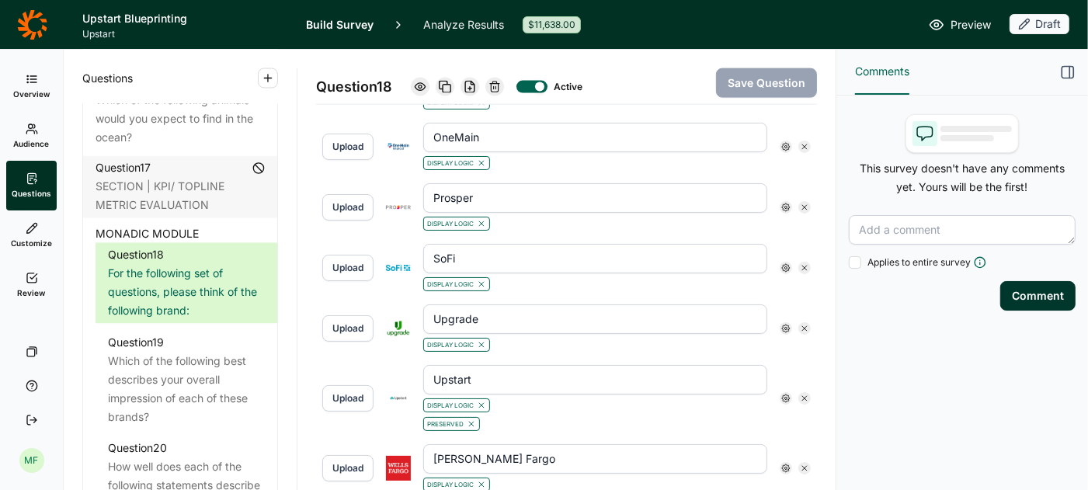
scroll to position [1653, 0]
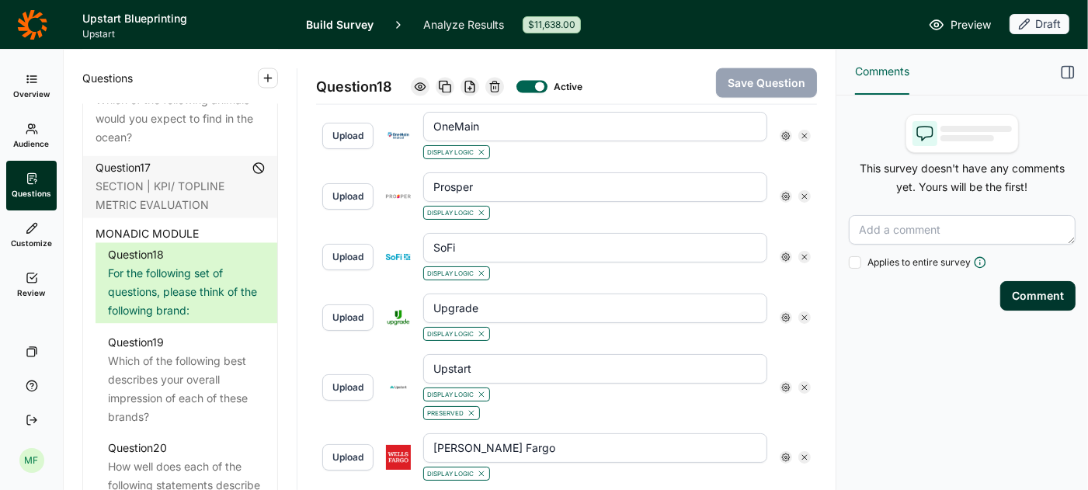
click at [783, 383] on icon at bounding box center [785, 387] width 9 height 9
click at [709, 402] on div "Preserved" at bounding box center [595, 411] width 344 height 19
click at [974, 19] on span "Preview" at bounding box center [970, 25] width 40 height 19
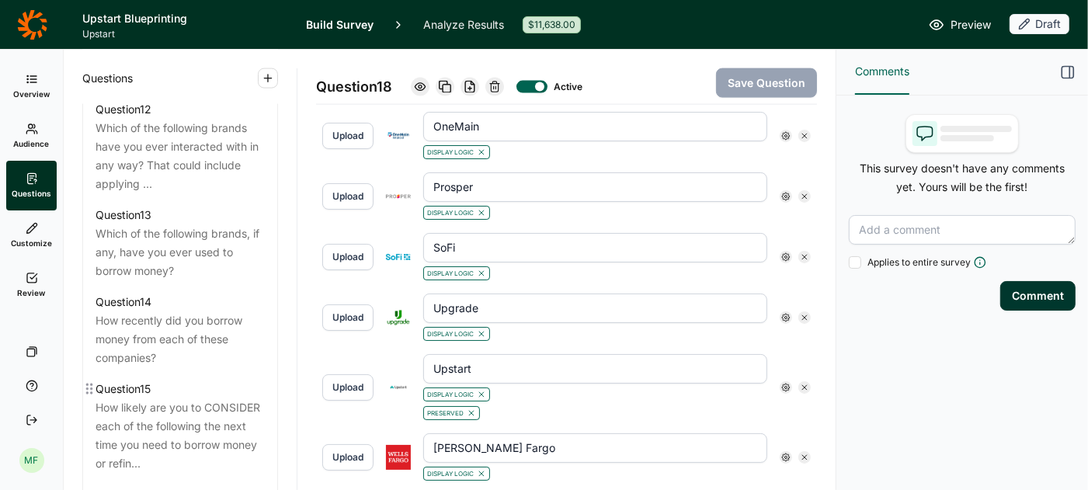
scroll to position [1709, 0]
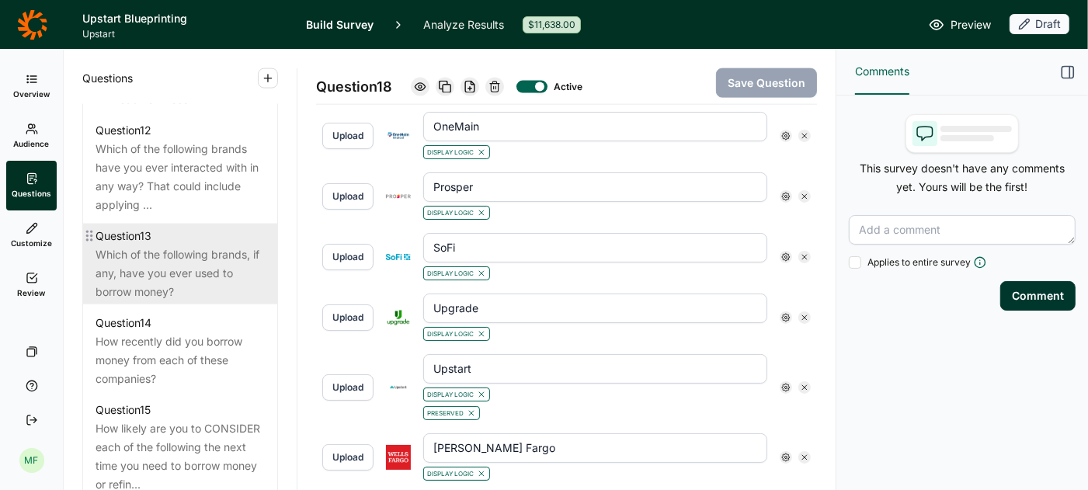
click at [159, 252] on div "Which of the following brands, if any, have you ever used to borrow money?" at bounding box center [179, 273] width 169 height 56
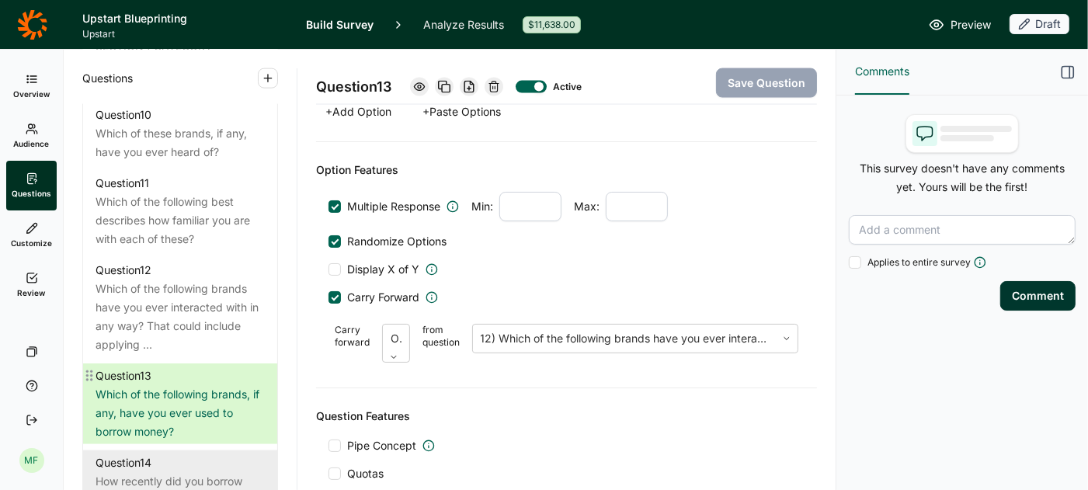
scroll to position [1554, 0]
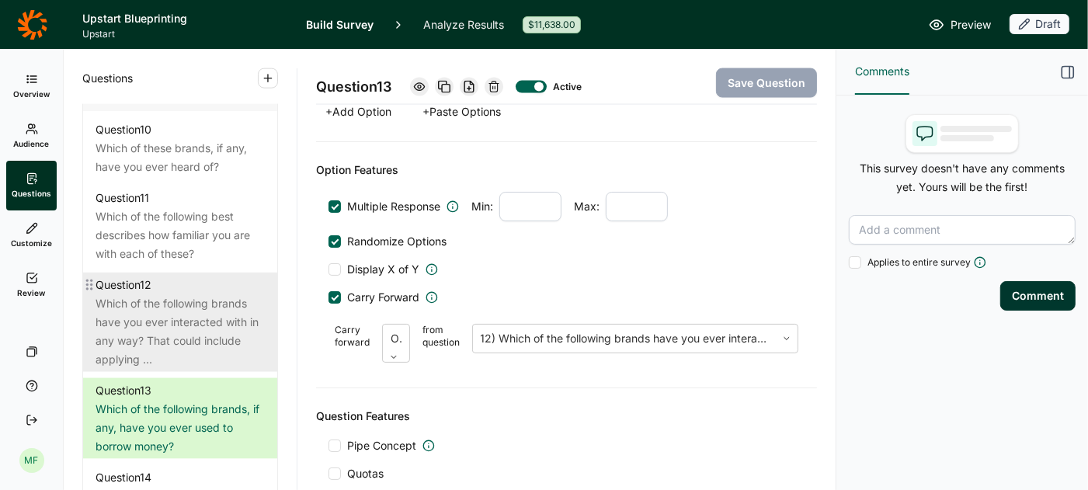
click at [177, 313] on div "Which of the following brands have you ever interacted with in any way? That co…" at bounding box center [179, 331] width 169 height 75
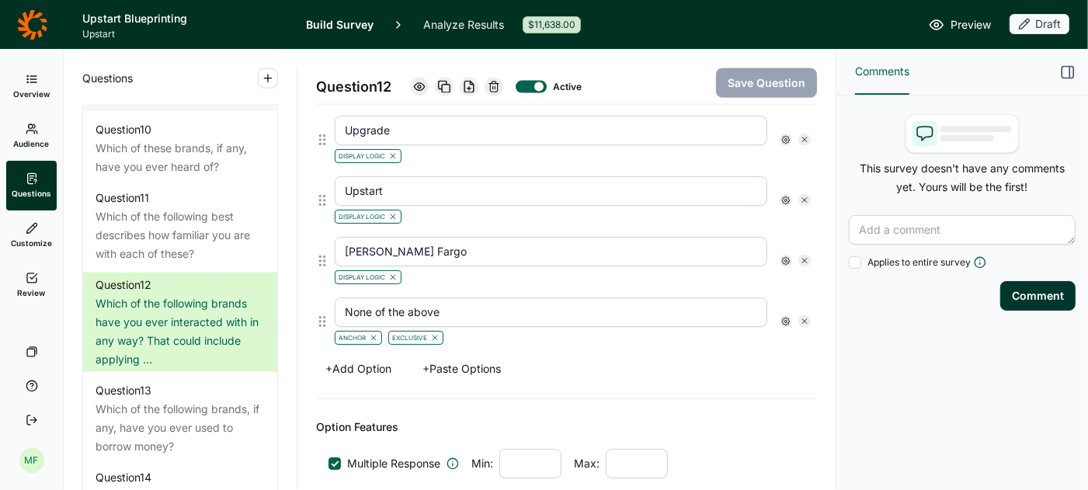
scroll to position [1612, 0]
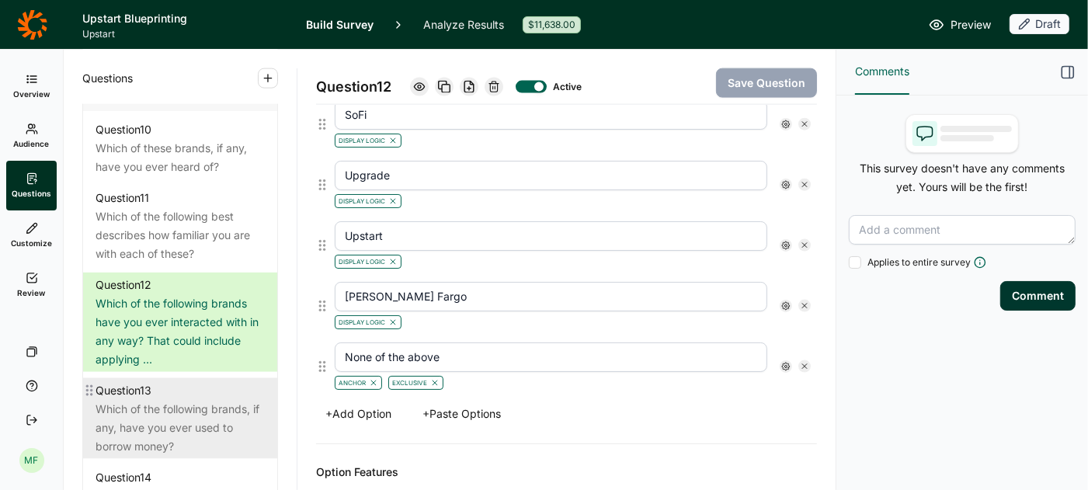
click at [144, 400] on div "Which of the following brands, if any, have you ever used to borrow money?" at bounding box center [179, 428] width 169 height 56
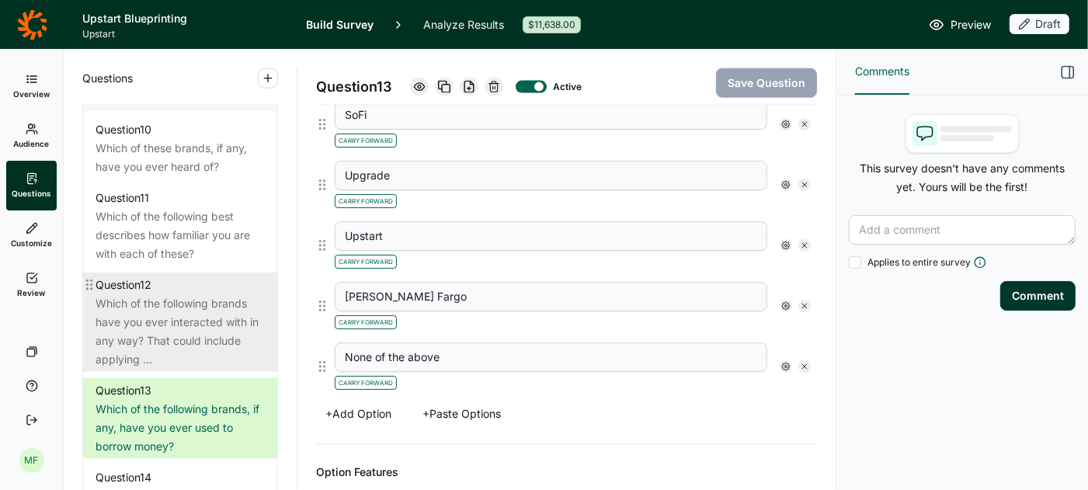
click at [160, 297] on div "Which of the following brands have you ever interacted with in any way? That co…" at bounding box center [179, 331] width 169 height 75
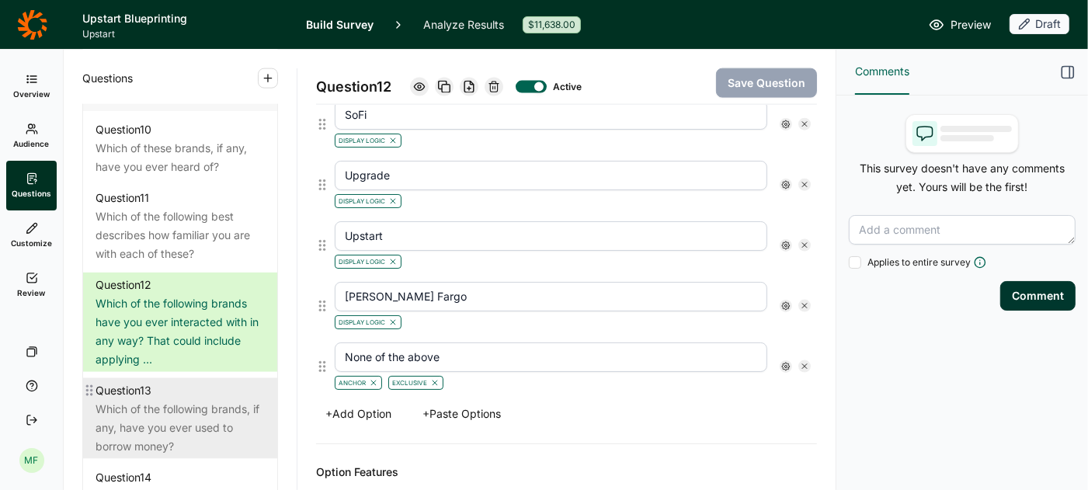
click at [175, 400] on div "Which of the following brands, if any, have you ever used to borrow money?" at bounding box center [179, 428] width 169 height 56
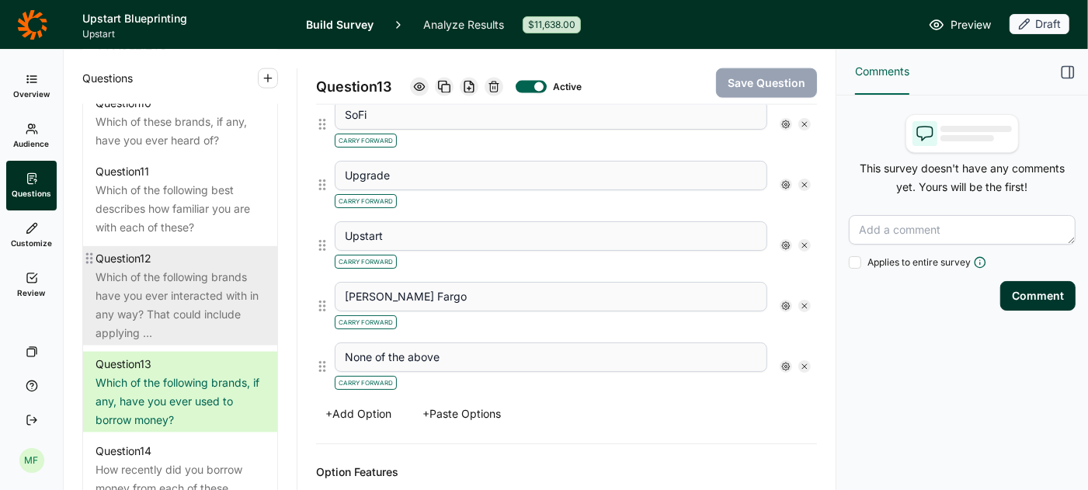
scroll to position [1580, 0]
click at [175, 296] on div "Which of the following brands have you ever interacted with in any way? That co…" at bounding box center [179, 306] width 169 height 75
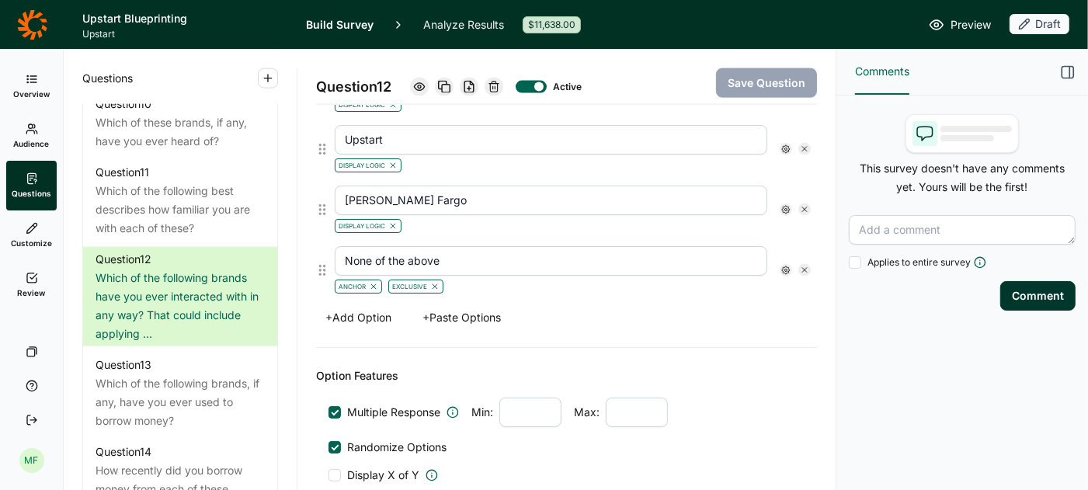
scroll to position [1714, 0]
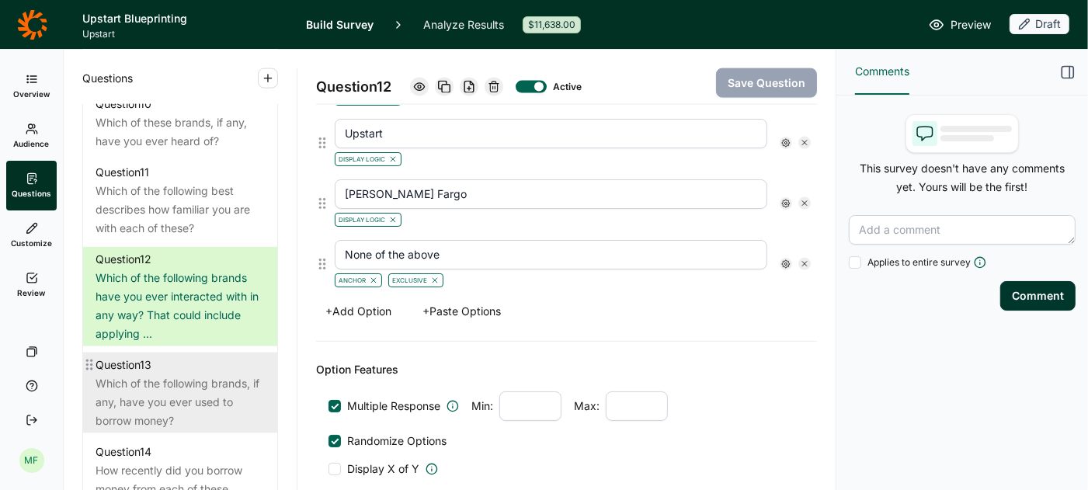
click at [182, 374] on div "Which of the following brands, if any, have you ever used to borrow money?" at bounding box center [179, 402] width 169 height 56
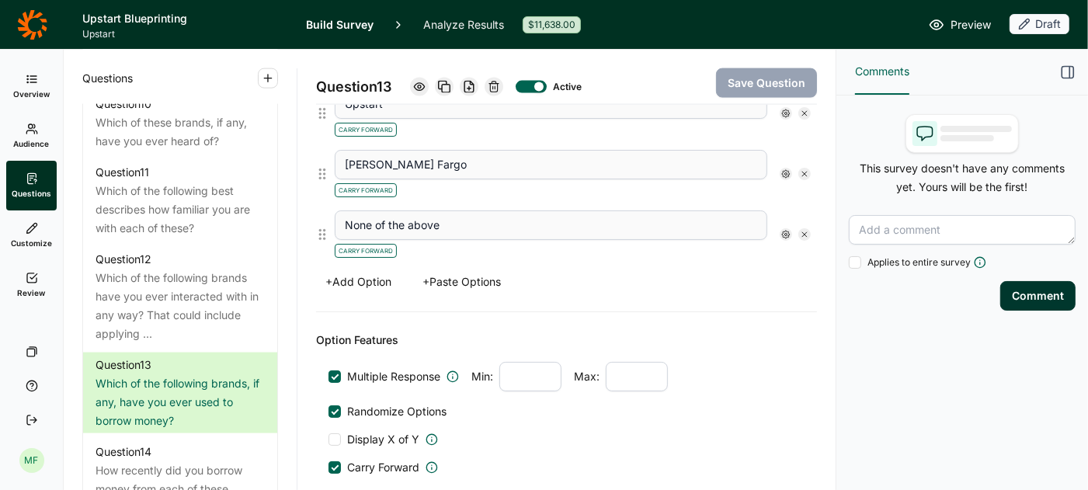
scroll to position [1729, 0]
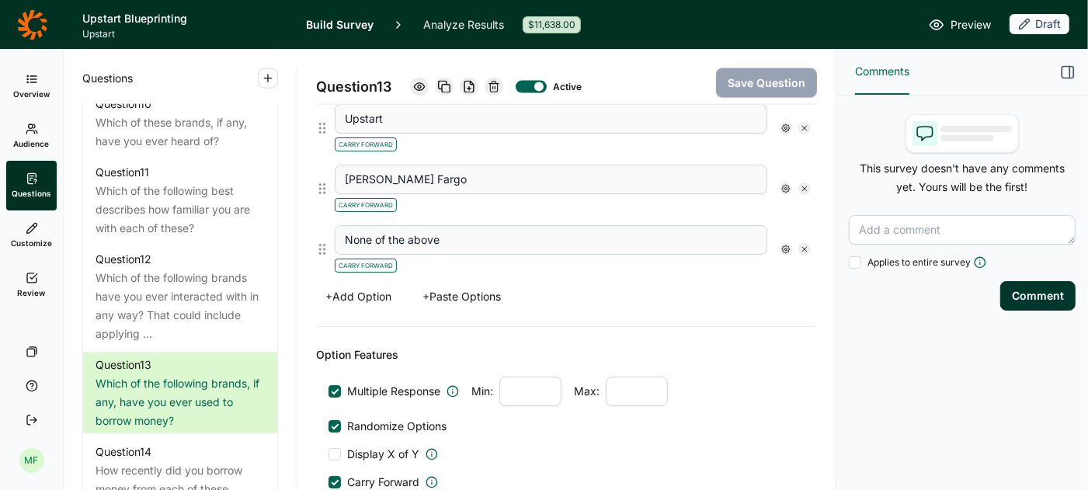
click at [787, 245] on icon at bounding box center [785, 249] width 9 height 9
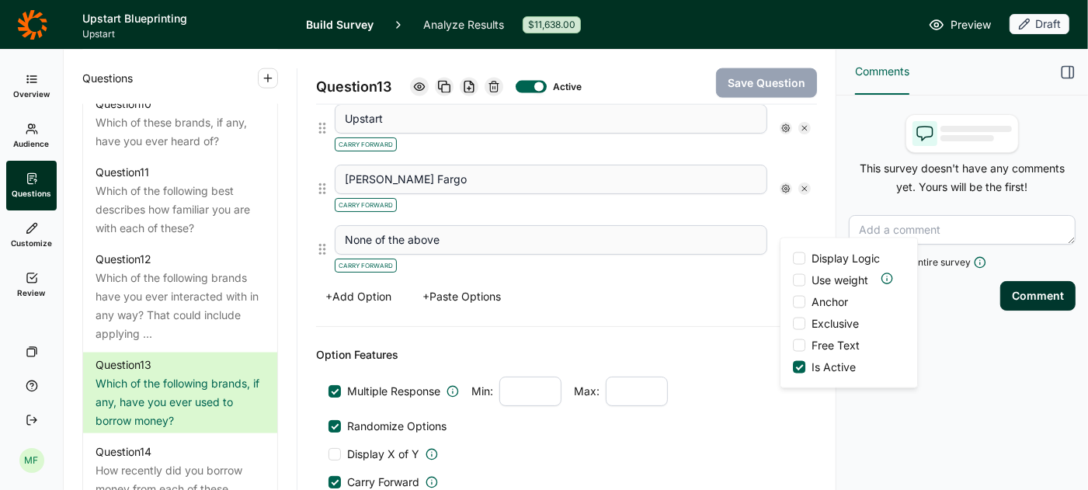
click at [598, 286] on div "+ Add Option + Paste Options" at bounding box center [566, 297] width 501 height 22
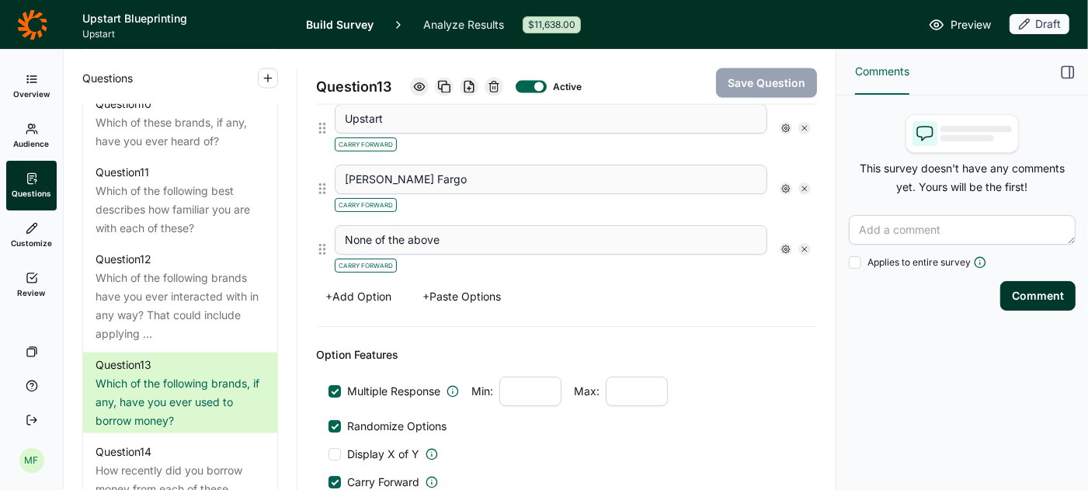
click at [801, 245] on icon at bounding box center [804, 249] width 9 height 9
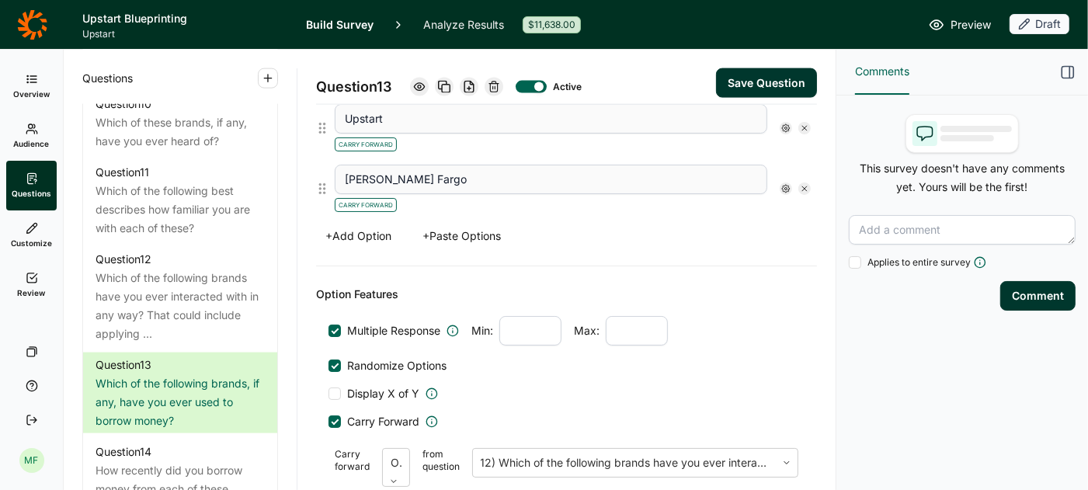
scroll to position [1669, 0]
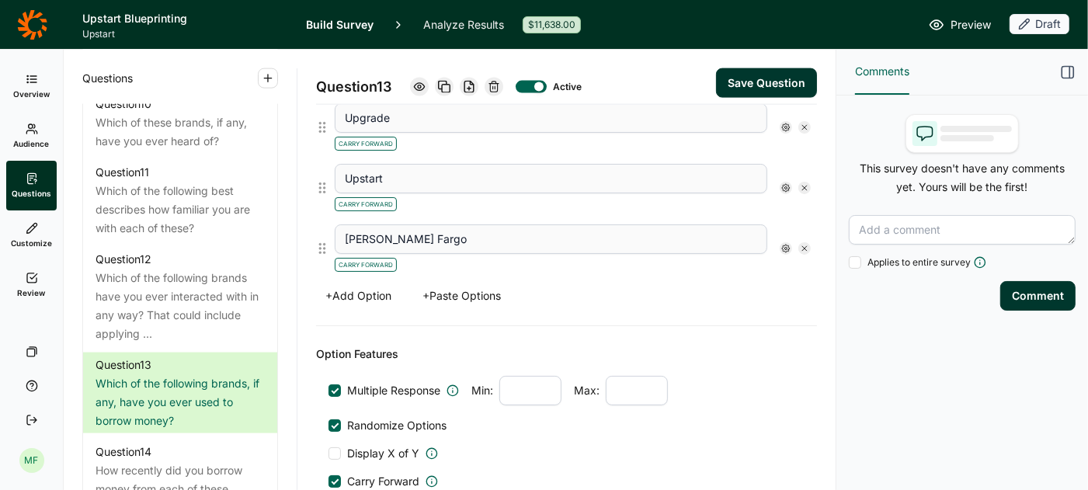
click at [809, 244] on icon at bounding box center [804, 248] width 9 height 9
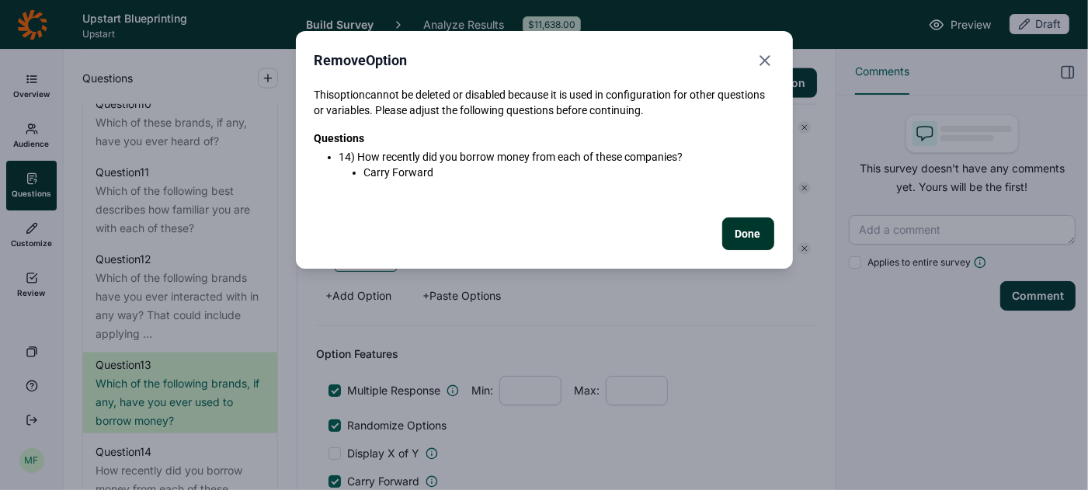
click at [766, 62] on use "Close" at bounding box center [764, 60] width 9 height 9
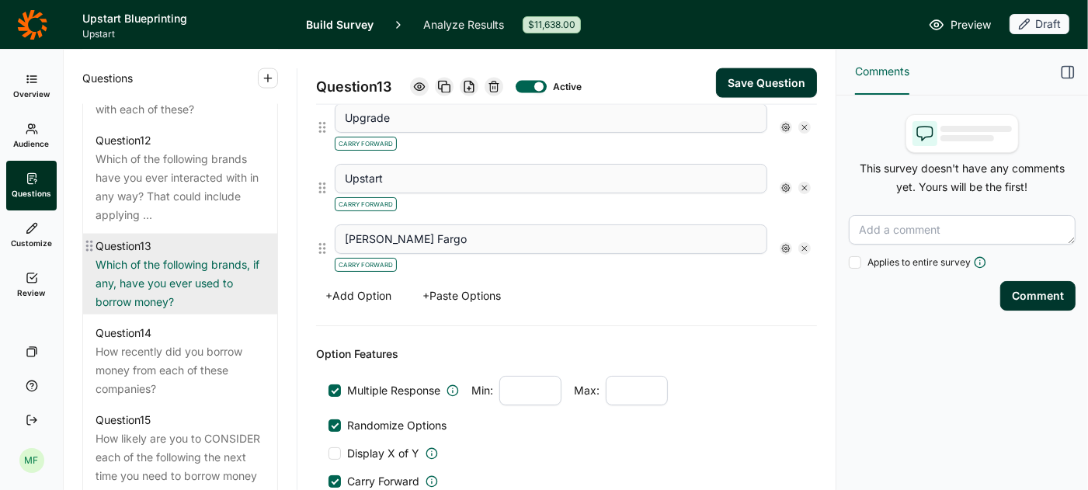
scroll to position [1703, 0]
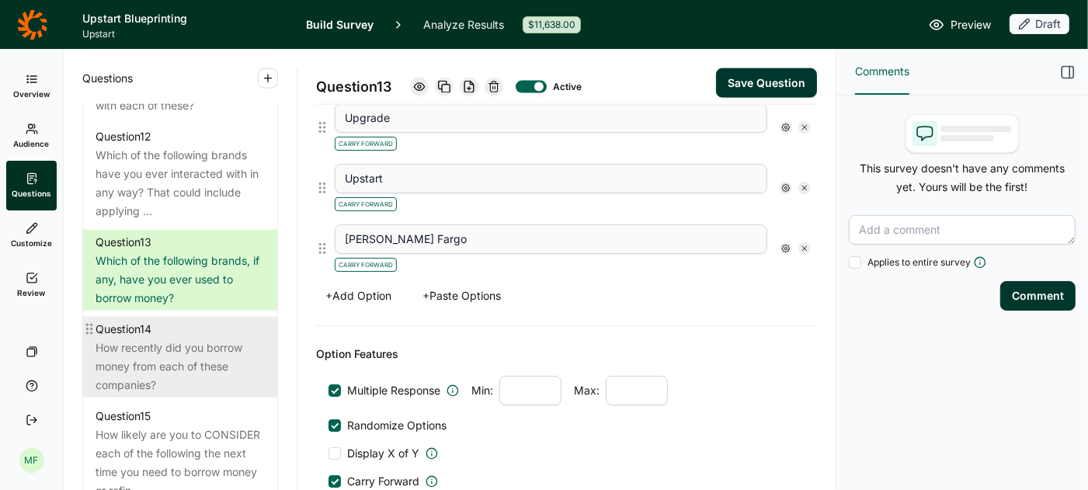
click at [217, 341] on div "How recently did you borrow money from each of these companies?" at bounding box center [179, 367] width 169 height 56
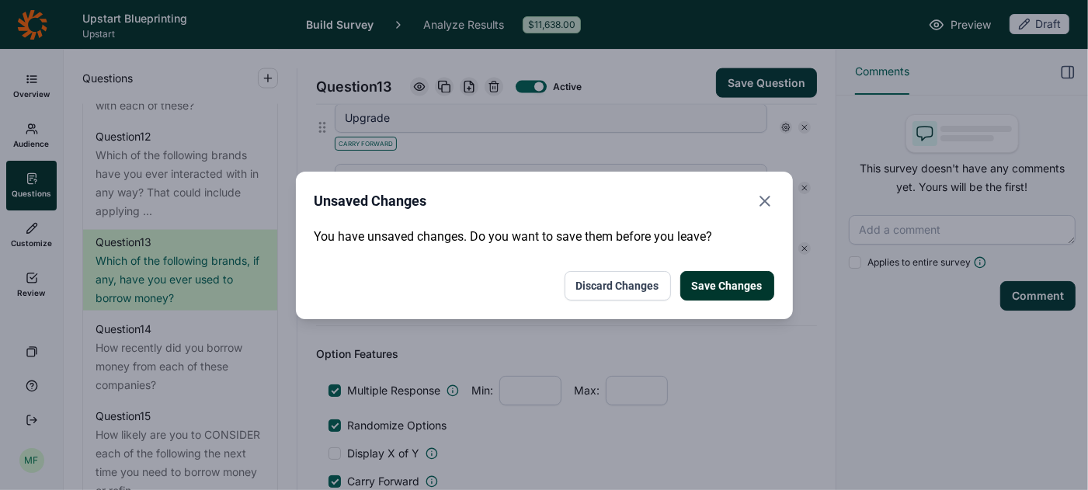
click at [625, 283] on button "Discard Changes" at bounding box center [617, 286] width 106 height 30
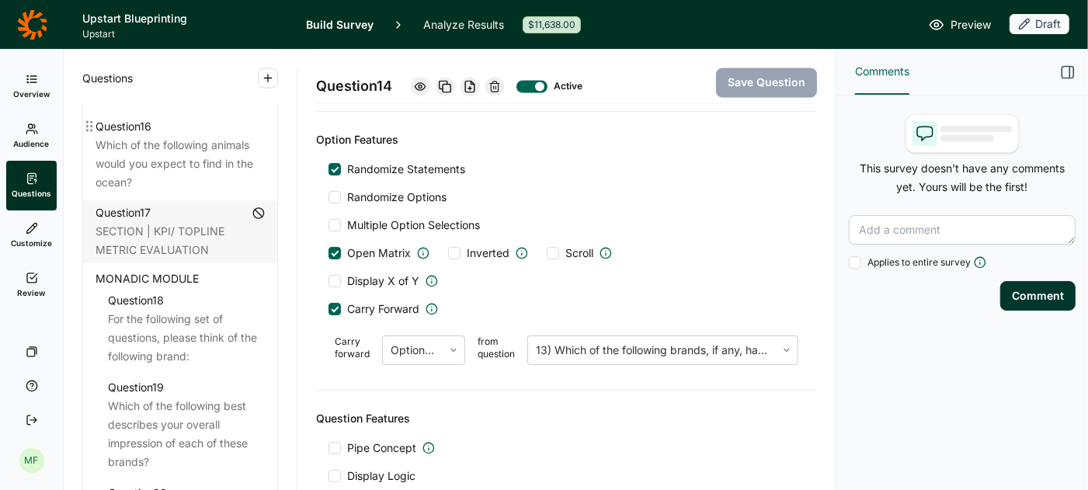
scroll to position [2110, 0]
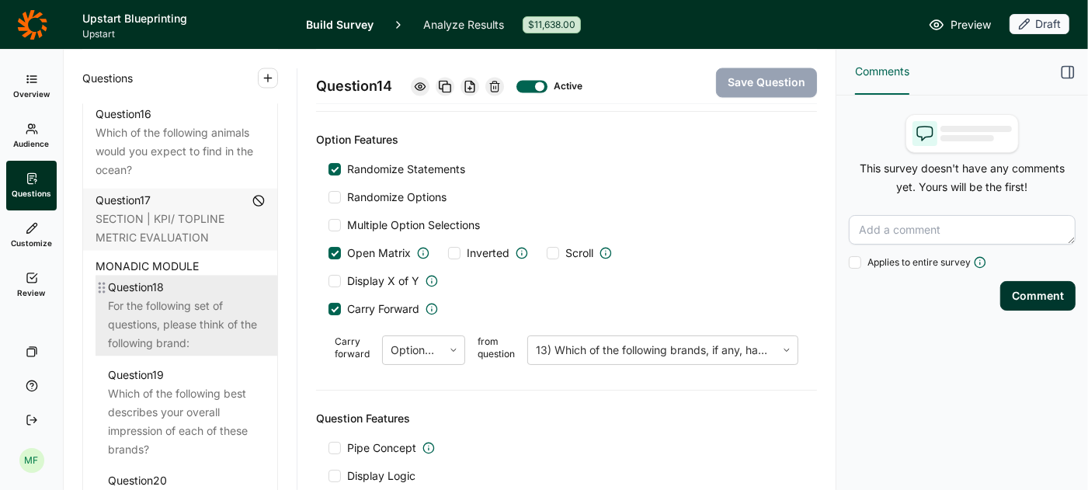
click at [188, 300] on div "For the following set of questions, please think of the following brand:" at bounding box center [186, 325] width 157 height 56
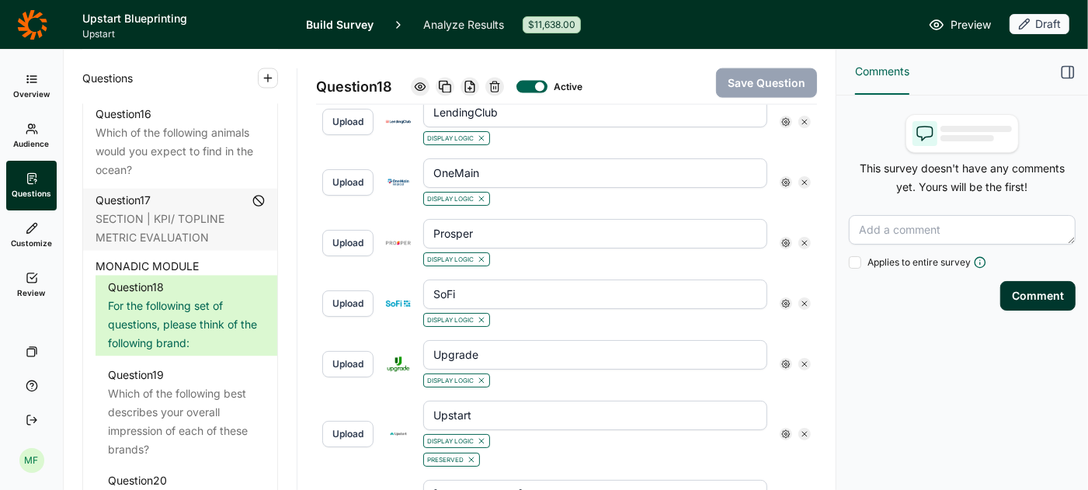
scroll to position [1606, 0]
click at [788, 240] on use at bounding box center [786, 244] width 8 height 8
click at [1067, 73] on icon "button" at bounding box center [1068, 72] width 16 height 16
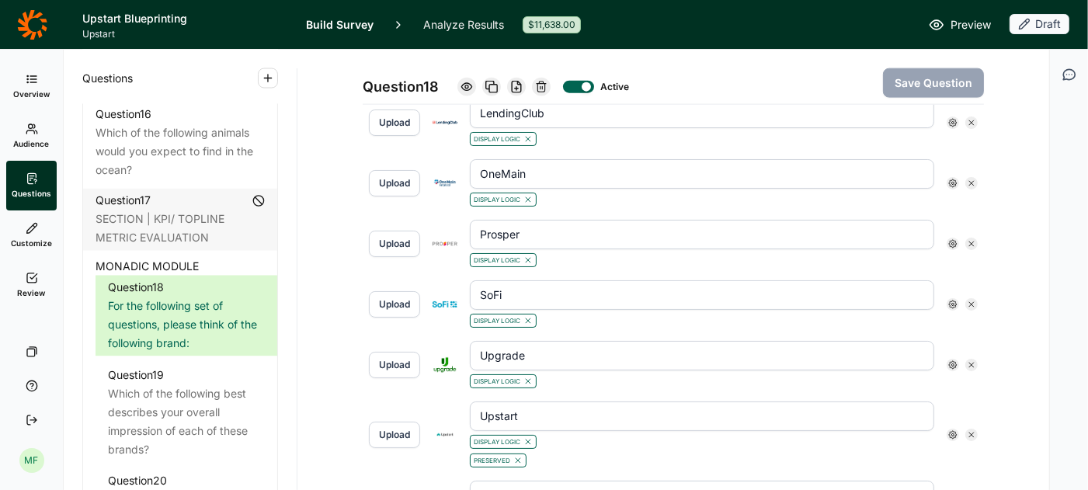
click at [957, 239] on icon at bounding box center [952, 243] width 9 height 9
click at [964, 274] on div at bounding box center [966, 268] width 12 height 12
click at [960, 268] on input "Preserve Concept" at bounding box center [960, 268] width 0 height 0
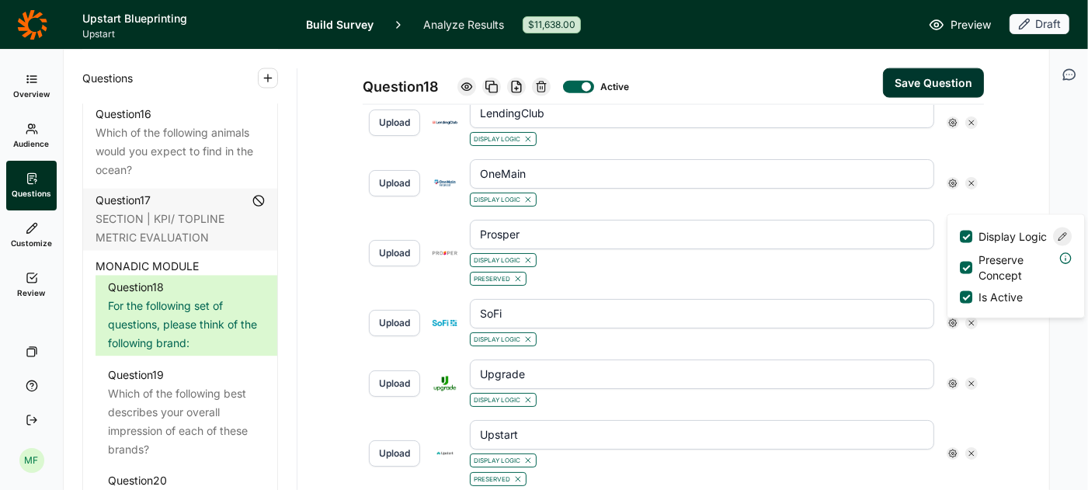
click at [878, 299] on input "SoFi" at bounding box center [702, 314] width 464 height 30
click at [950, 318] on icon at bounding box center [952, 322] width 9 height 9
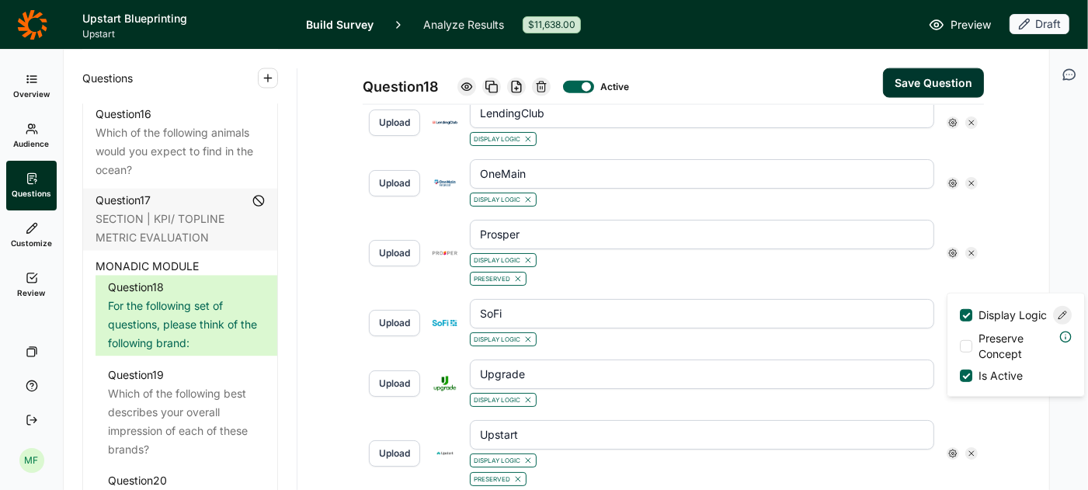
click at [960, 352] on div at bounding box center [966, 346] width 12 height 12
click at [960, 346] on input "Preserve Concept" at bounding box center [960, 346] width 0 height 0
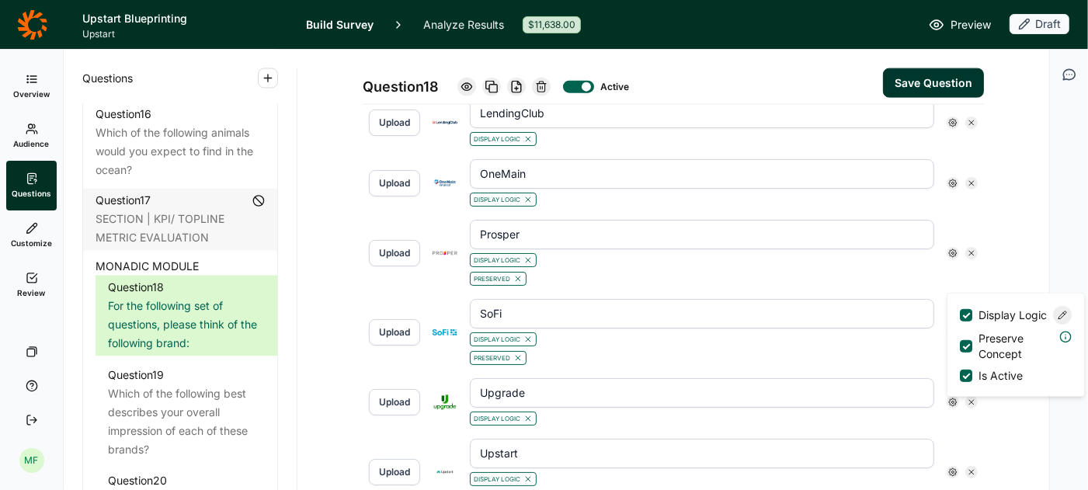
click at [902, 347] on div "Preserved" at bounding box center [702, 356] width 464 height 19
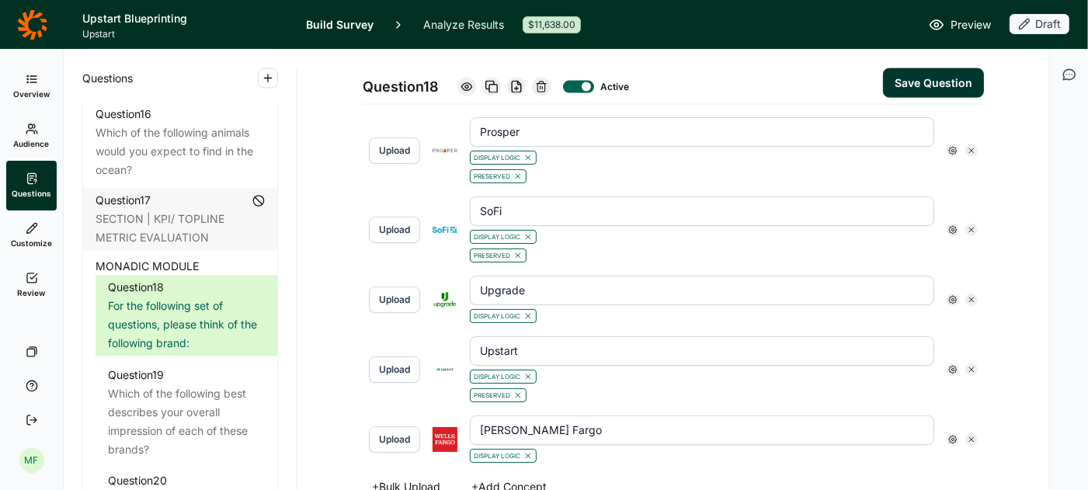
scroll to position [1693, 0]
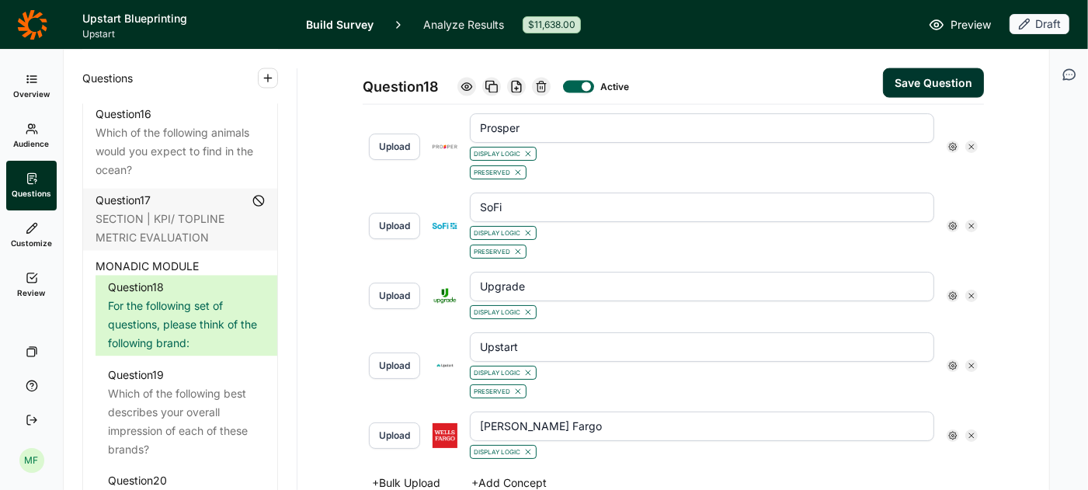
click at [953, 292] on use at bounding box center [953, 296] width 8 height 8
click at [961, 322] on label "Preserve Concept" at bounding box center [1006, 318] width 93 height 31
click at [960, 318] on input "Preserve Concept" at bounding box center [960, 318] width 0 height 0
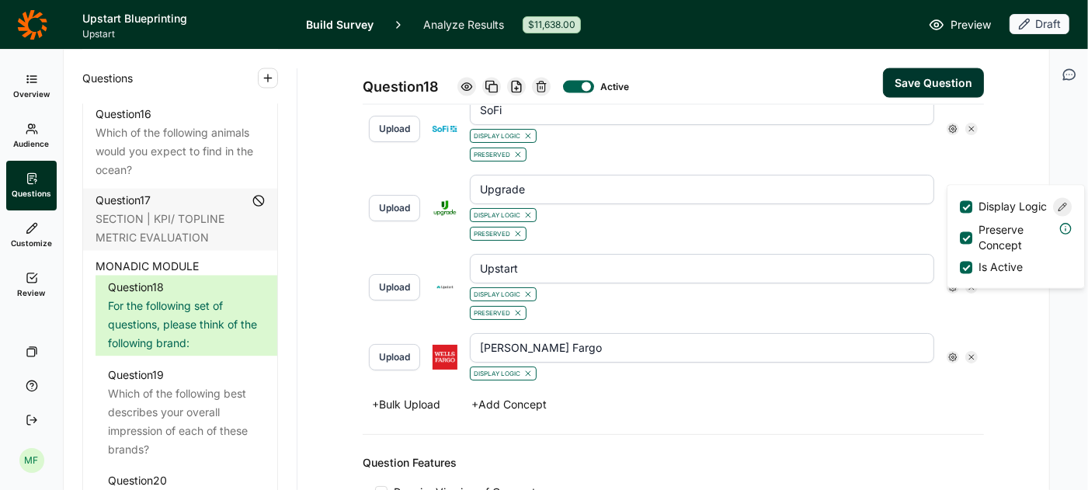
scroll to position [1793, 0]
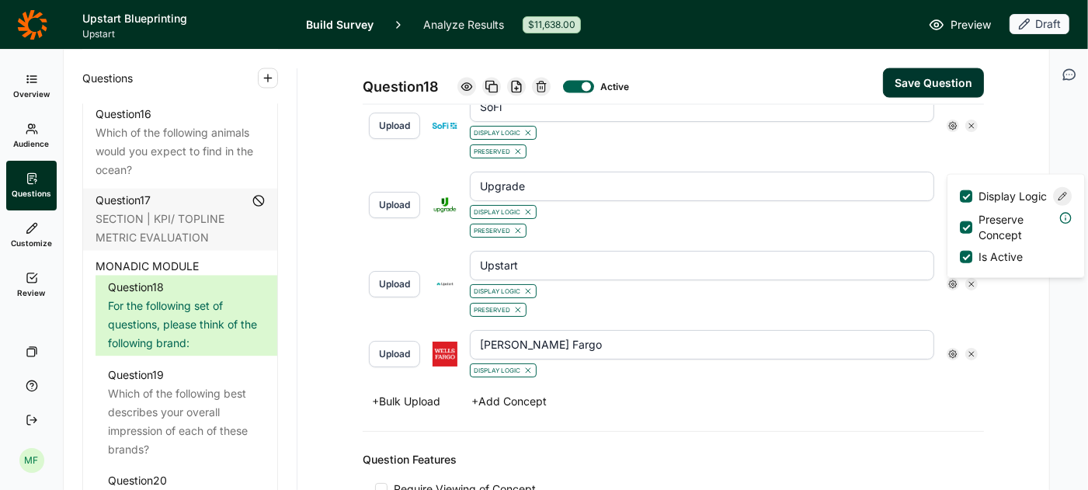
click at [860, 299] on div "Preserved" at bounding box center [702, 308] width 464 height 19
click at [954, 280] on icon at bounding box center [952, 284] width 9 height 9
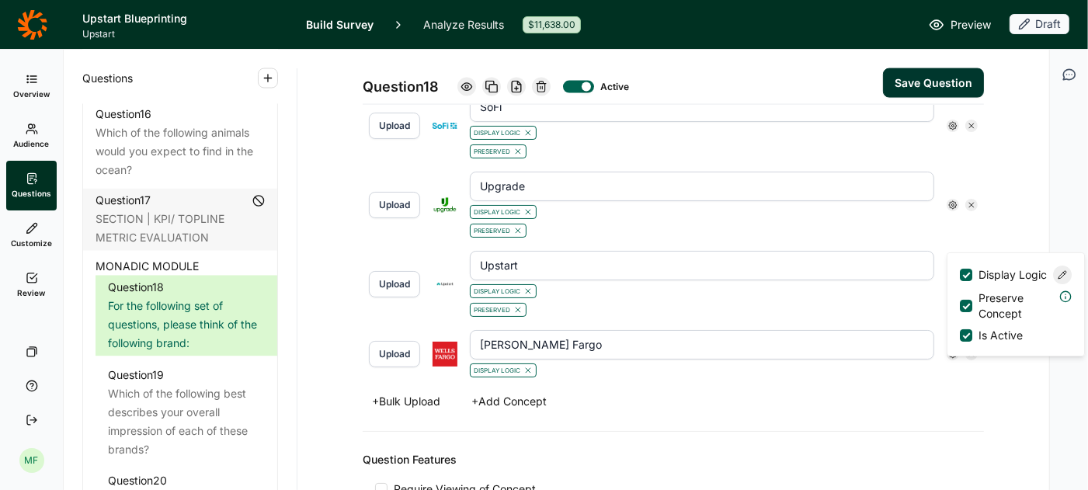
click at [856, 280] on div "Display Logic" at bounding box center [702, 289] width 464 height 19
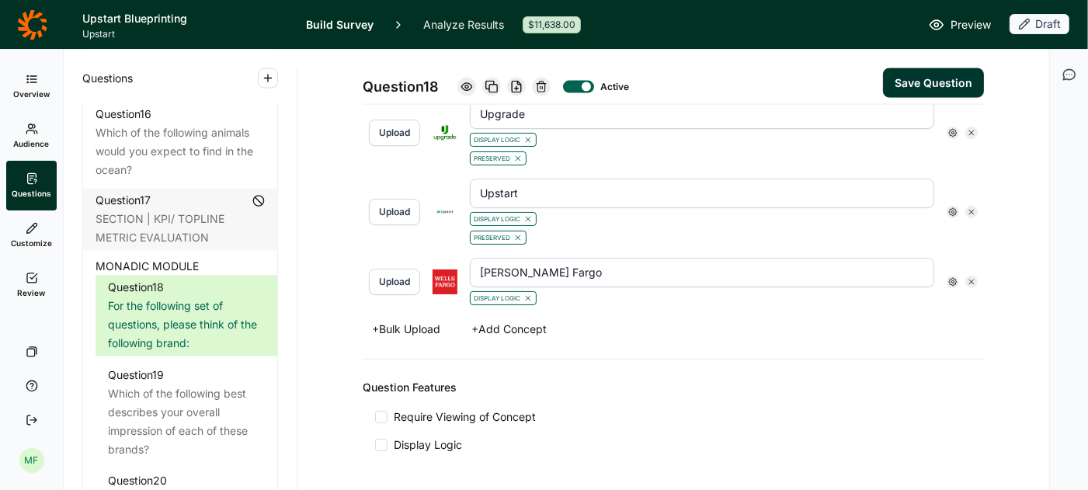
scroll to position [1883, 0]
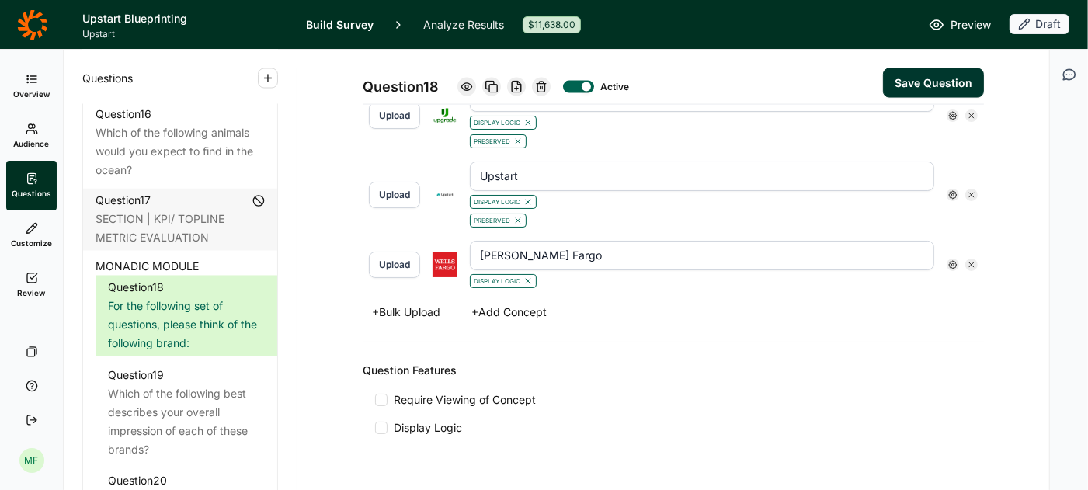
click at [953, 261] on use at bounding box center [953, 265] width 8 height 8
click at [964, 293] on div at bounding box center [966, 286] width 12 height 12
click at [960, 286] on input "Preserve Concept" at bounding box center [960, 286] width 0 height 0
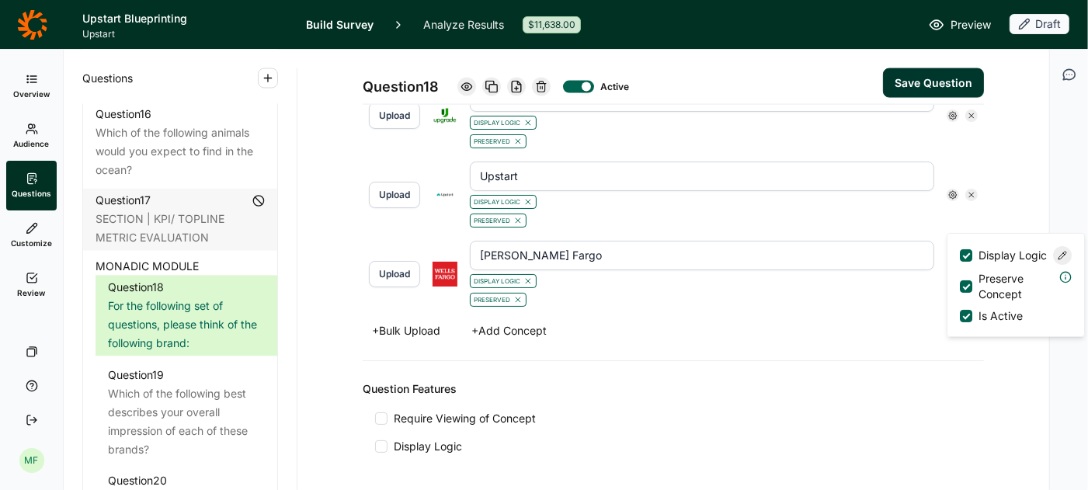
click at [946, 87] on button "Save Question" at bounding box center [933, 83] width 101 height 30
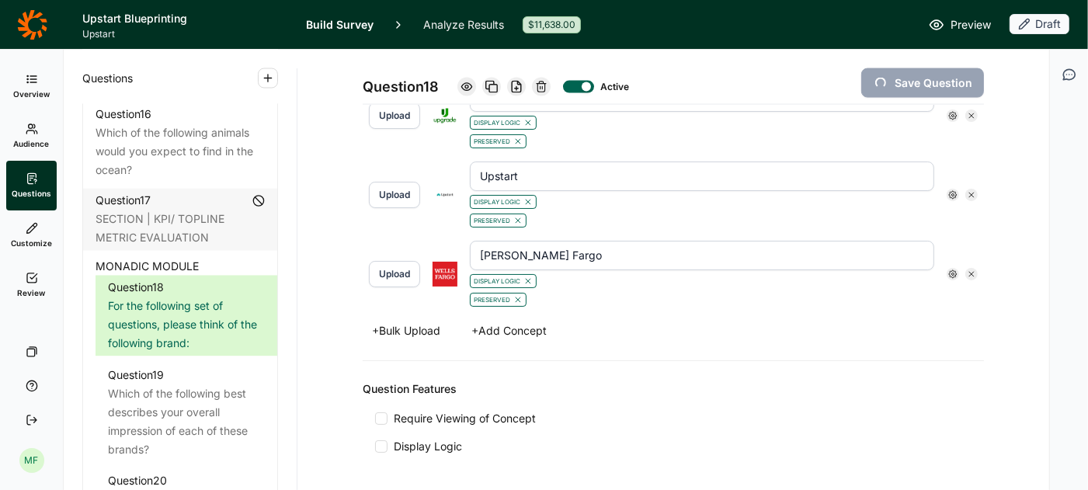
type input "[PERSON_NAME] Fargo"
type input "Upstart"
type input "Upgrade"
type input "SoFi"
type input "Prosper"
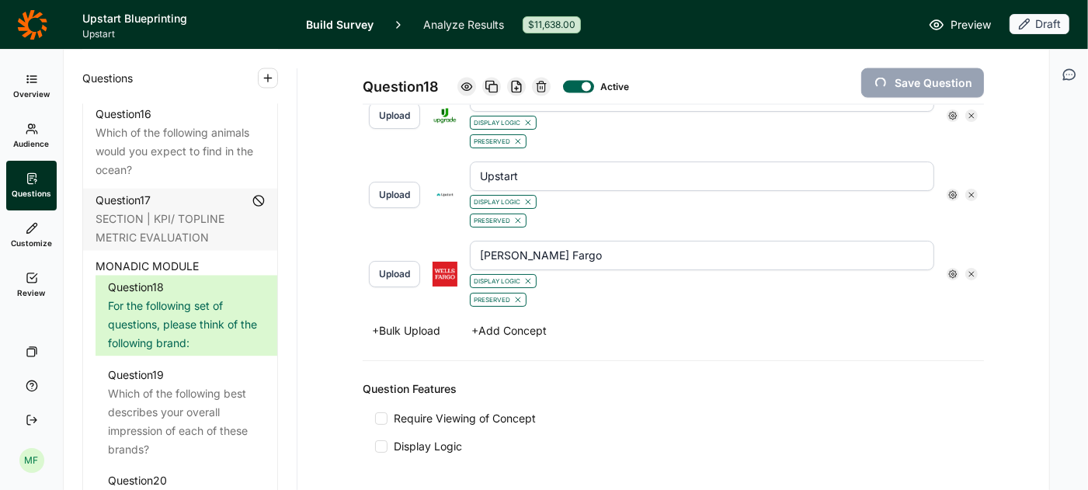
type input "OneMain"
type input "LendingClub"
type input "JP Morgan Chase"
type input "Happy Money"
type input "Figure"
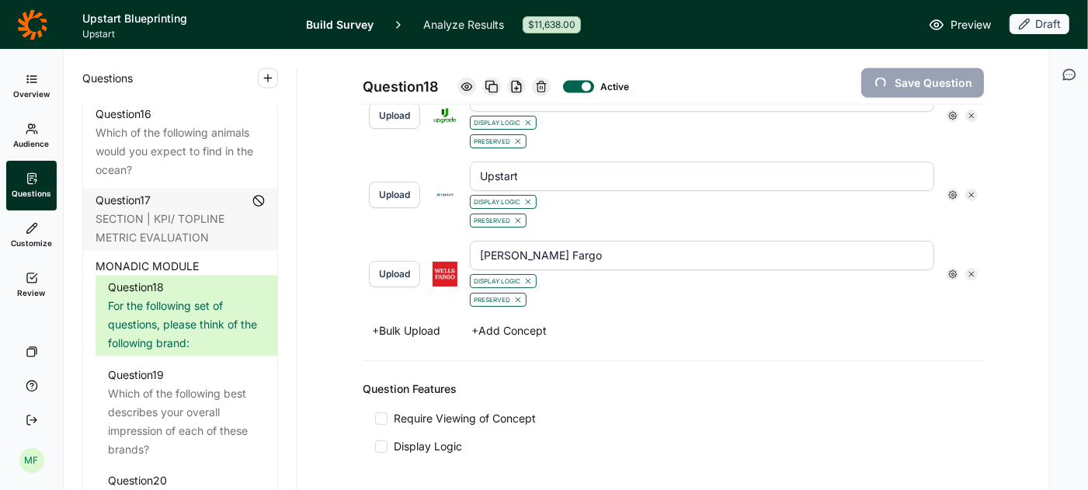
type input "Empower"
type input "Earnest"
type input "Dave"
type input "Citigroup"
type input "Chime"
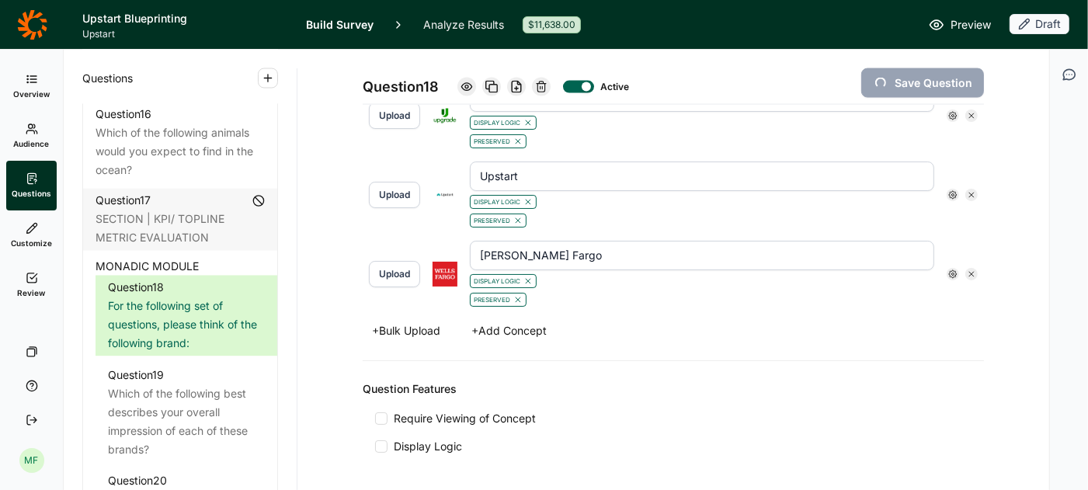
type input "CashApp"
type input "Best Egg"
type input "Bank of America"
type input "Aven"
type input "Avant"
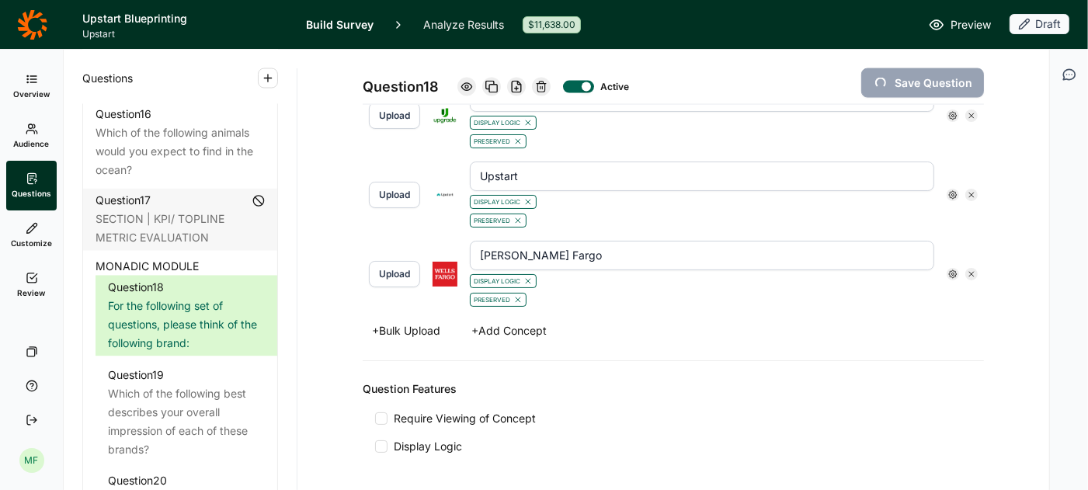
type input "Affirm"
type input "Klarna"
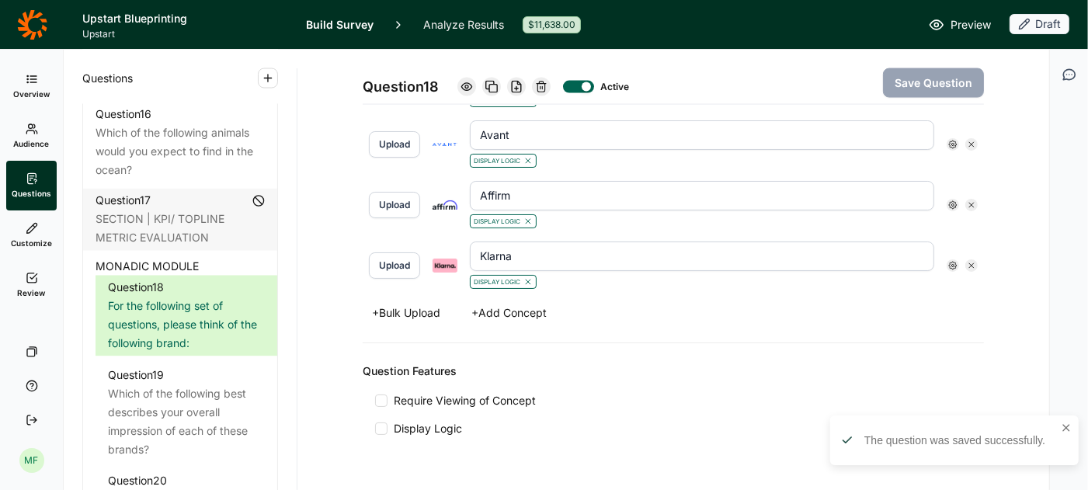
click at [964, 23] on span "Preview" at bounding box center [970, 25] width 40 height 19
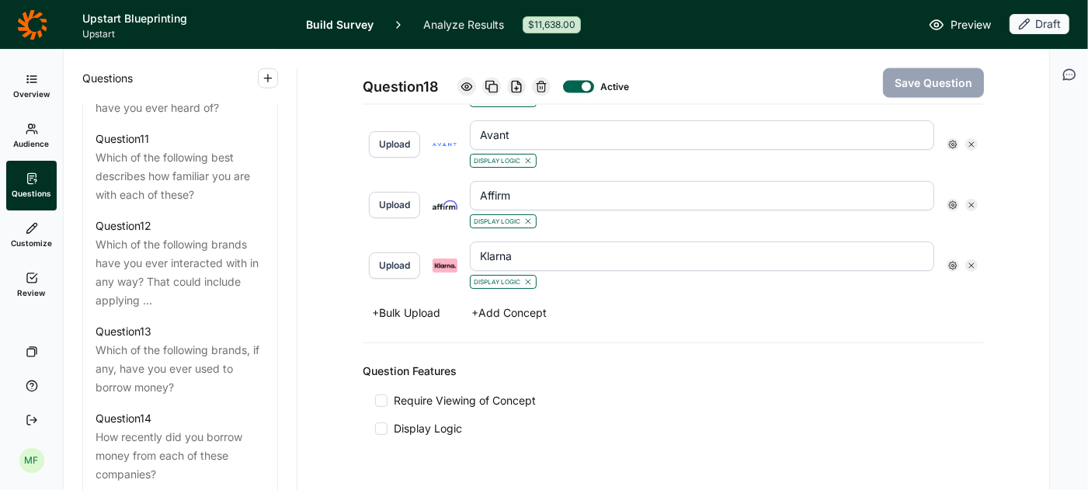
scroll to position [1593, 0]
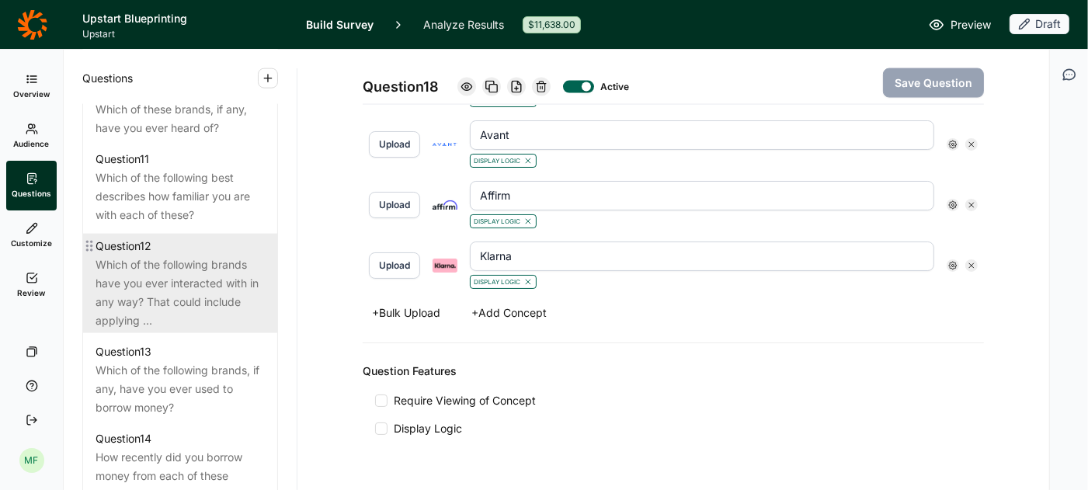
click at [172, 287] on div "Which of the following brands have you ever interacted with in any way? That co…" at bounding box center [179, 292] width 169 height 75
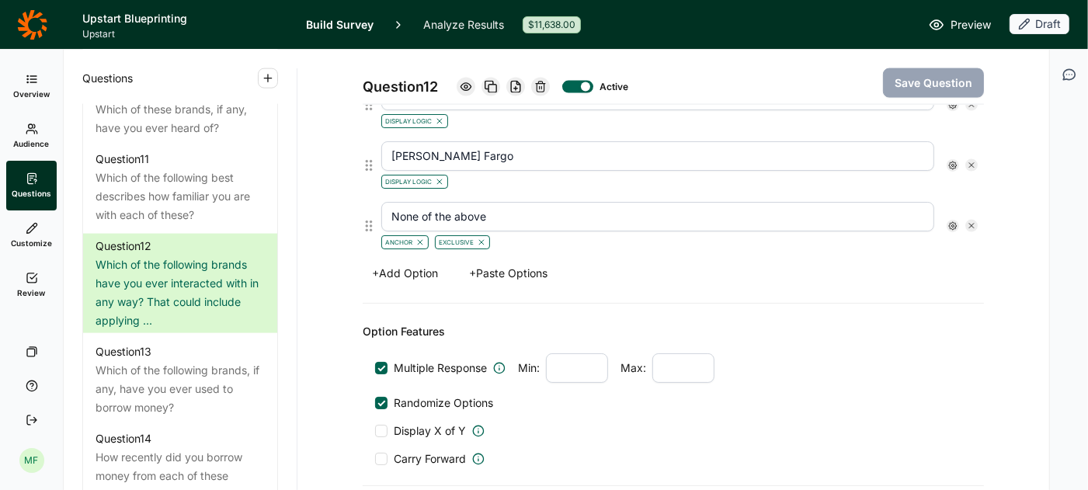
scroll to position [1745, 0]
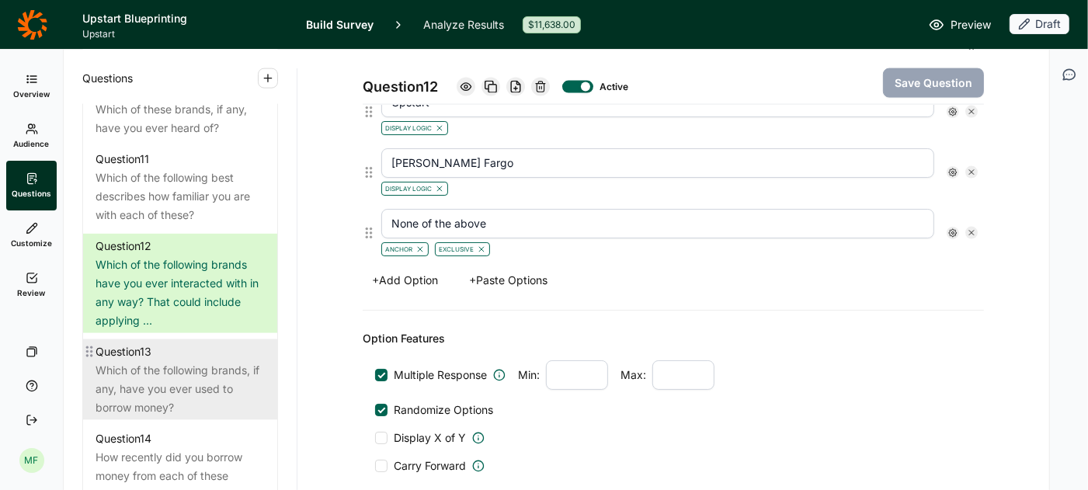
click at [170, 361] on div "Which of the following brands, if any, have you ever used to borrow money?" at bounding box center [179, 389] width 169 height 56
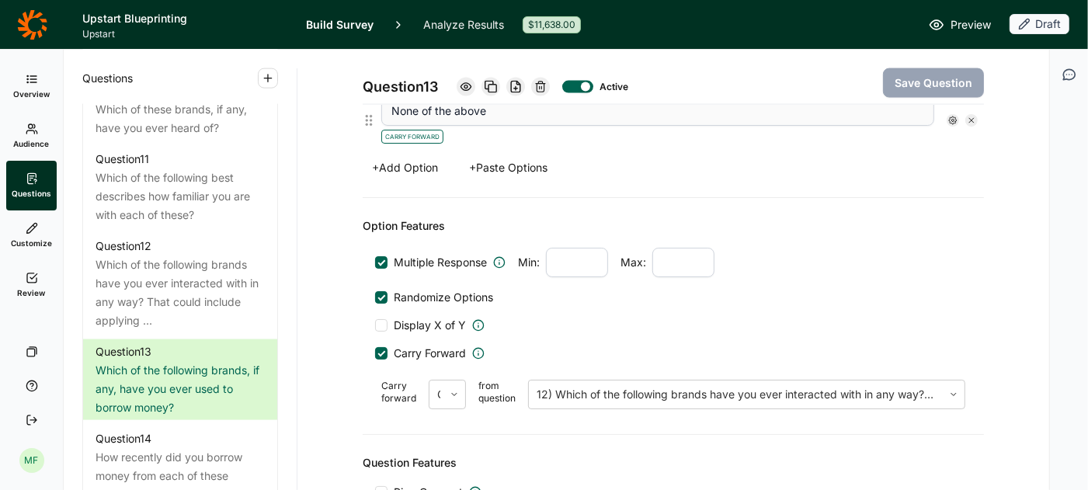
scroll to position [1997, 0]
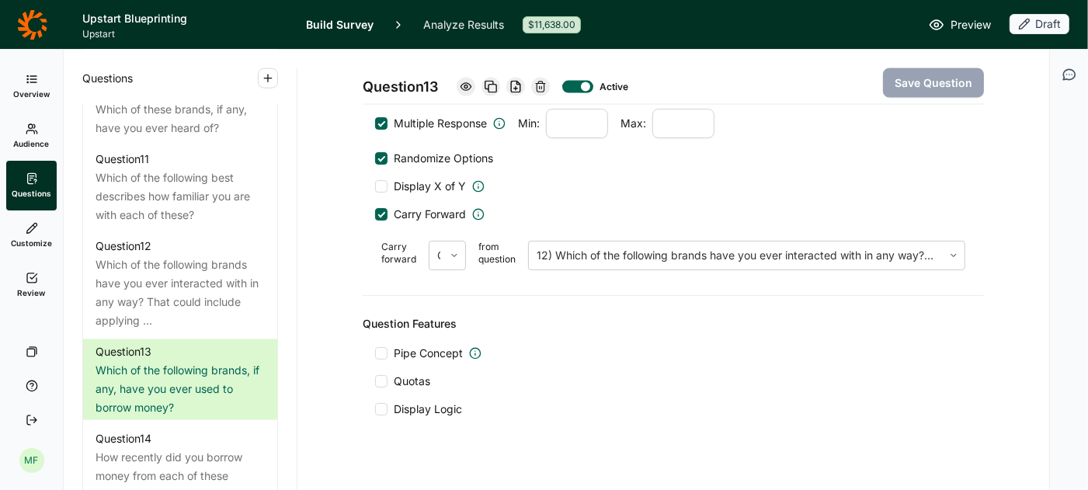
click at [387, 403] on div at bounding box center [381, 409] width 12 height 12
click at [375, 409] on input "Display Logic" at bounding box center [375, 409] width 0 height 0
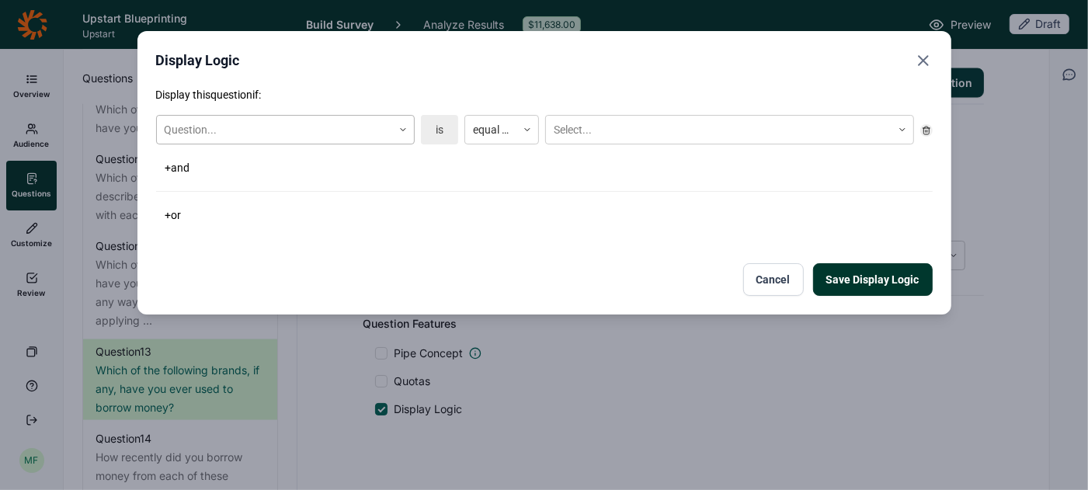
click at [404, 130] on icon at bounding box center [402, 129] width 9 height 9
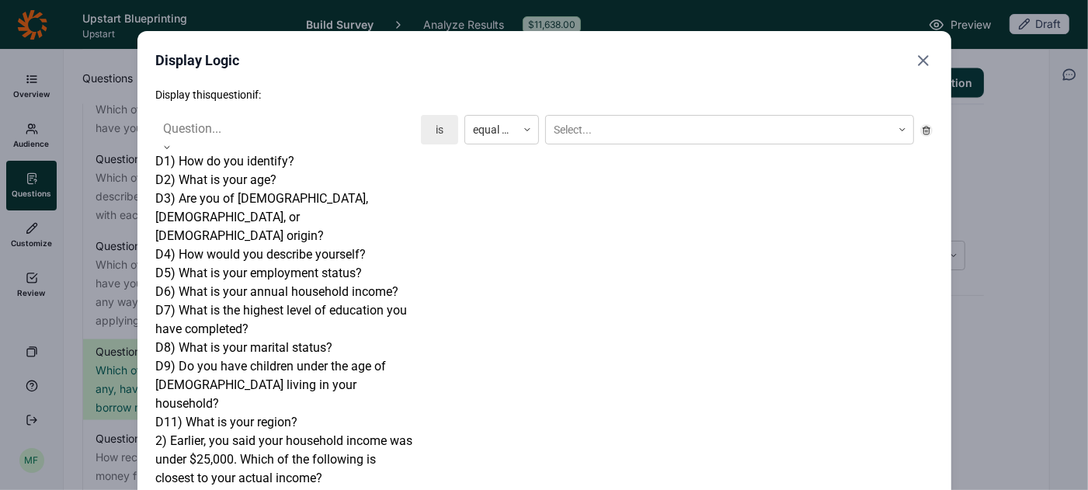
scroll to position [1071, 0]
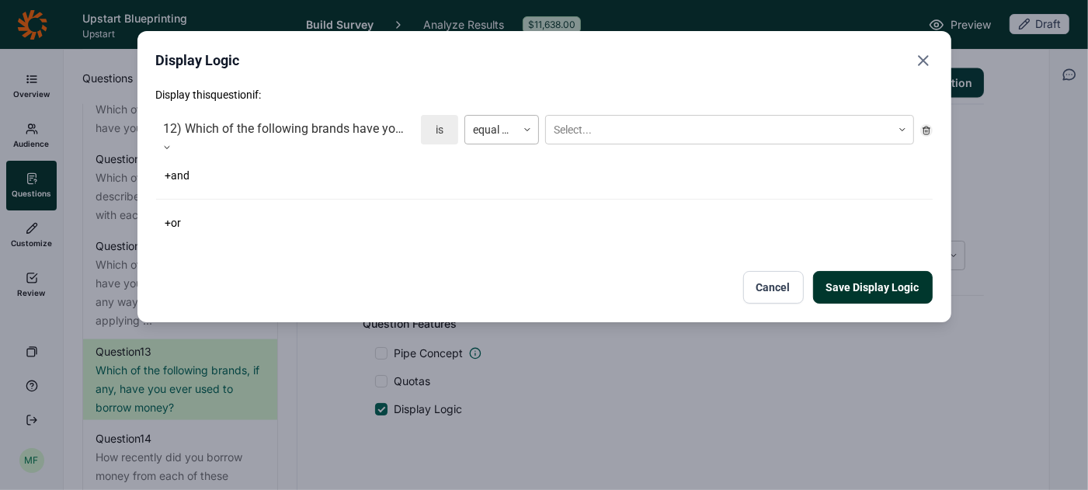
click at [524, 130] on icon at bounding box center [527, 129] width 9 height 9
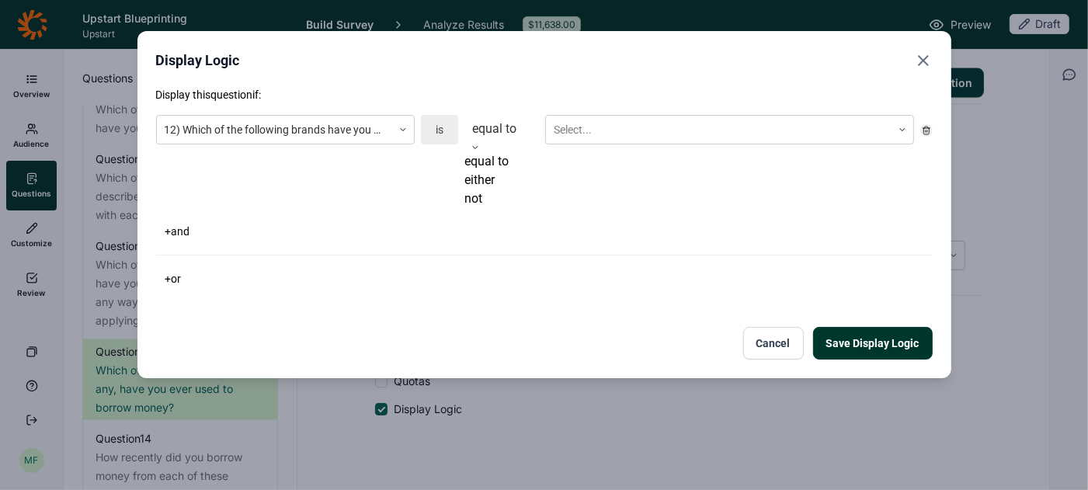
click at [506, 208] on div "not" at bounding box center [501, 198] width 75 height 19
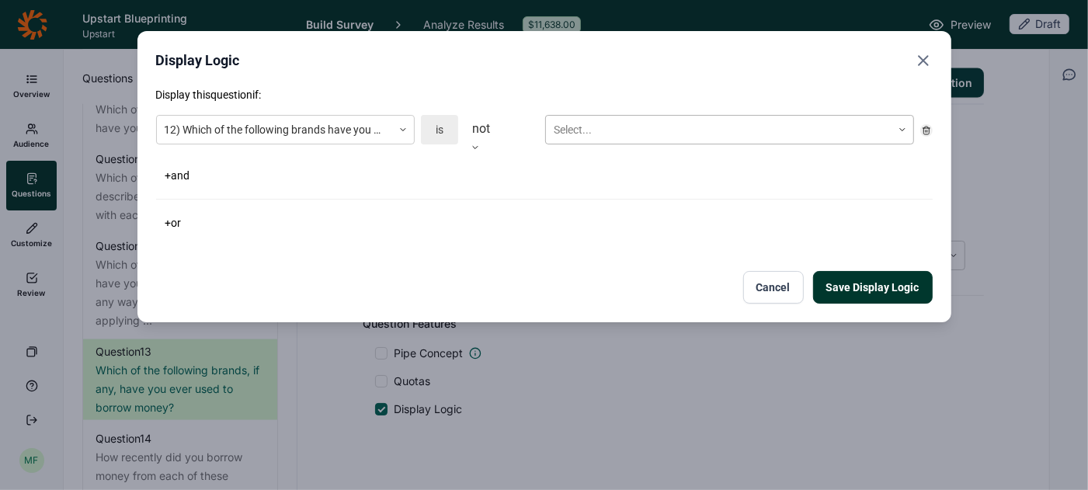
click at [589, 131] on div at bounding box center [719, 129] width 330 height 19
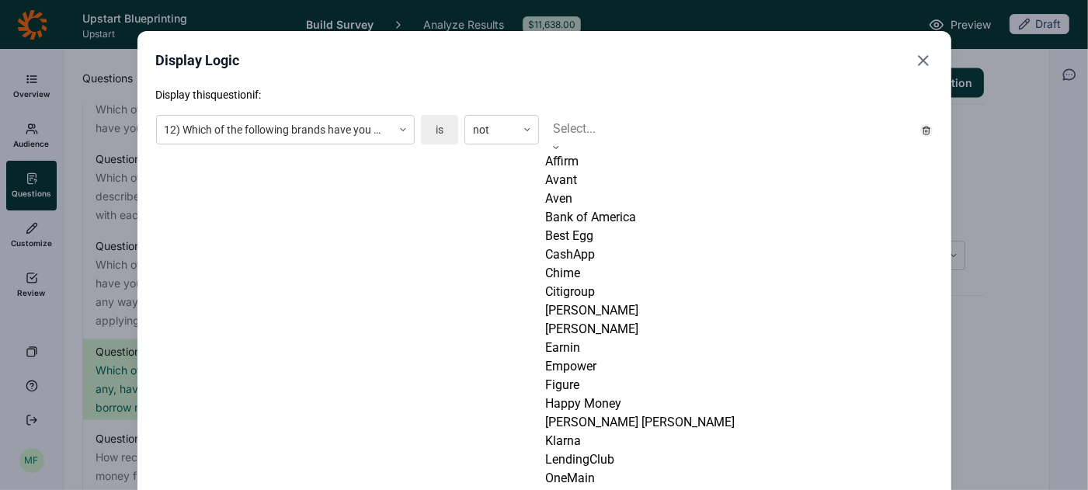
scroll to position [518, 0]
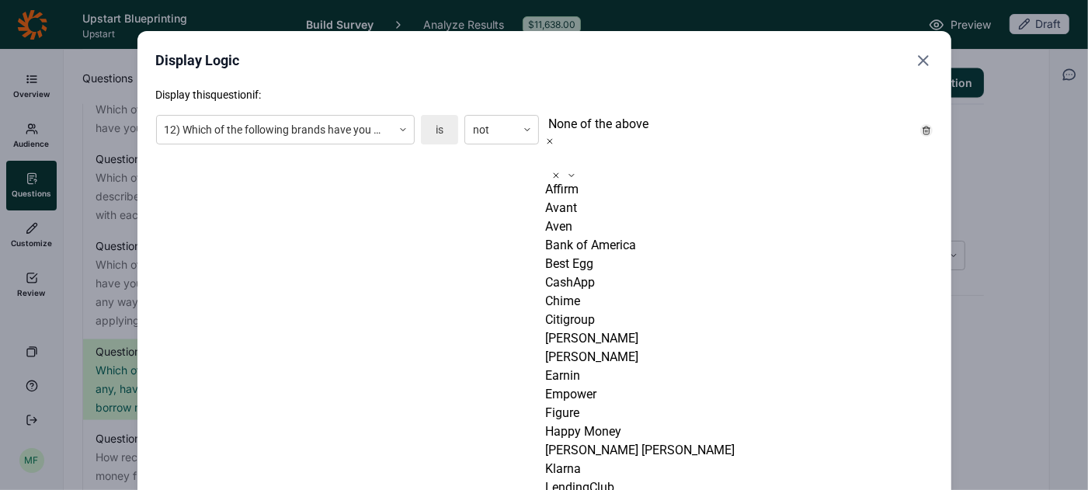
scroll to position [487, 0]
click at [496, 262] on div "Display this question if: 12) Which of the following brands have you ever inter…" at bounding box center [544, 423] width 776 height 673
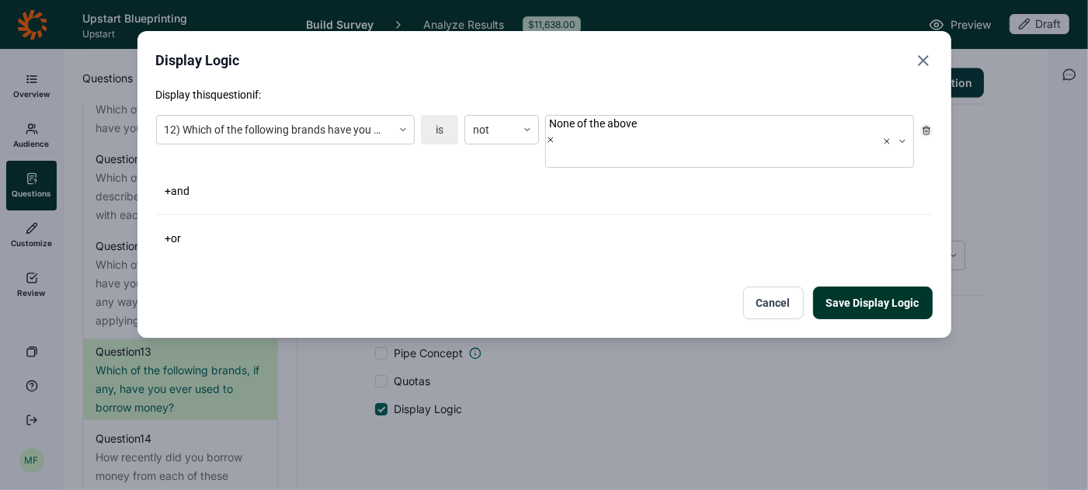
click at [893, 286] on button "Save Display Logic" at bounding box center [873, 302] width 120 height 33
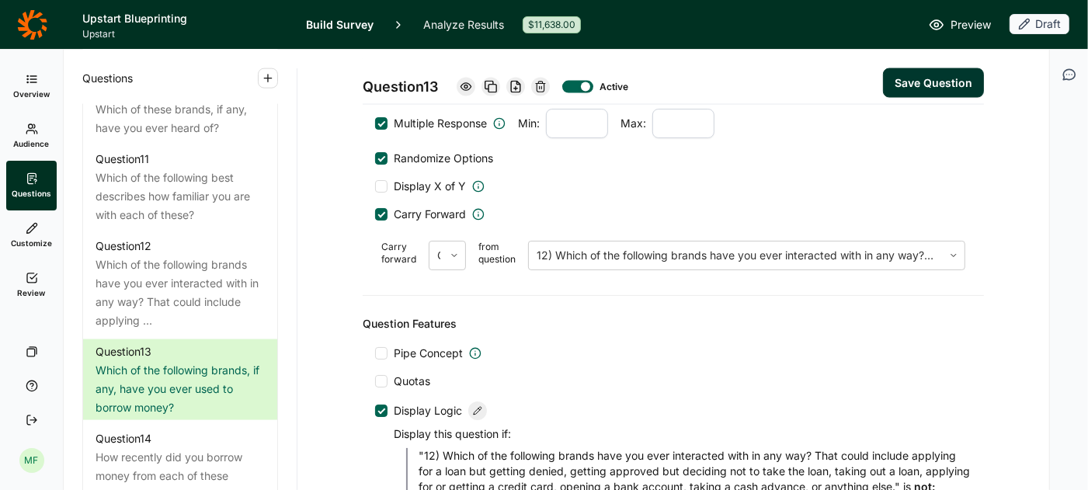
click at [935, 81] on button "Save Question" at bounding box center [933, 83] width 101 height 30
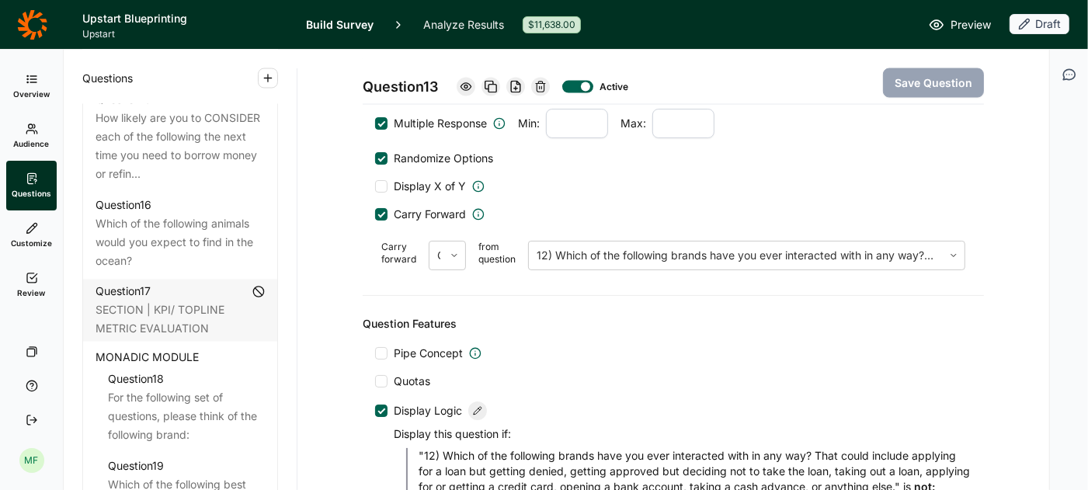
scroll to position [2021, 0]
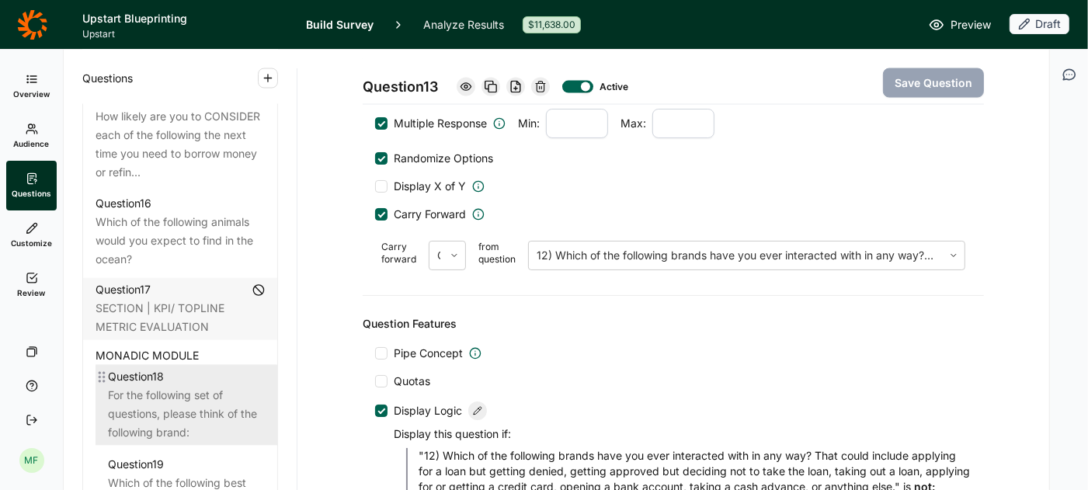
click at [130, 394] on div "For the following set of questions, please think of the following brand:" at bounding box center [186, 415] width 157 height 56
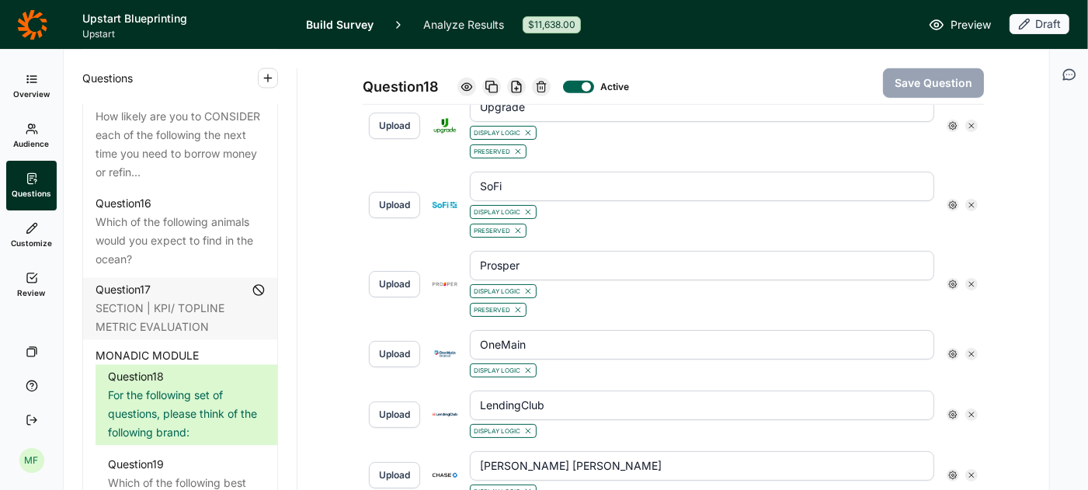
scroll to position [775, 0]
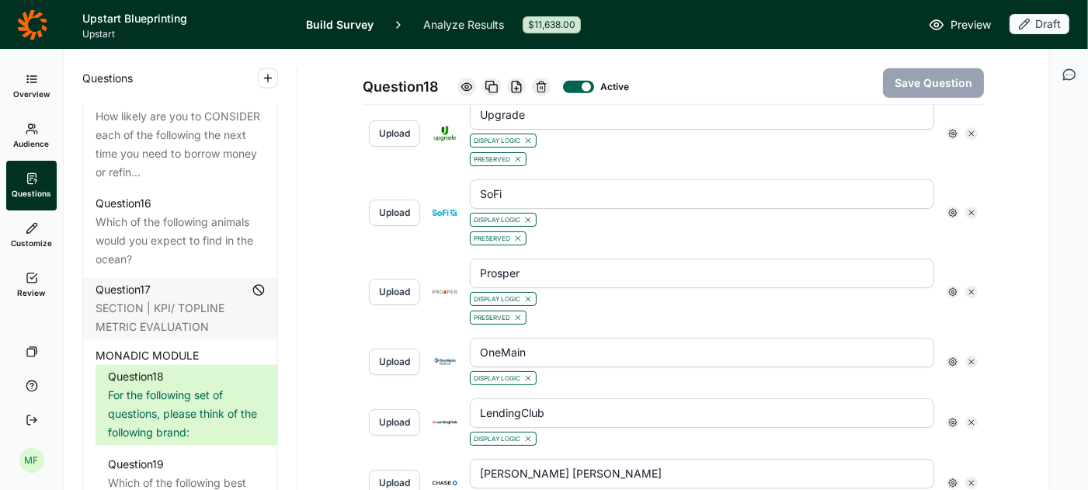
click at [952, 288] on use at bounding box center [953, 292] width 8 height 8
click at [963, 330] on div at bounding box center [966, 324] width 12 height 12
click at [960, 324] on input "Preserve Concept" at bounding box center [960, 324] width 0 height 0
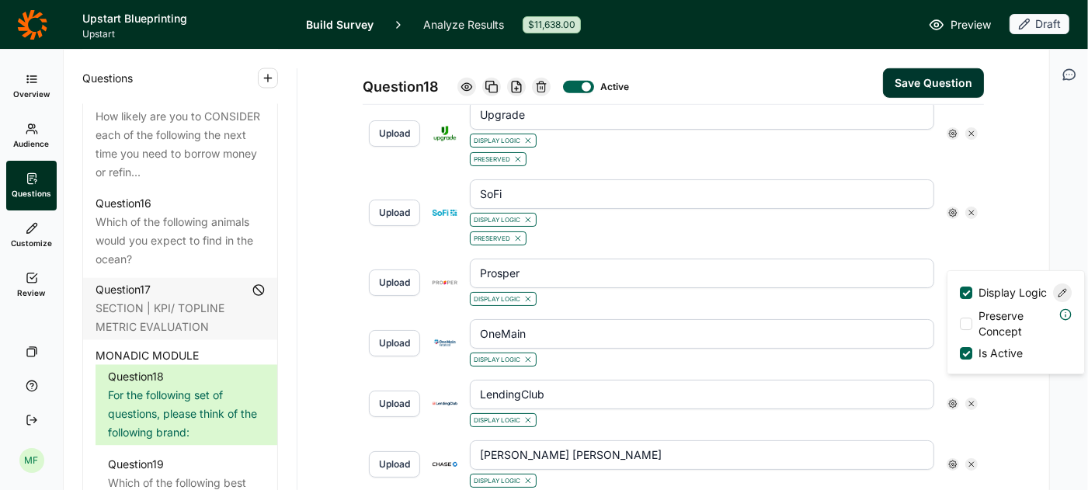
click at [870, 288] on div "Display Logic" at bounding box center [702, 297] width 464 height 19
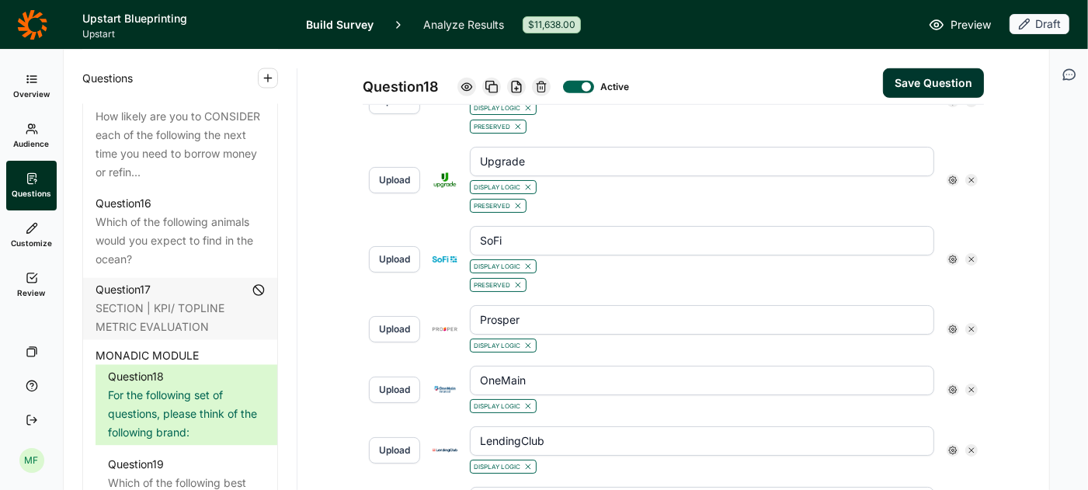
scroll to position [716, 0]
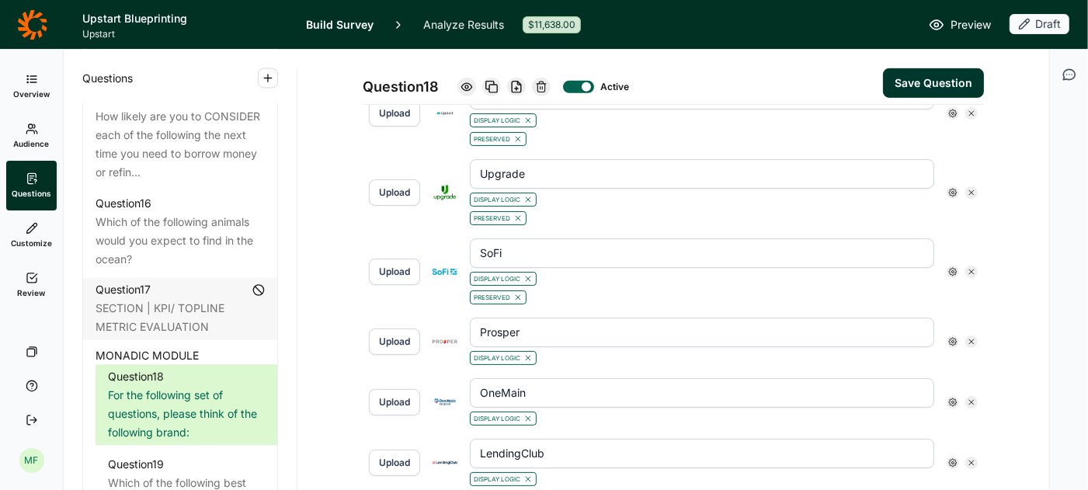
click at [950, 267] on icon at bounding box center [952, 271] width 9 height 9
click at [963, 311] on div at bounding box center [966, 304] width 12 height 12
click at [960, 304] on input "Preserve Concept" at bounding box center [960, 304] width 0 height 0
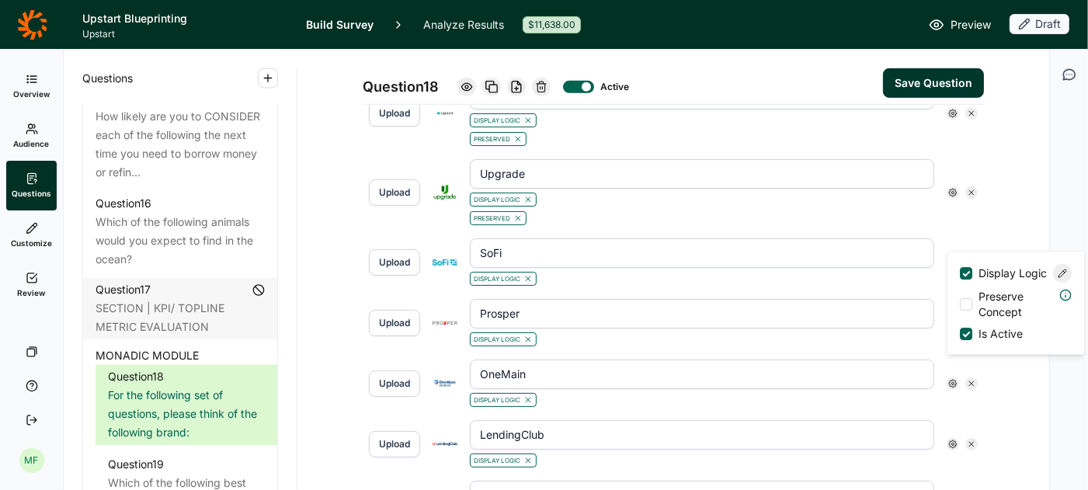
click at [794, 293] on div "Upload Prosper Display Logic" at bounding box center [673, 323] width 621 height 61
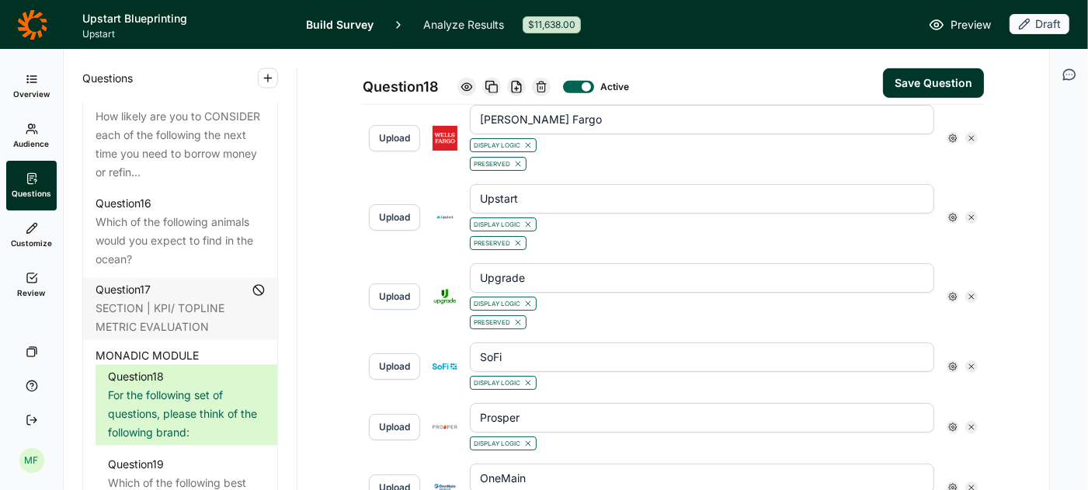
scroll to position [611, 0]
click at [949, 293] on icon at bounding box center [952, 297] width 9 height 9
click at [966, 334] on div at bounding box center [967, 330] width 8 height 8
click at [960, 331] on input "Preserve Concept" at bounding box center [960, 331] width 0 height 0
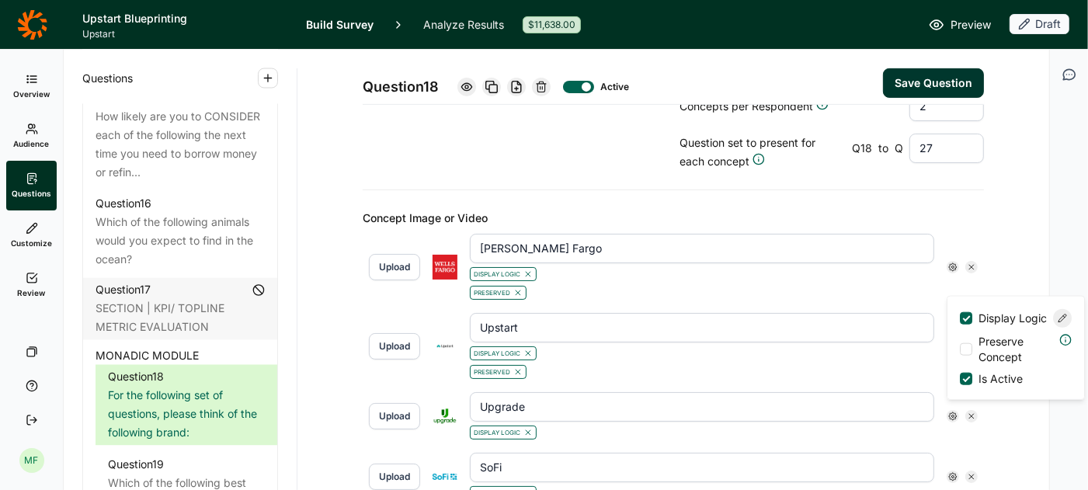
scroll to position [467, 0]
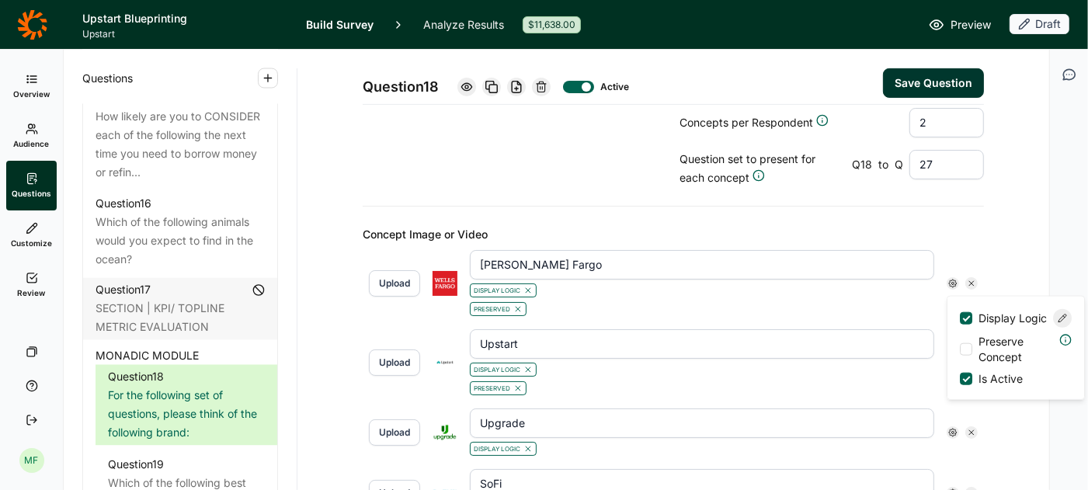
click at [953, 279] on icon at bounding box center [952, 283] width 9 height 9
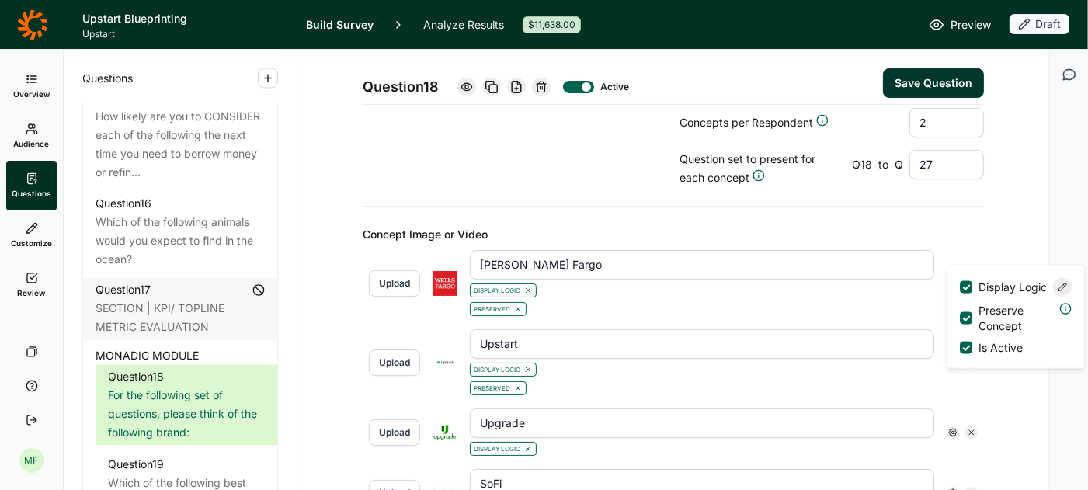
click at [967, 325] on div at bounding box center [966, 318] width 12 height 12
click at [960, 318] on input "Preserve Concept" at bounding box center [960, 318] width 0 height 0
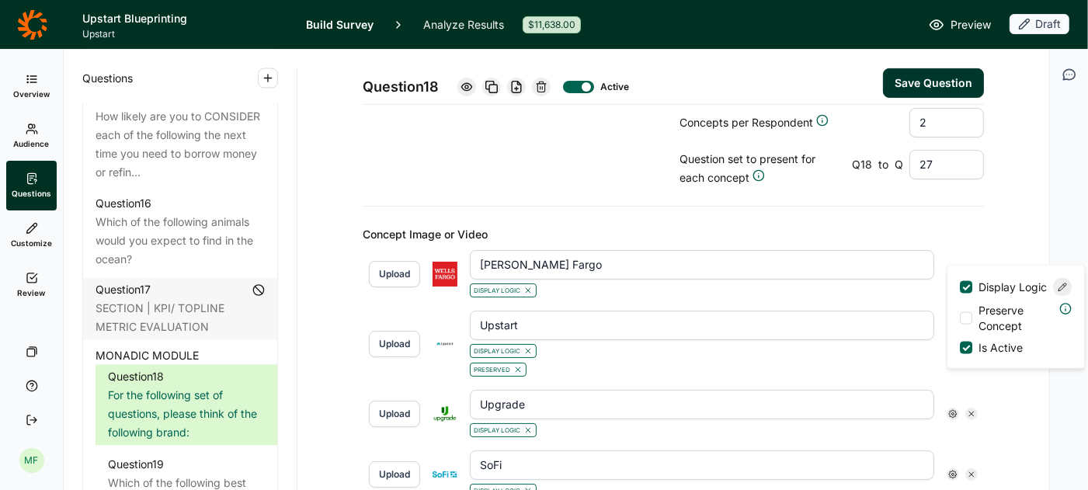
click at [822, 275] on div "Upload Wells Fargo Display Logic Display Logic Preserve Concept Is Active" at bounding box center [673, 274] width 621 height 61
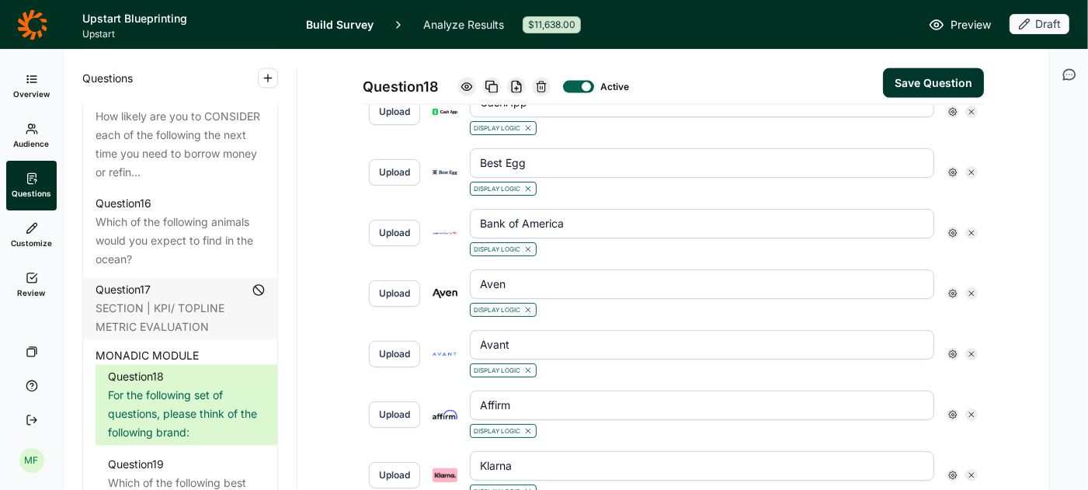
scroll to position [1826, 0]
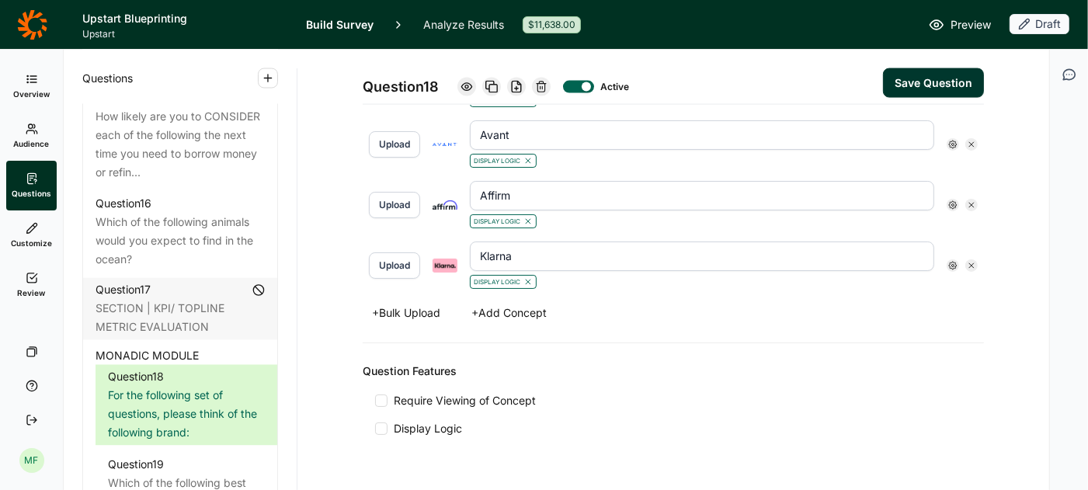
click at [954, 262] on use at bounding box center [953, 266] width 8 height 8
click at [1061, 260] on icon at bounding box center [1061, 256] width 9 height 9
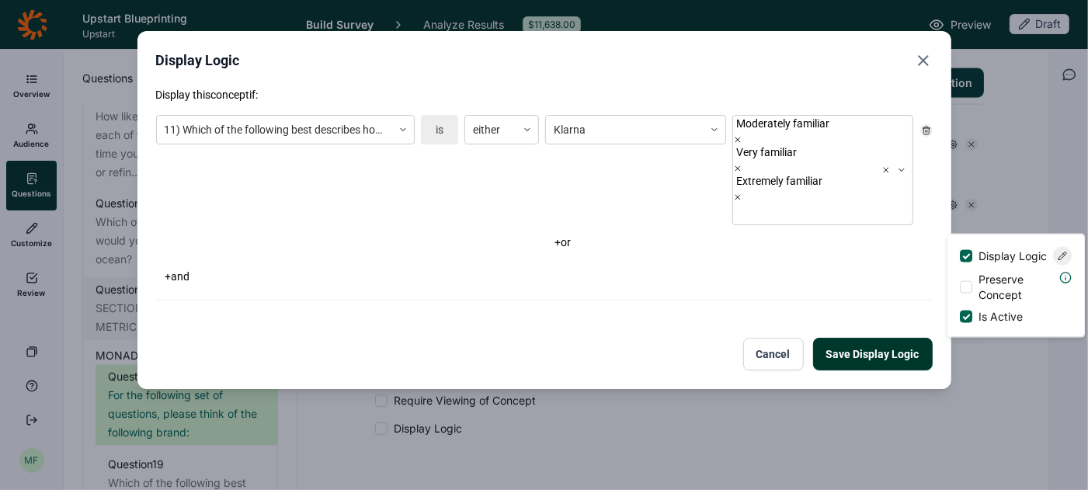
click at [784, 338] on button "Cancel" at bounding box center [773, 354] width 61 height 33
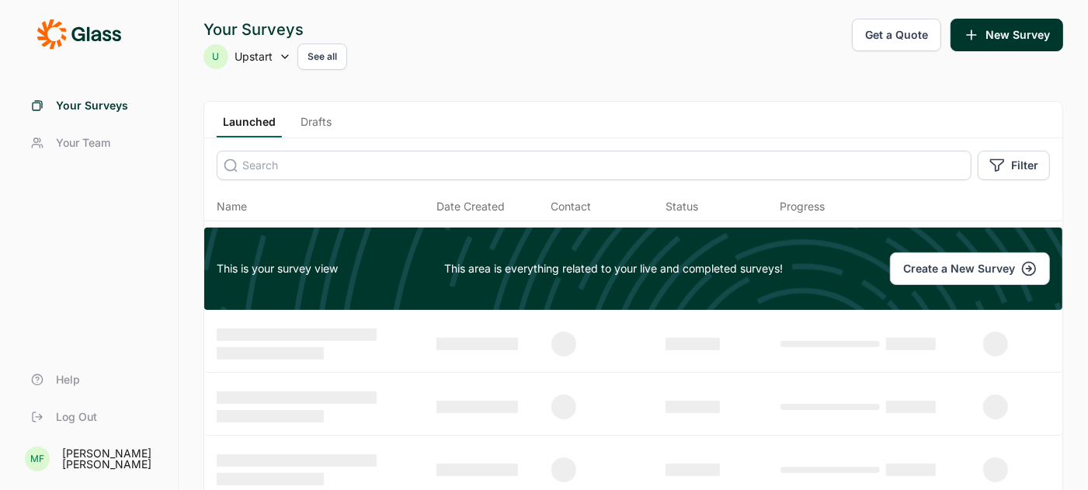
click at [323, 119] on link "Drafts" at bounding box center [315, 125] width 43 height 23
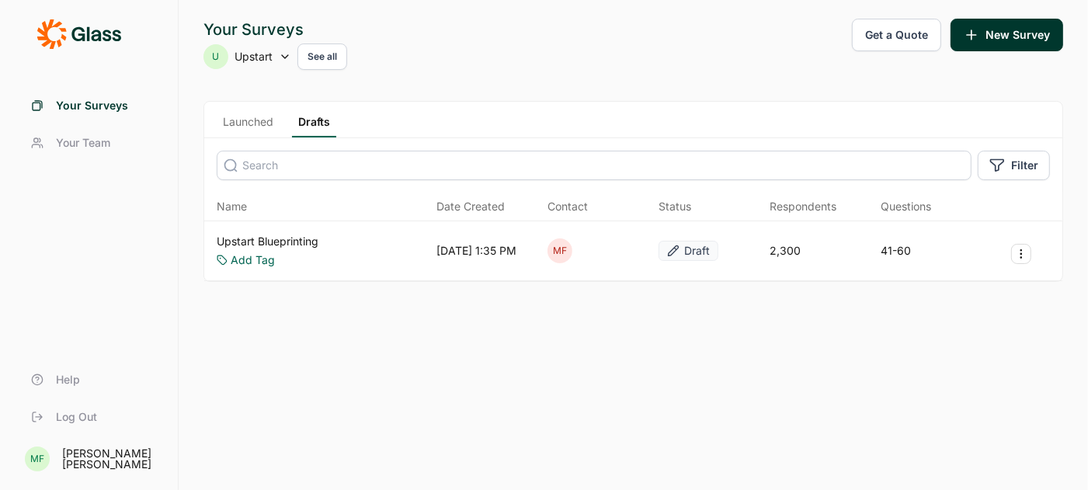
click at [283, 51] on icon at bounding box center [285, 56] width 12 height 12
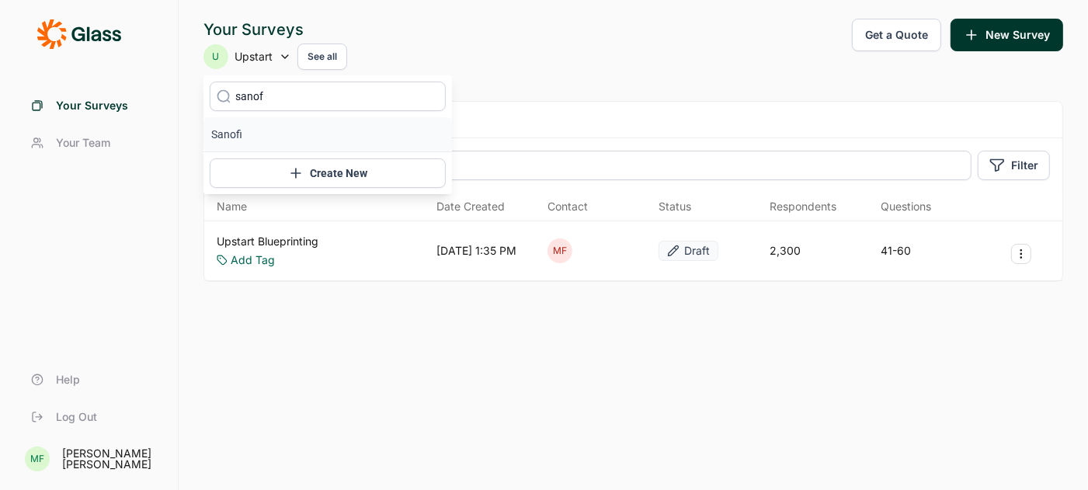
type input "sanofi"
click at [231, 131] on li "Sanofi" at bounding box center [327, 134] width 248 height 34
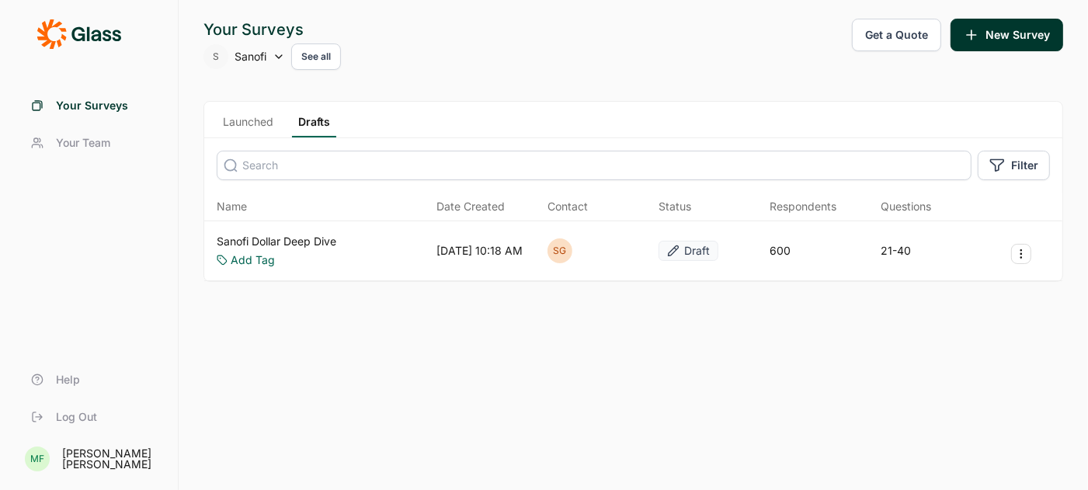
click at [306, 239] on link "Sanofi Dollar Deep Dive" at bounding box center [277, 242] width 120 height 16
click at [238, 121] on link "Launched" at bounding box center [248, 125] width 63 height 23
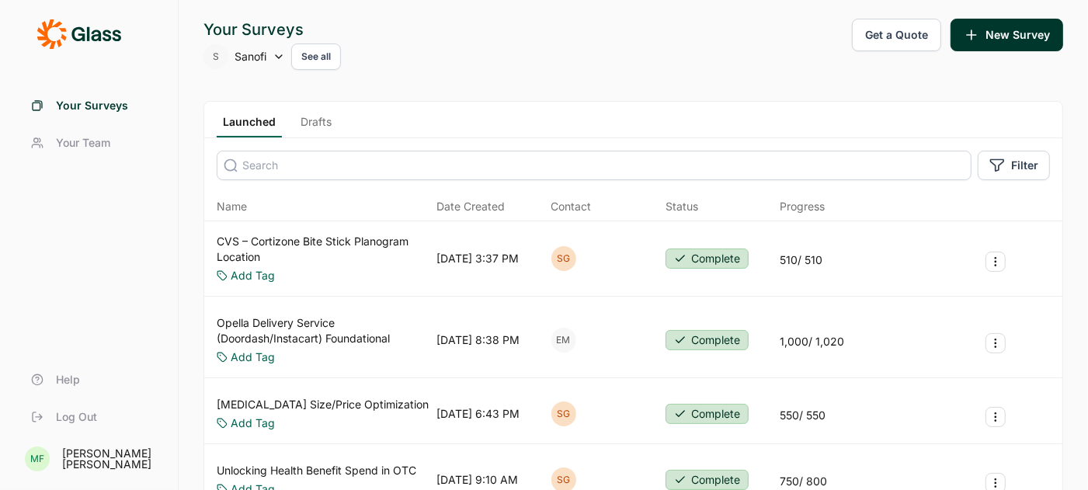
click at [296, 241] on link "CVS – Cortizone Bite Stick Planogram Location" at bounding box center [324, 249] width 214 height 31
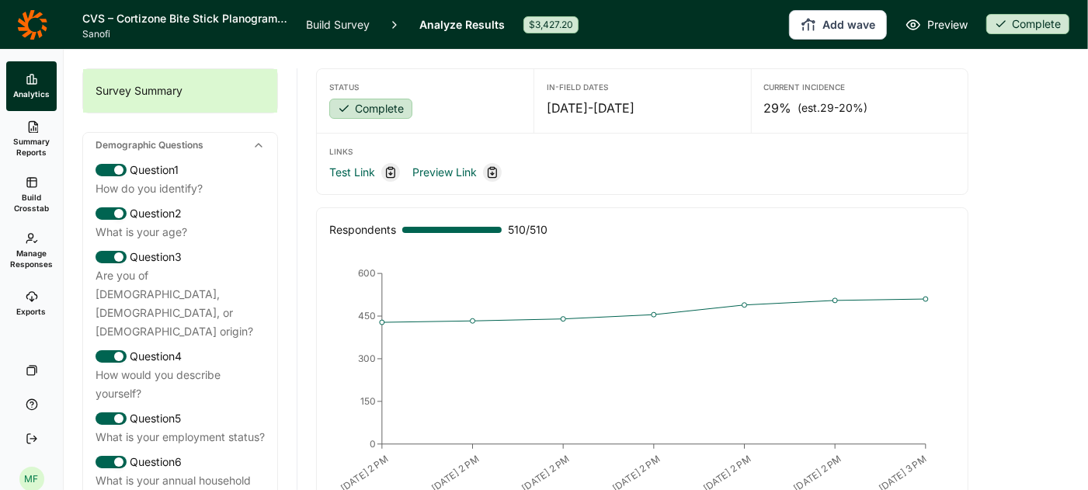
click at [27, 138] on span "Summary Reports" at bounding box center [31, 147] width 38 height 22
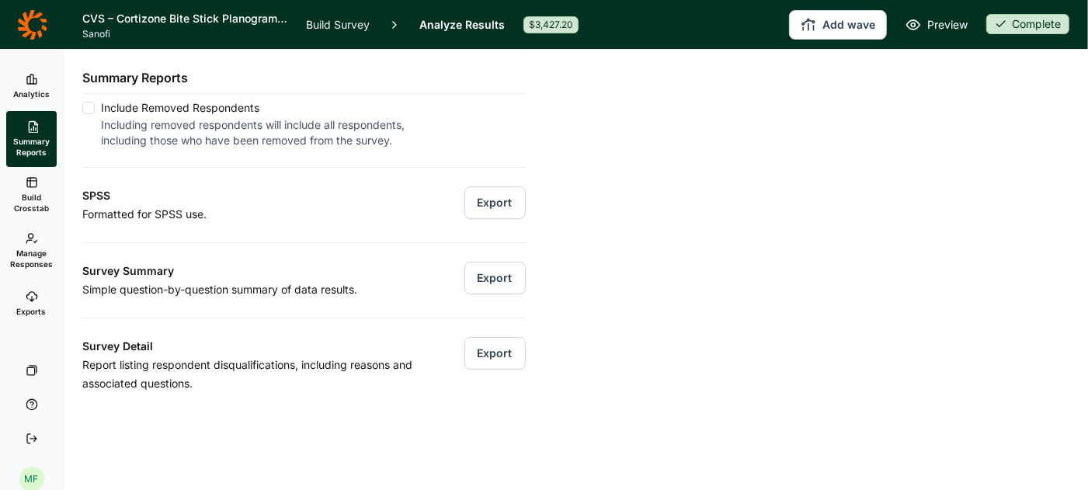
scroll to position [191, 0]
click at [484, 274] on button "Export" at bounding box center [494, 275] width 61 height 33
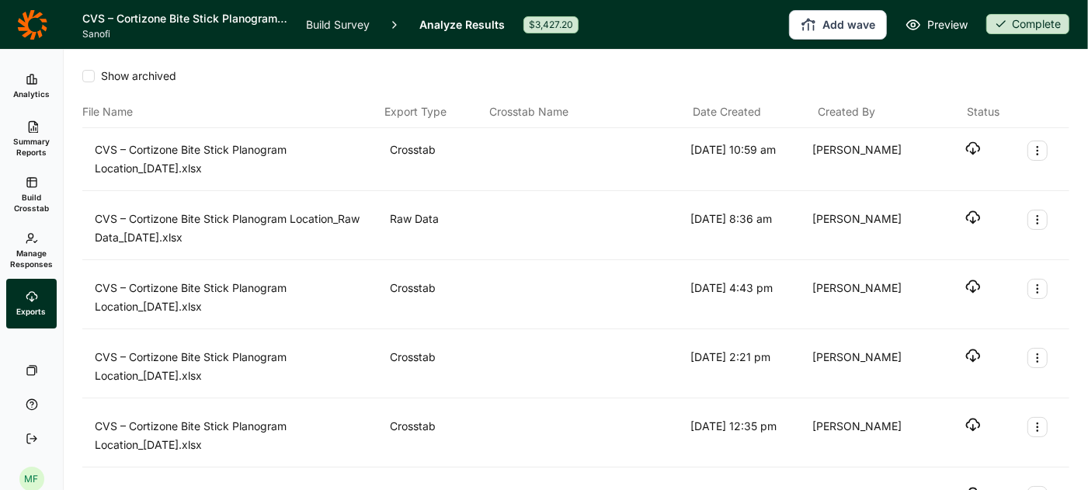
click at [34, 135] on link "Summary Reports" at bounding box center [31, 139] width 50 height 56
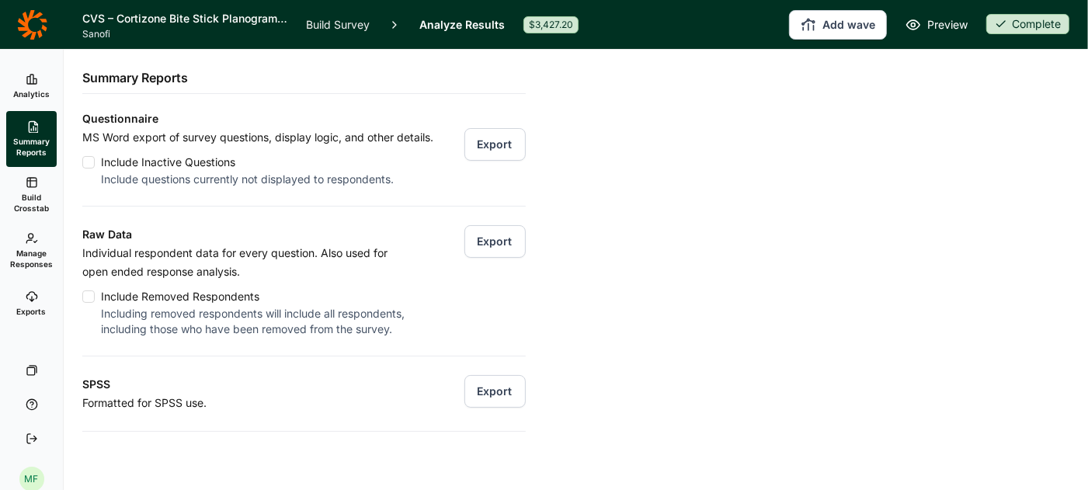
click at [490, 243] on button "Export" at bounding box center [494, 241] width 61 height 33
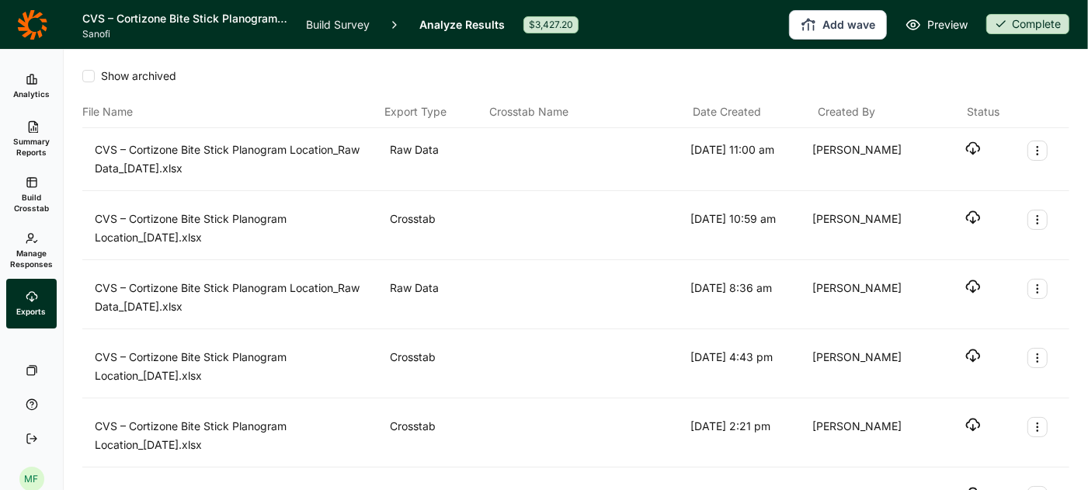
click at [970, 146] on icon "button" at bounding box center [973, 149] width 16 height 16
click at [22, 256] on span "Manage Responses" at bounding box center [31, 259] width 43 height 22
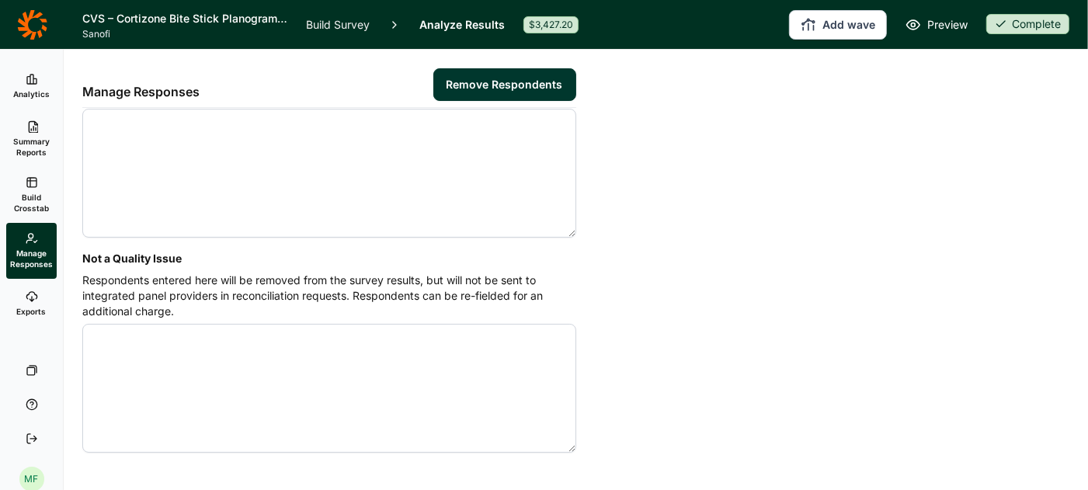
scroll to position [148, 0]
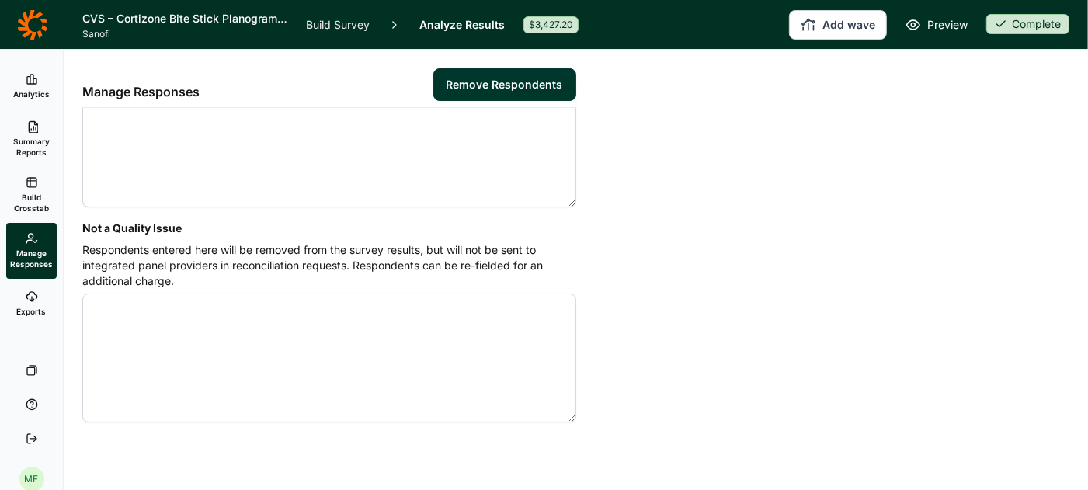
click at [281, 310] on textarea "Not a Quality Issue" at bounding box center [329, 357] width 494 height 129
paste textarea "4546928 4547086 4547090 4547159 4547235 4547277 4547304 4547345 4547356 4547529"
type textarea "4546928 4547086 4547090 4547159 4547235 4547277 4547304 4547345 4547356 4547529"
click at [509, 85] on button "Remove Respondents" at bounding box center [504, 84] width 143 height 33
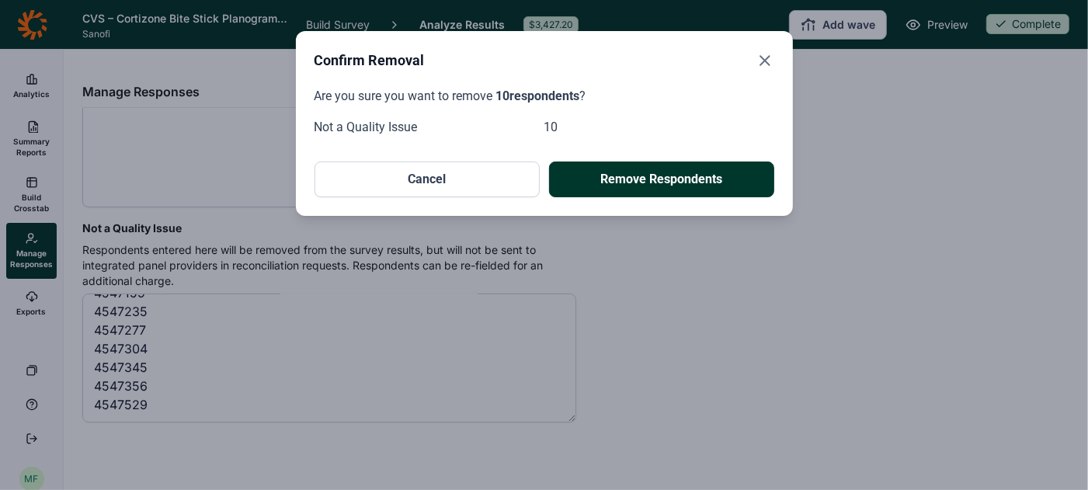
click at [665, 180] on button "Remove Respondents" at bounding box center [661, 179] width 225 height 36
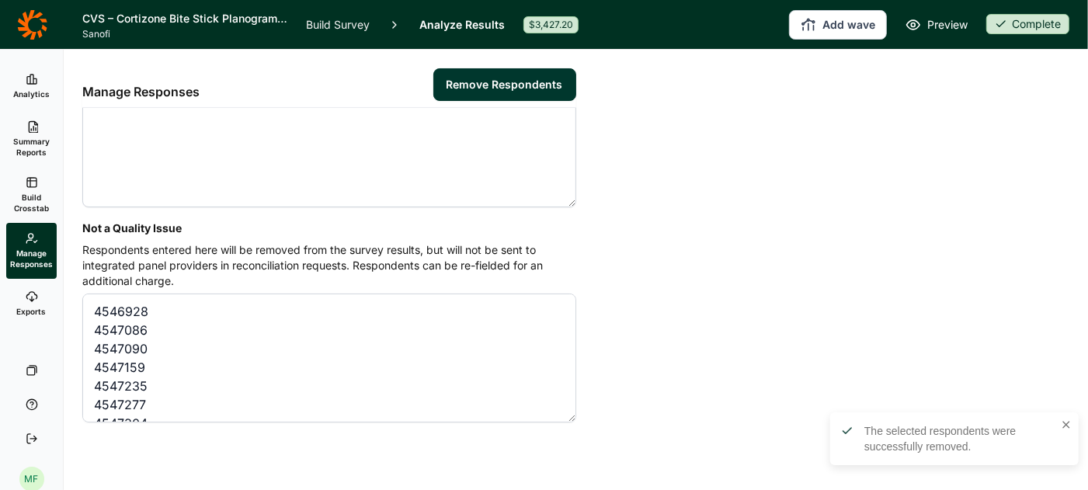
scroll to position [0, 0]
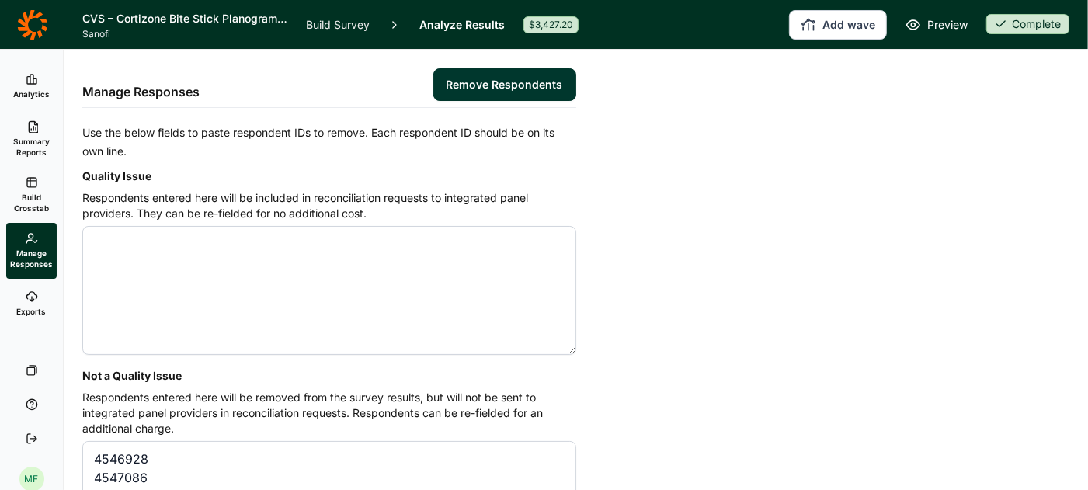
click at [31, 81] on icon at bounding box center [32, 79] width 12 height 12
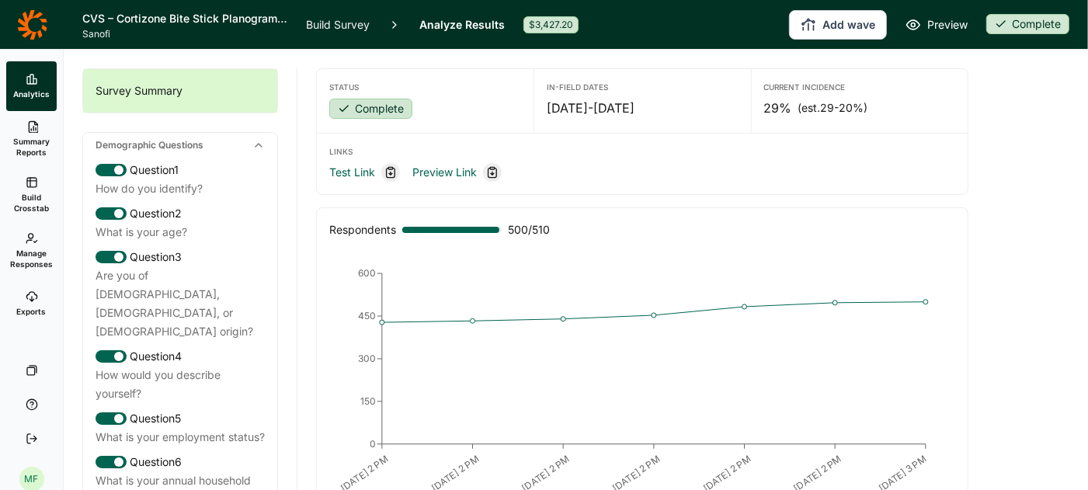
click at [333, 26] on link "Build Survey" at bounding box center [338, 24] width 64 height 49
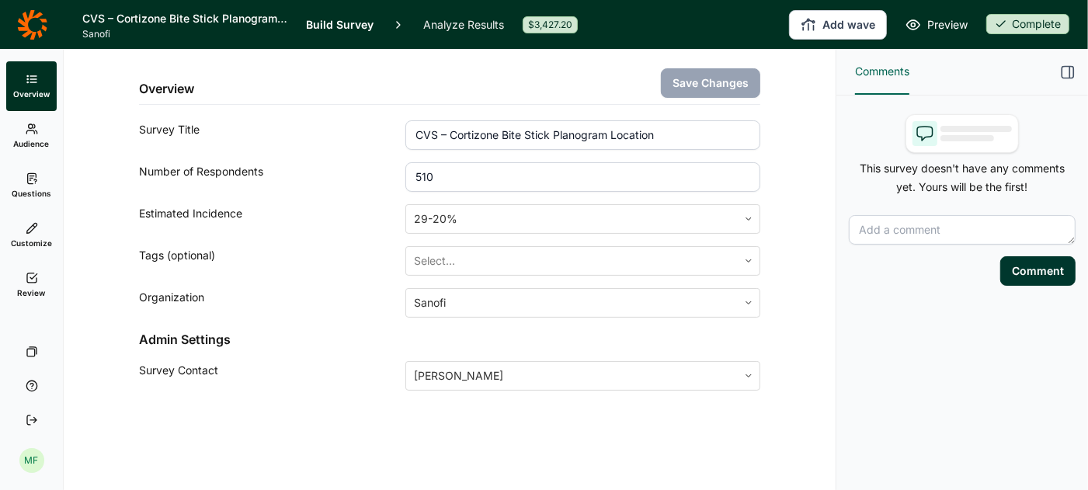
click at [439, 173] on input "510" at bounding box center [582, 177] width 355 height 30
type input "500"
click at [682, 80] on button "Save Changes" at bounding box center [710, 83] width 99 height 30
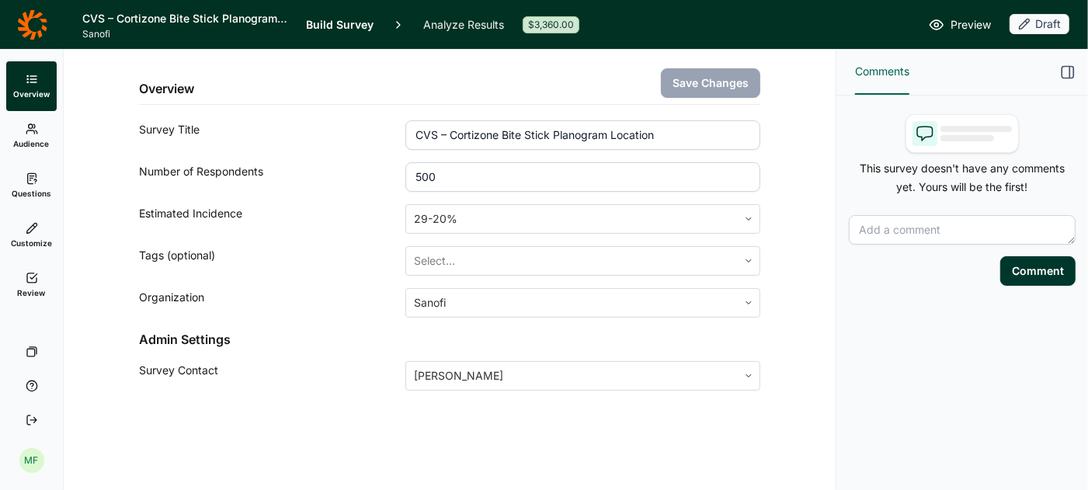
click at [35, 138] on span "Audience" at bounding box center [32, 143] width 36 height 11
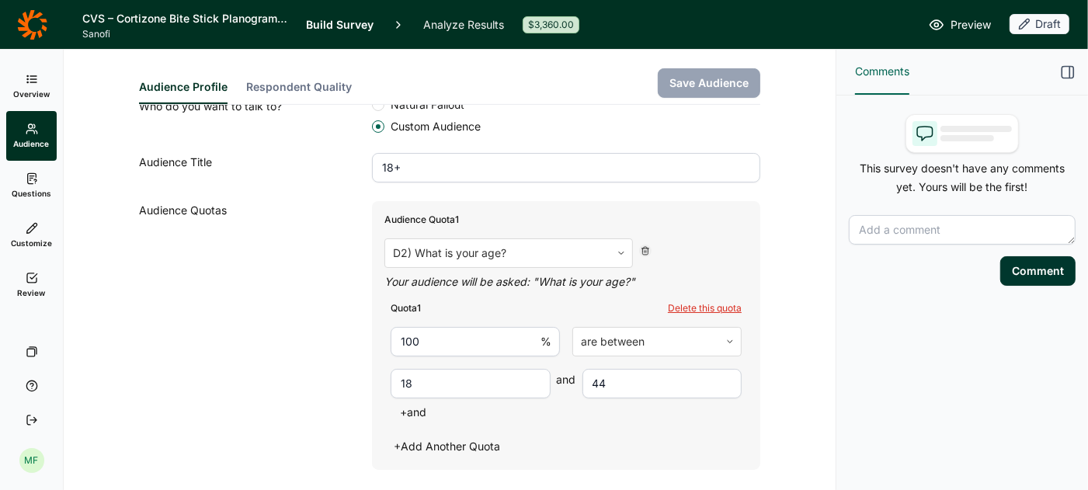
scroll to position [398, 0]
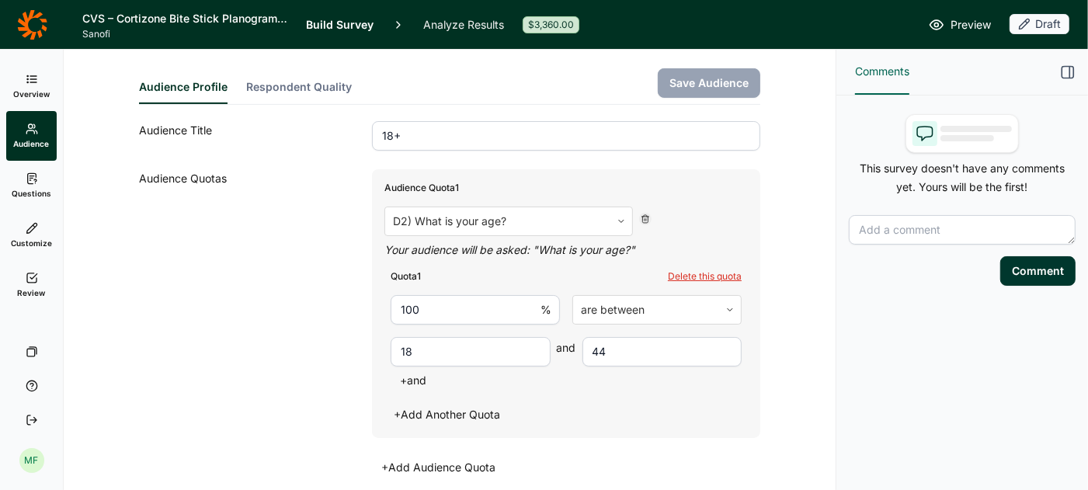
click at [601, 339] on input "44" at bounding box center [662, 352] width 160 height 30
type input "4"
type input "100"
click at [700, 85] on button "Save Audience" at bounding box center [709, 83] width 102 height 30
click at [439, 25] on link "Analyze Results" at bounding box center [463, 24] width 81 height 49
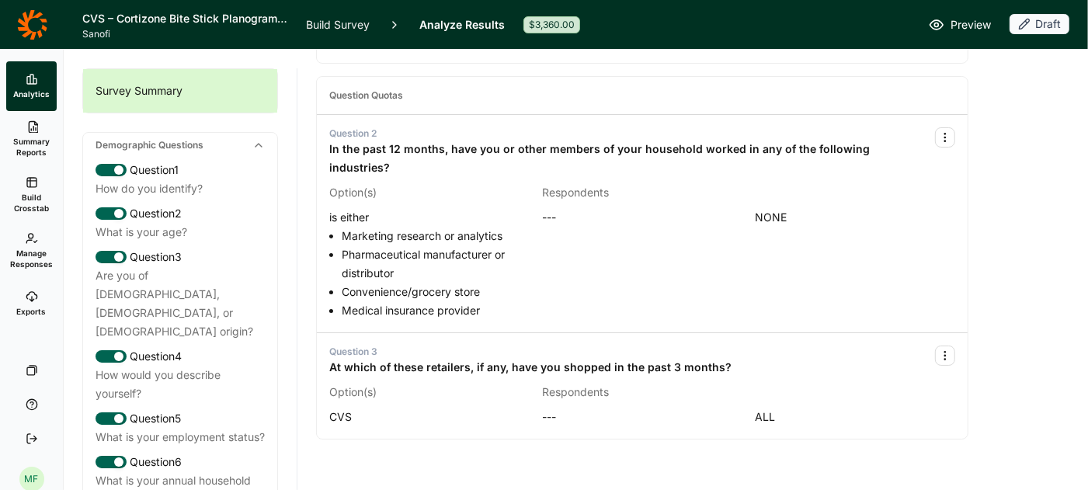
click at [477, 25] on link "Analyze Results" at bounding box center [461, 24] width 85 height 49
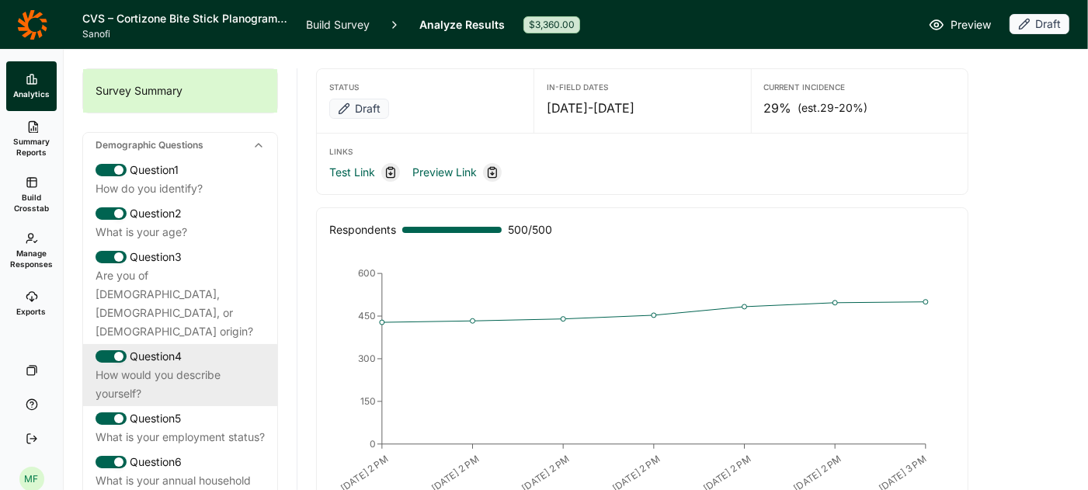
click at [195, 366] on div "How would you describe yourself?" at bounding box center [179, 384] width 169 height 37
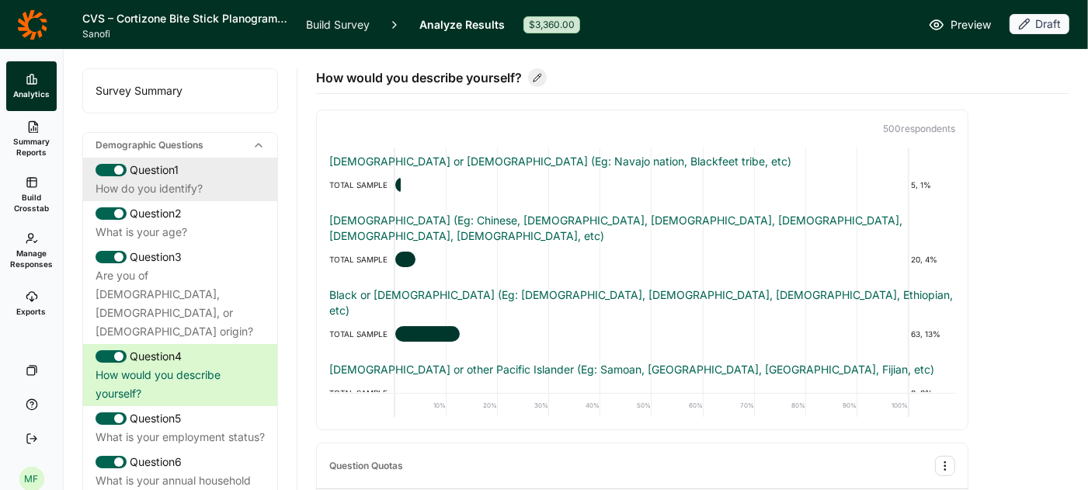
click at [183, 178] on div "Question 1" at bounding box center [179, 170] width 169 height 19
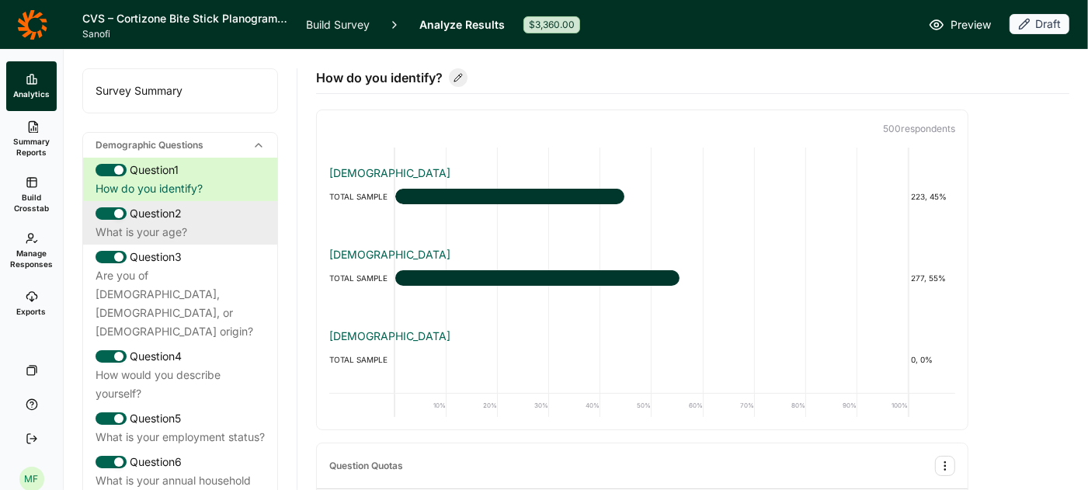
click at [160, 216] on div "Question 2" at bounding box center [179, 213] width 169 height 19
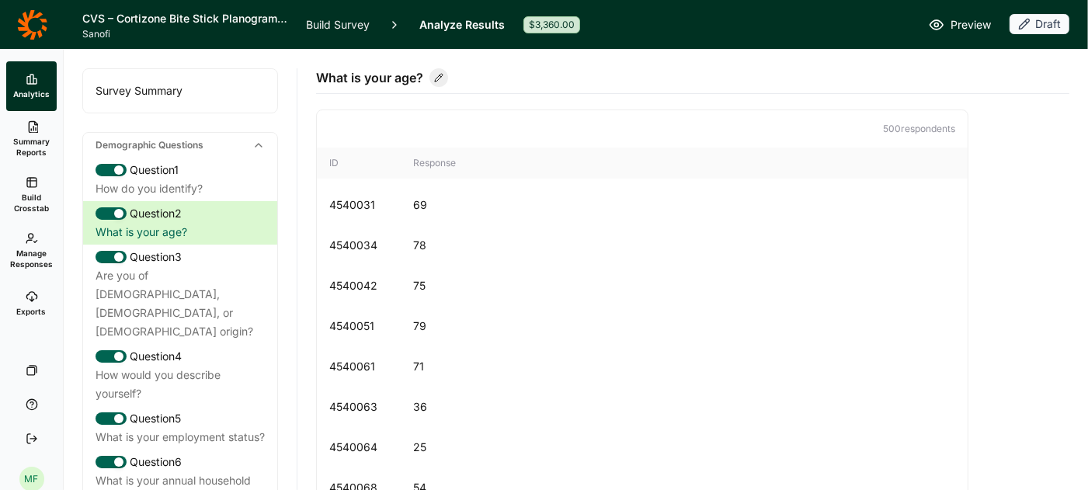
click at [27, 149] on span "Summary Reports" at bounding box center [31, 147] width 38 height 22
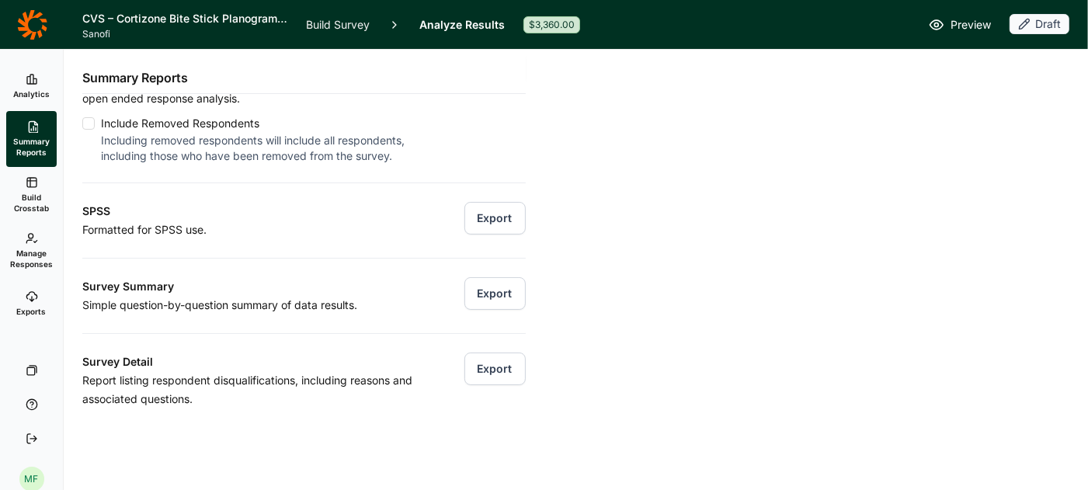
scroll to position [214, 0]
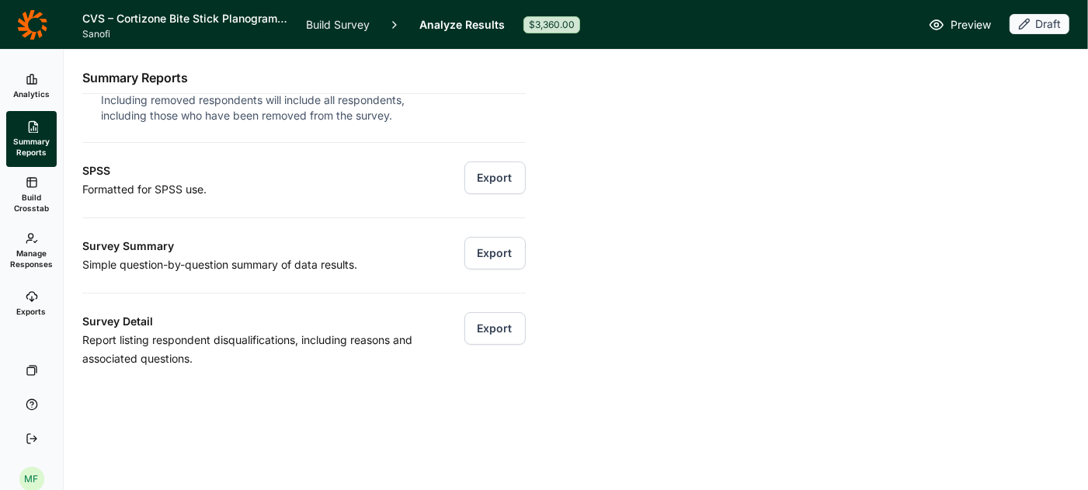
click at [507, 255] on button "Export" at bounding box center [494, 253] width 61 height 33
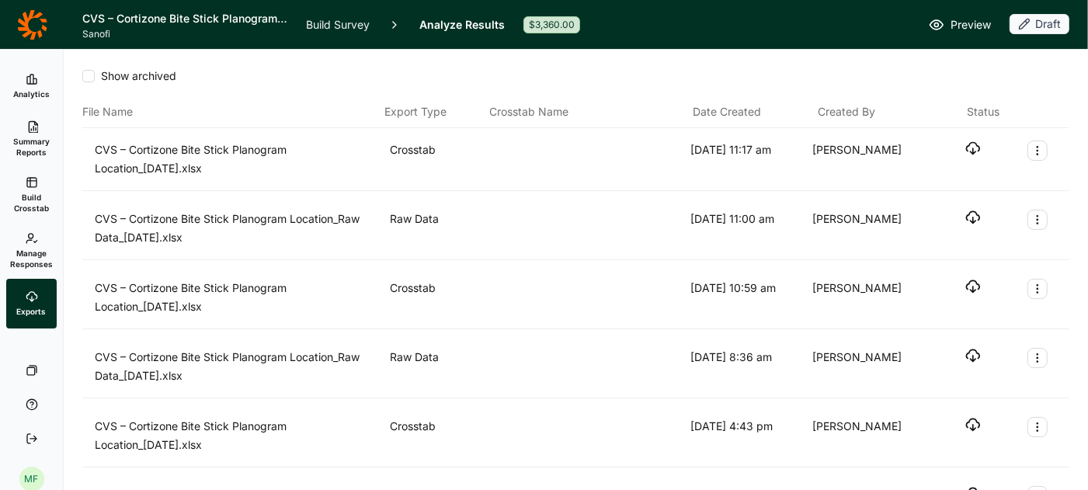
click at [976, 147] on icon "button" at bounding box center [973, 149] width 16 height 16
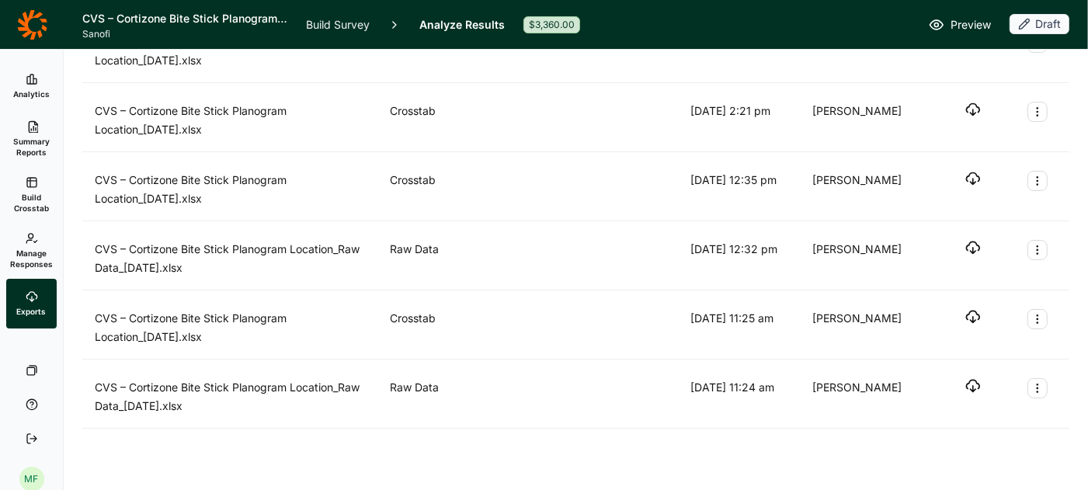
scroll to position [394, 0]
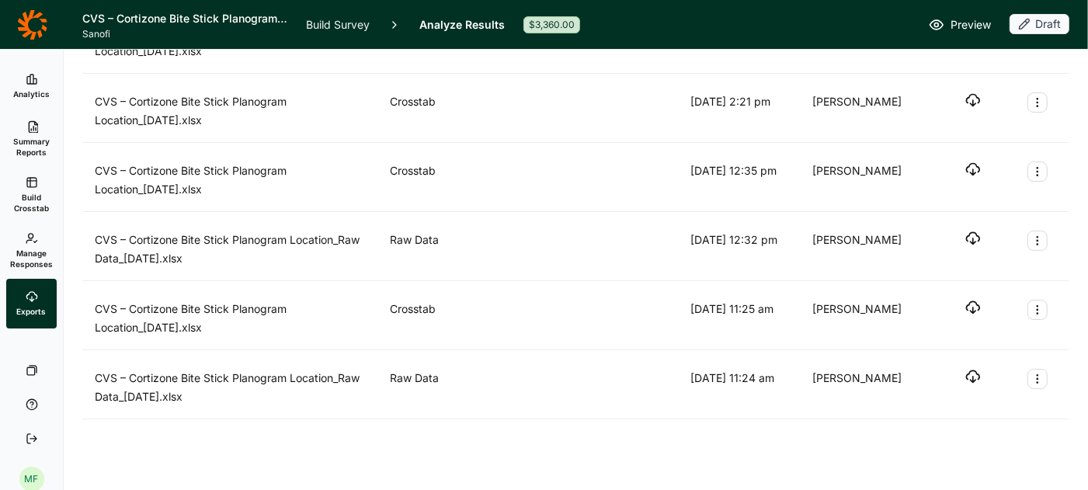
click at [30, 79] on icon at bounding box center [32, 79] width 12 height 12
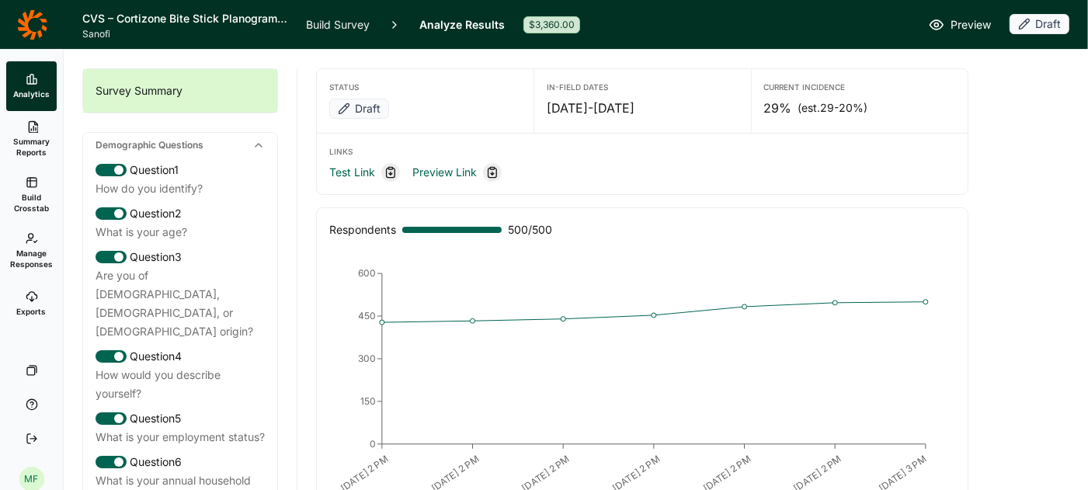
click at [1047, 21] on div "Draft" at bounding box center [1039, 24] width 60 height 20
click at [330, 17] on link "Build Survey" at bounding box center [338, 24] width 64 height 49
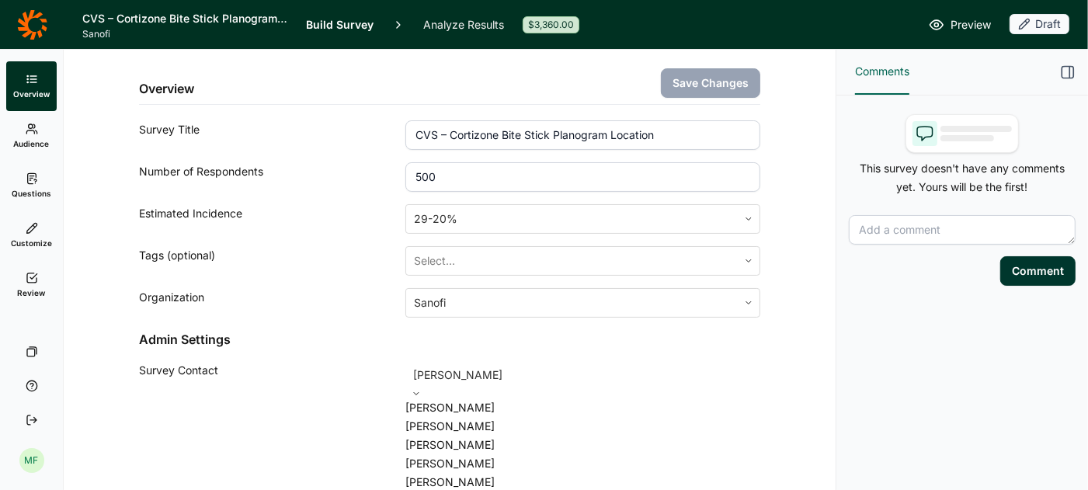
click at [421, 389] on icon at bounding box center [415, 393] width 9 height 9
click at [783, 357] on div "Overview Save Changes Survey Title CVS – Cortizone Bite Stick Planogram Locatio…" at bounding box center [449, 336] width 734 height 572
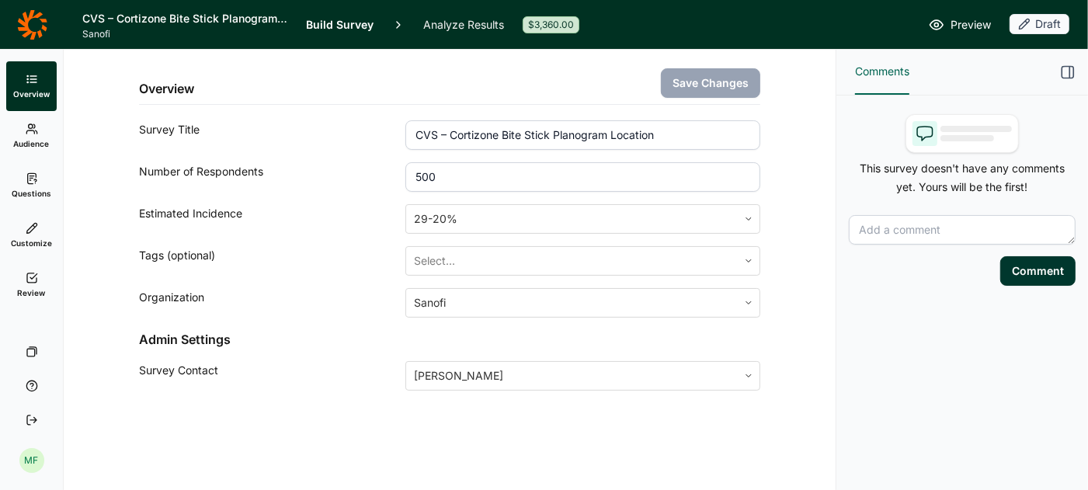
click at [1068, 70] on icon "button" at bounding box center [1068, 72] width 16 height 16
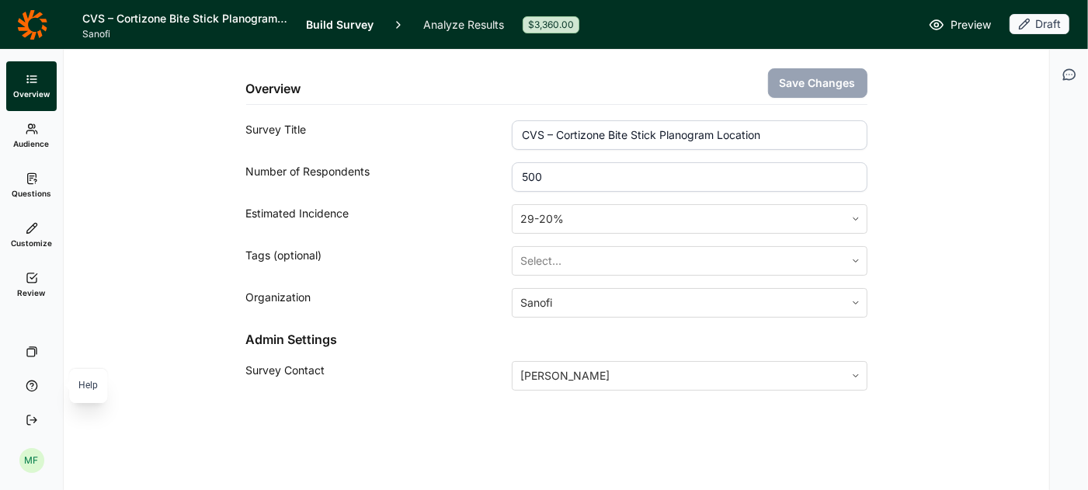
click at [30, 391] on use at bounding box center [31, 385] width 10 height 10
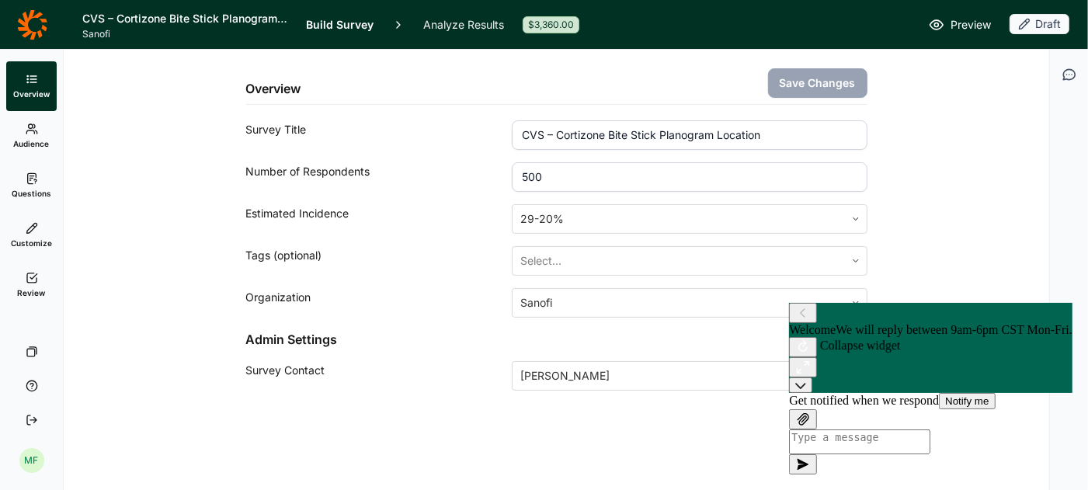
click at [805, 380] on icon at bounding box center [799, 385] width 11 height 11
